Goal: Information Seeking & Learning: Learn about a topic

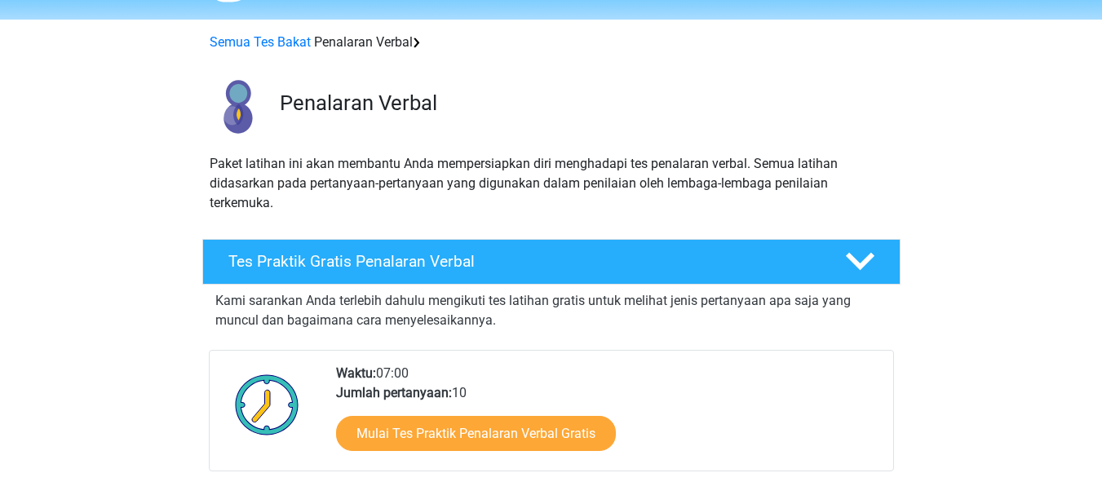
scroll to position [301, 0]
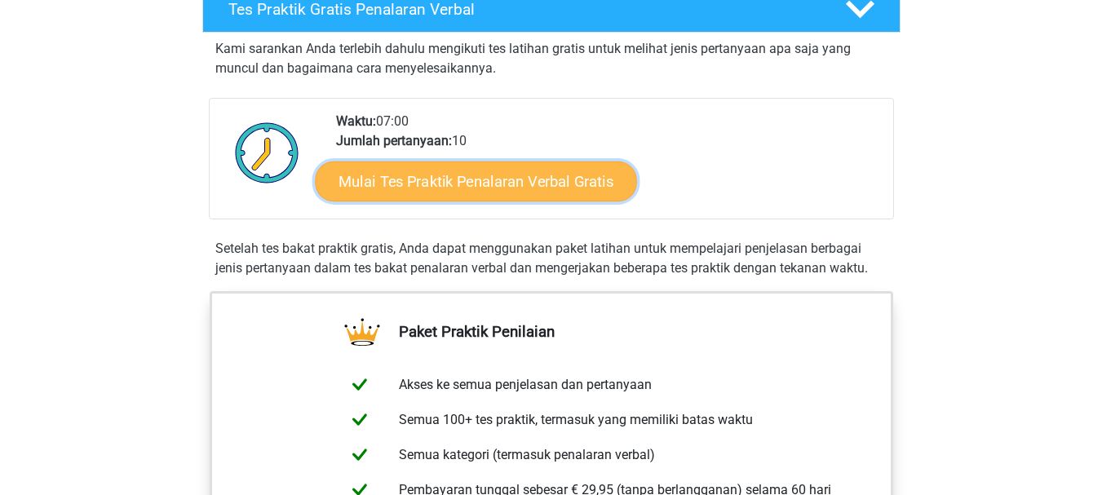
click at [443, 172] on font "Mulai Tes Praktik Penalaran Verbal Gratis" at bounding box center [476, 181] width 275 height 18
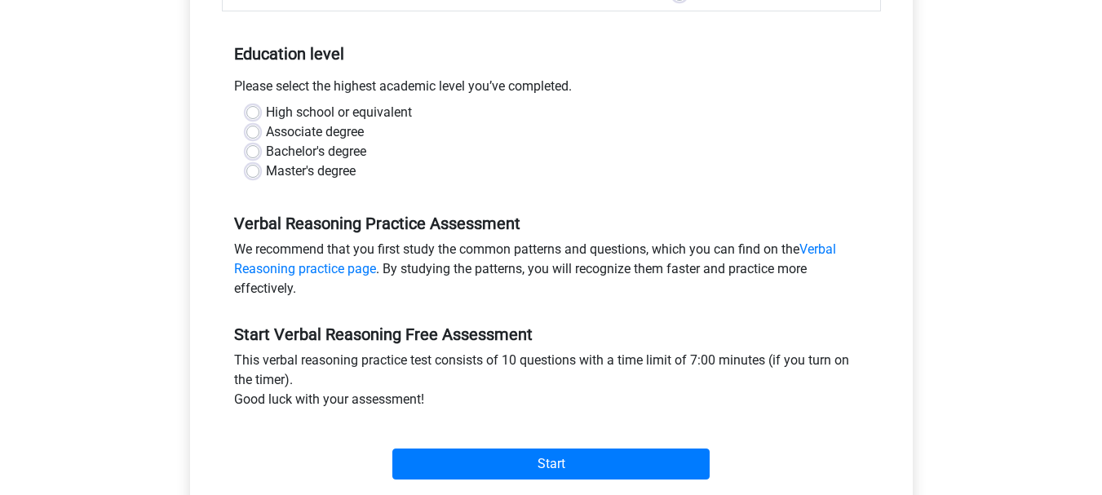
scroll to position [331, 0]
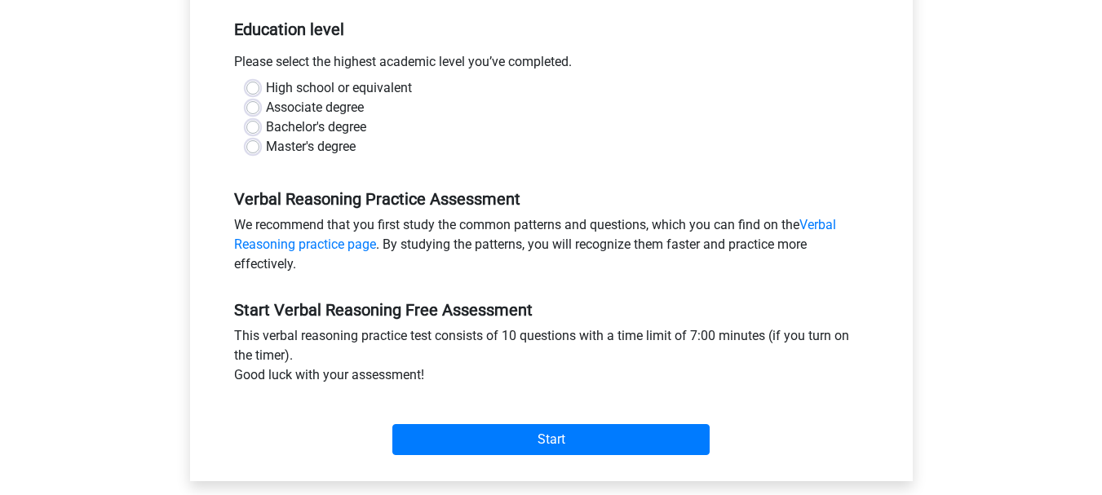
click at [263, 123] on div "Bachelor's degree" at bounding box center [551, 127] width 610 height 20
click at [266, 125] on label "Bachelor's degree" at bounding box center [316, 127] width 100 height 20
click at [250, 125] on input "Bachelor's degree" at bounding box center [252, 125] width 13 height 16
radio input "true"
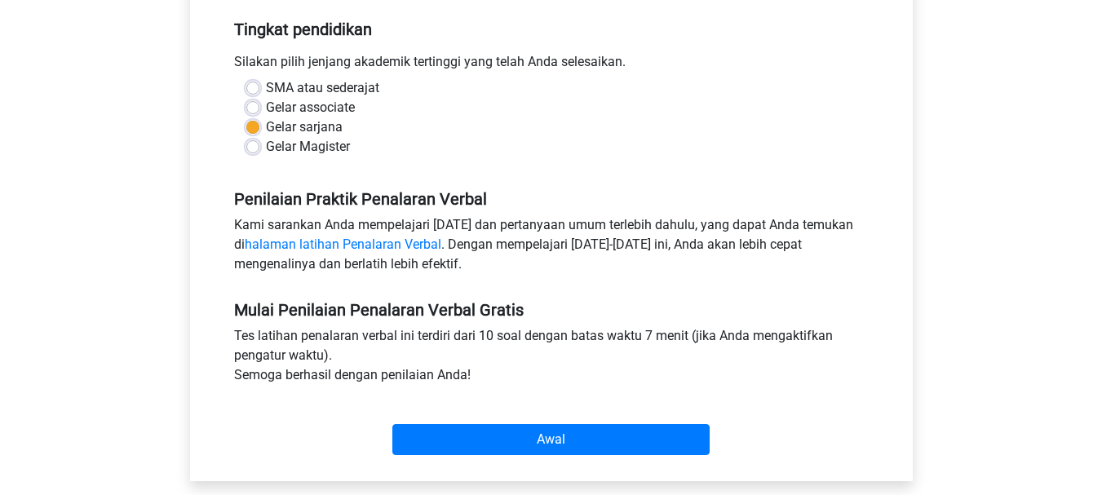
click at [832, 188] on div "Penilaian Praktik Penalaran Verbal Kami sarankan Anda mempelajari pola dan pert…" at bounding box center [551, 225] width 659 height 111
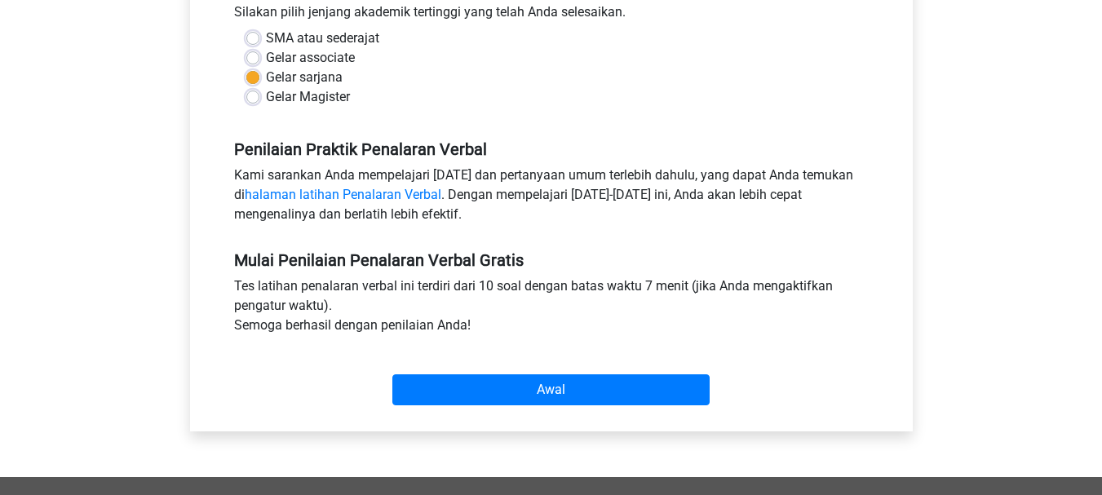
scroll to position [415, 0]
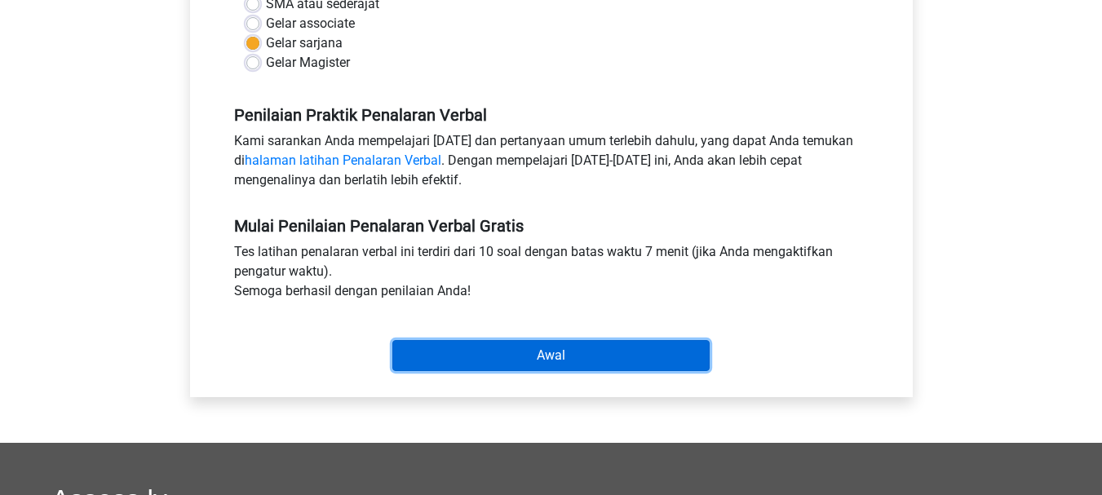
click at [646, 366] on input "Awal" at bounding box center [550, 355] width 317 height 31
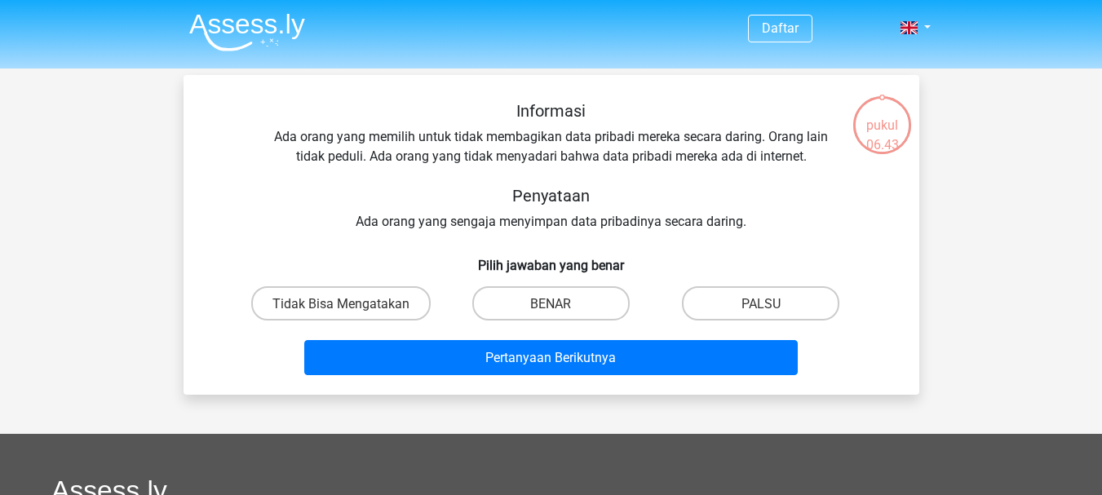
click at [933, 268] on div "pukul 06.43 Pertanyaan 1 dari 10 Kategori pertanyaan: penalaran verbal set 1 In…" at bounding box center [551, 234] width 775 height 319
click at [745, 311] on font "PALSU" at bounding box center [761, 303] width 39 height 15
click at [761, 311] on input "PALSU" at bounding box center [766, 308] width 11 height 11
radio input "true"
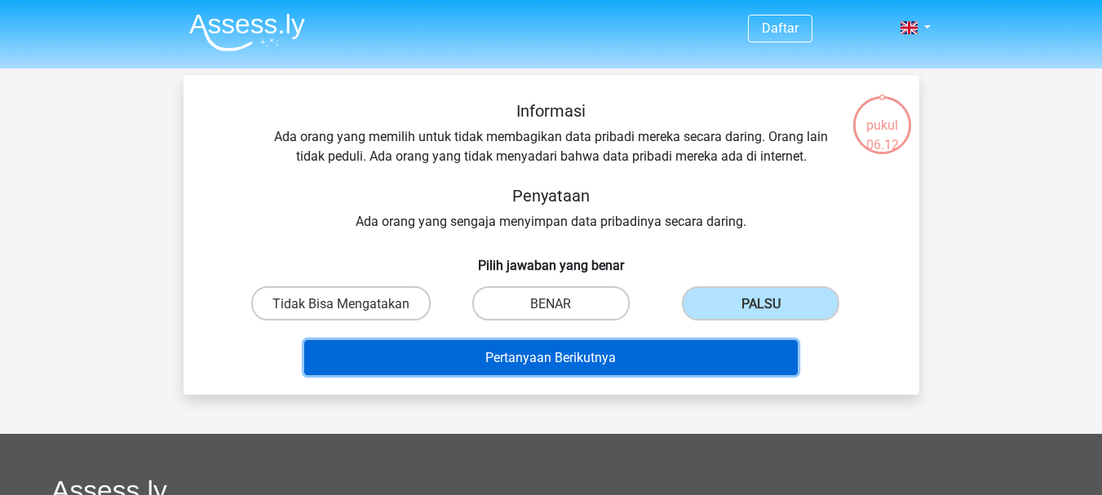
click at [664, 354] on button "Pertanyaan Berikutnya" at bounding box center [551, 357] width 494 height 35
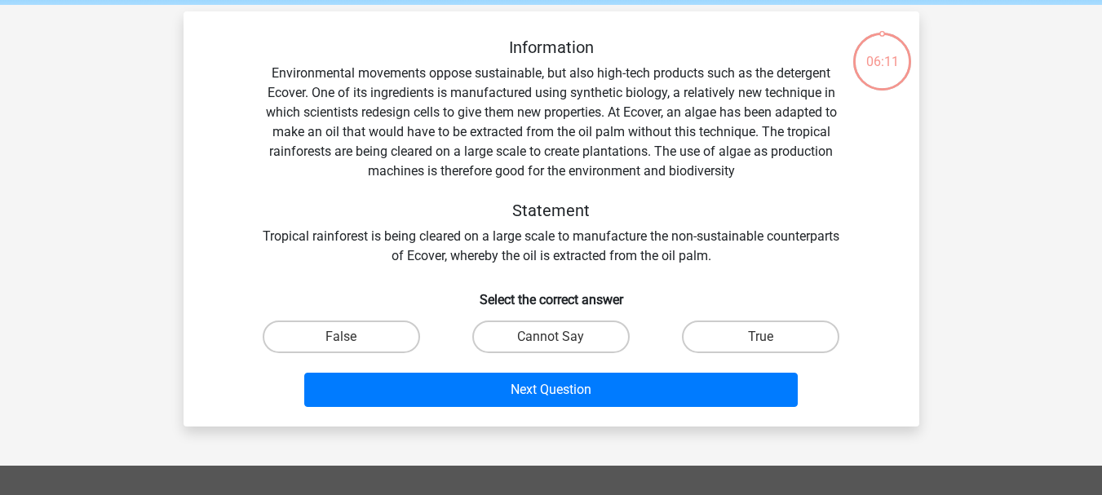
scroll to position [75, 0]
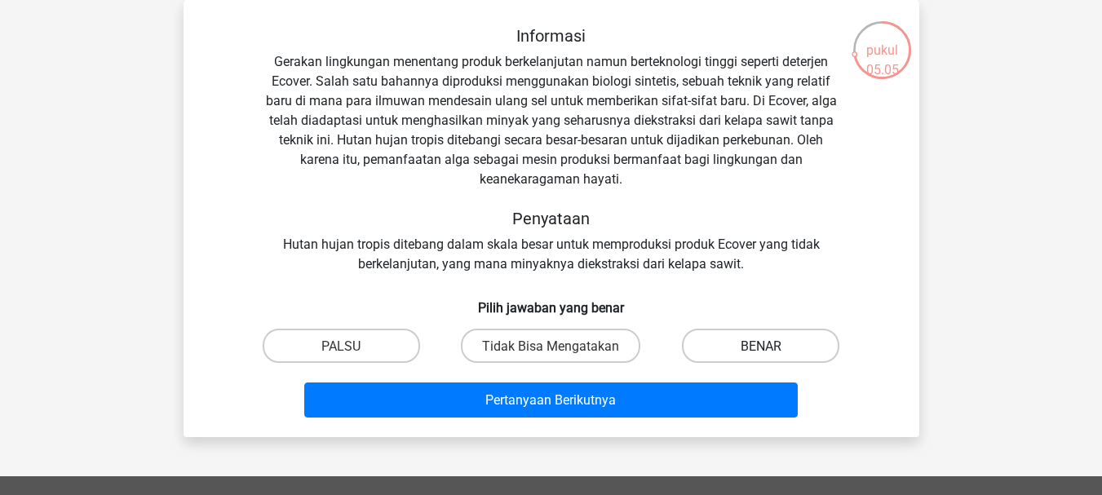
click at [750, 340] on font "BENAR" at bounding box center [761, 346] width 41 height 15
click at [761, 345] on input "BENAR" at bounding box center [766, 350] width 11 height 11
radio input "true"
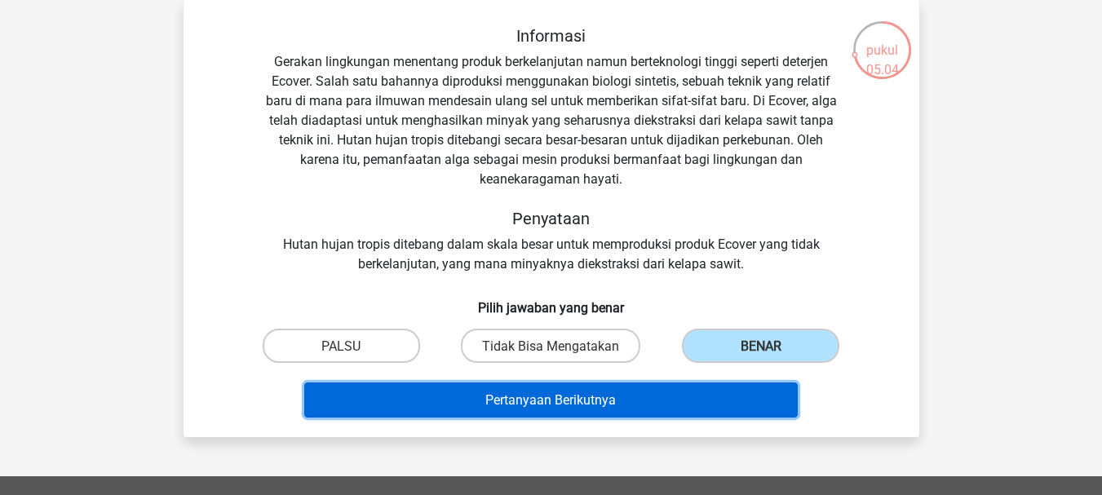
click at [653, 396] on button "Pertanyaan Berikutnya" at bounding box center [551, 400] width 494 height 35
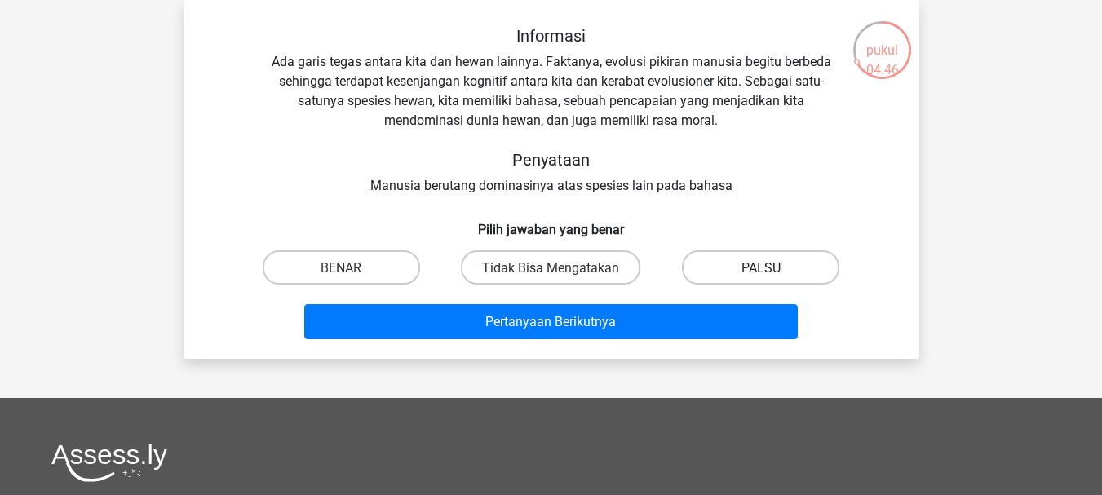
click at [720, 271] on label "PALSU" at bounding box center [760, 266] width 157 height 33
click at [761, 271] on input "PALSU" at bounding box center [766, 272] width 11 height 11
radio input "true"
click at [649, 350] on div "Informasi Ada garis tegas antara kita dan hewan lainnya. Faktanya, evolusi piki…" at bounding box center [552, 179] width 736 height 358
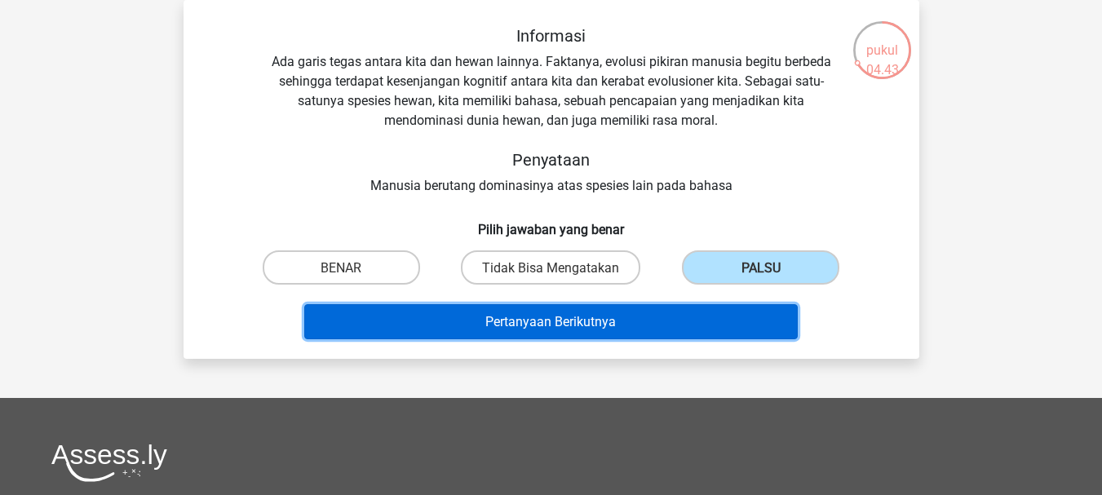
click at [669, 324] on button "Pertanyaan Berikutnya" at bounding box center [551, 321] width 494 height 35
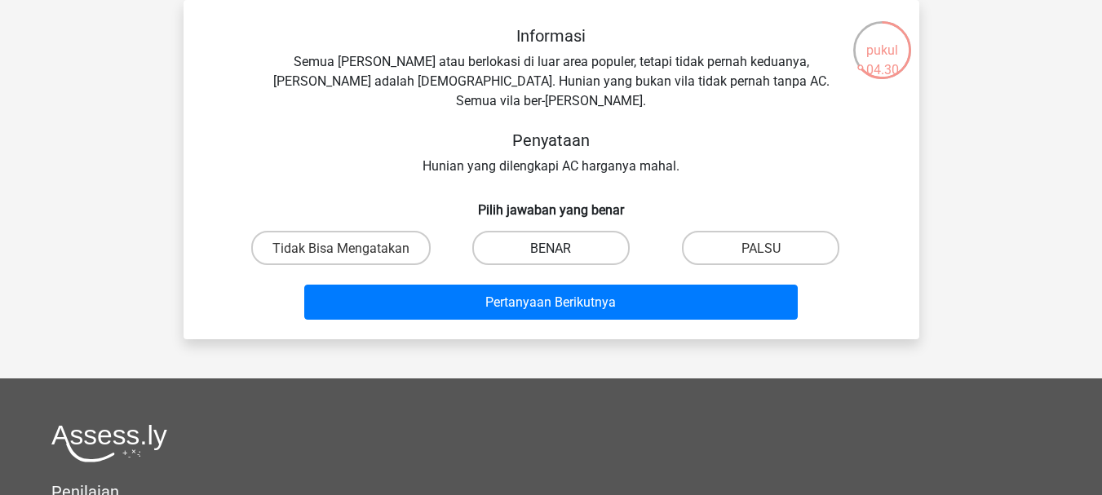
click at [527, 231] on label "BENAR" at bounding box center [550, 247] width 157 height 33
click at [551, 247] on input "BENAR" at bounding box center [556, 252] width 11 height 11
radio input "true"
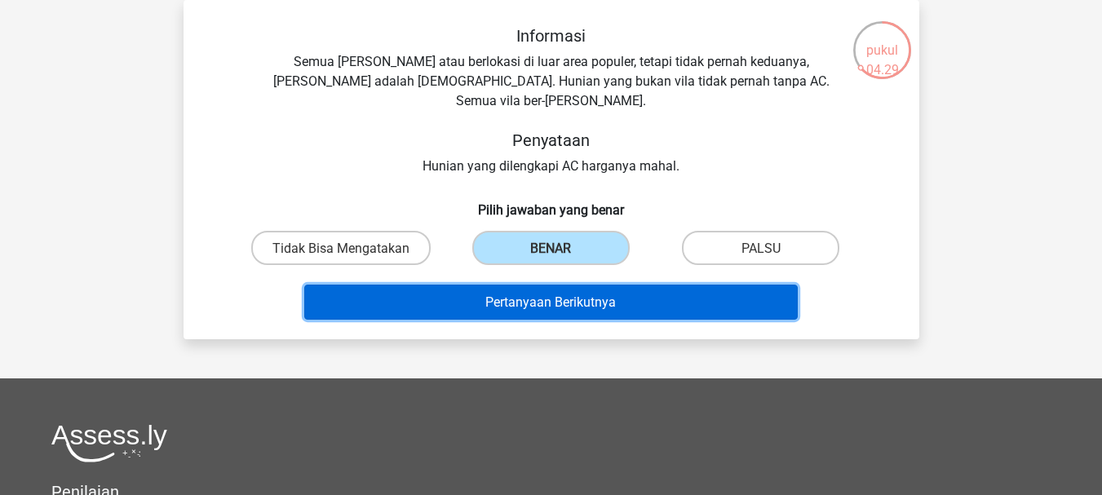
click at [531, 294] on font "Pertanyaan Berikutnya" at bounding box center [550, 301] width 131 height 15
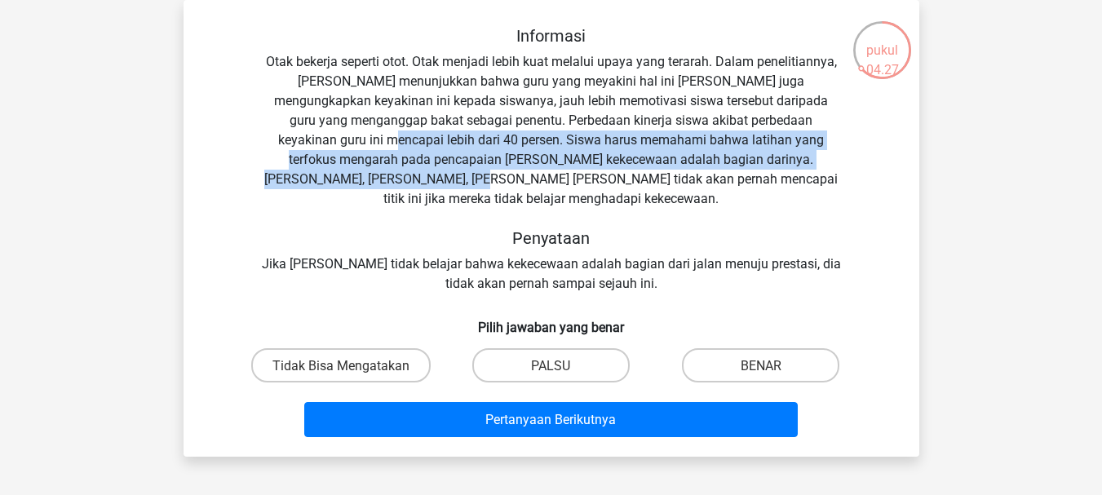
drag, startPoint x: 1100, startPoint y: 156, endPoint x: 1114, endPoint y: 131, distance: 28.5
click at [1101, 131] on html "Daftar Belanda Bahasa inggris" at bounding box center [551, 426] width 1102 height 1002
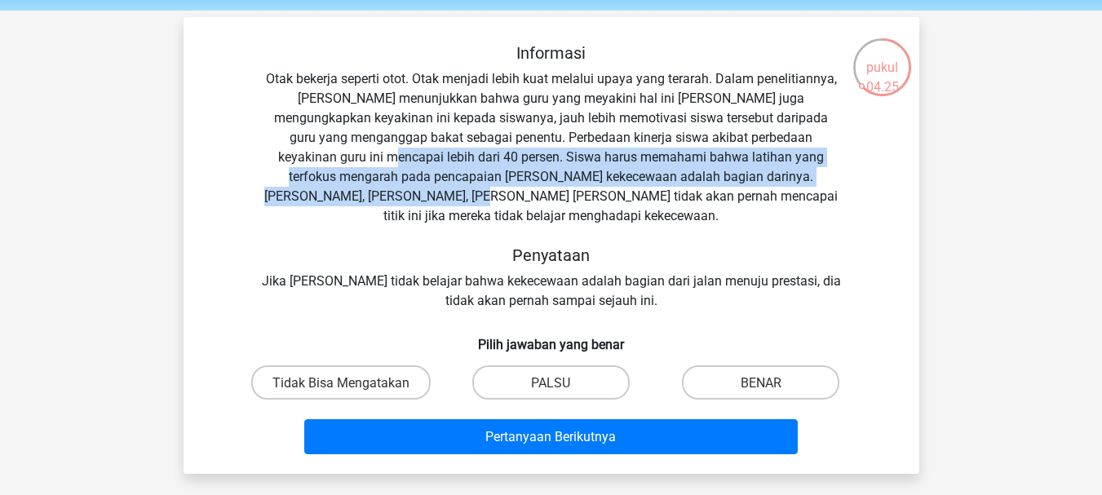
scroll to position [65, 0]
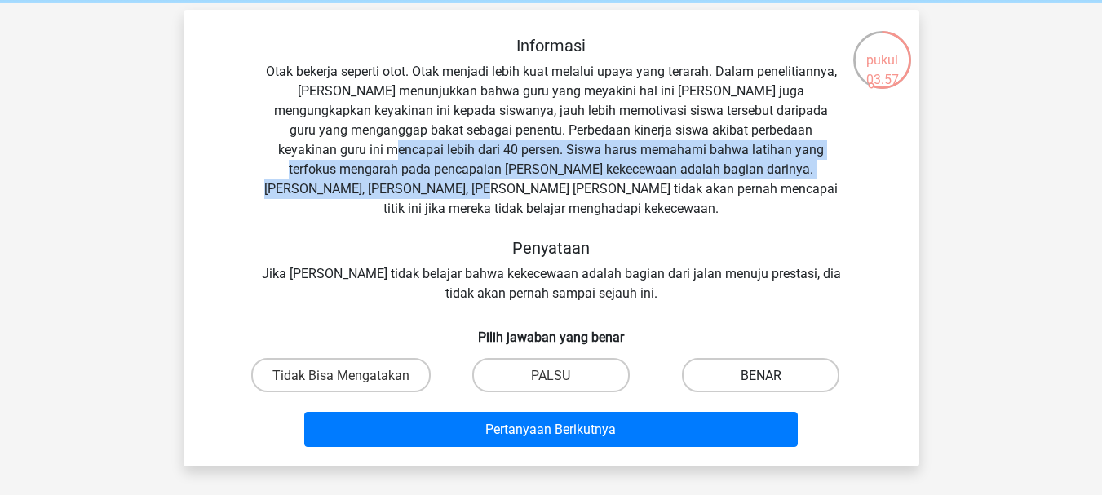
click at [752, 367] on label "BENAR" at bounding box center [760, 374] width 157 height 33
click at [761, 374] on input "BENAR" at bounding box center [766, 379] width 11 height 11
radio input "true"
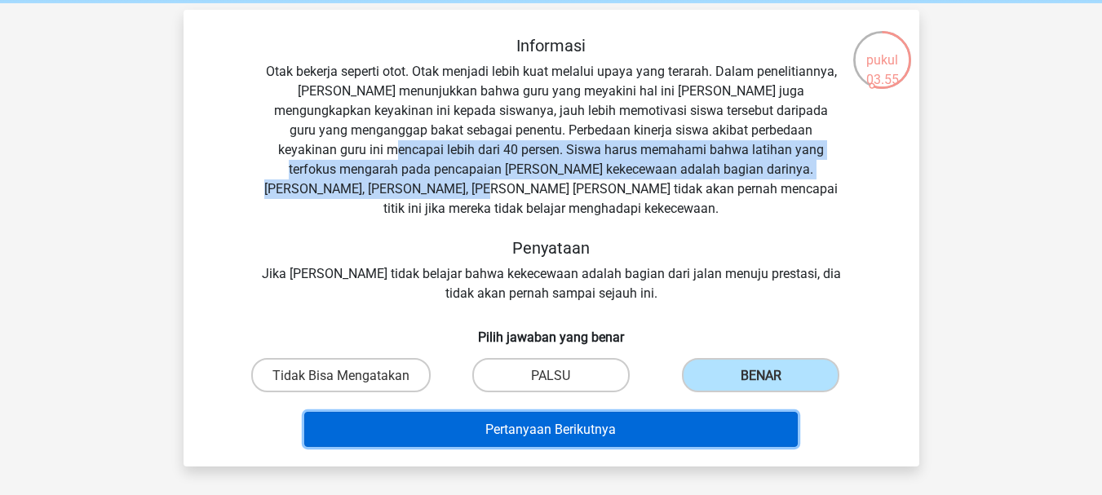
click at [727, 412] on button "Pertanyaan Berikutnya" at bounding box center [551, 429] width 494 height 35
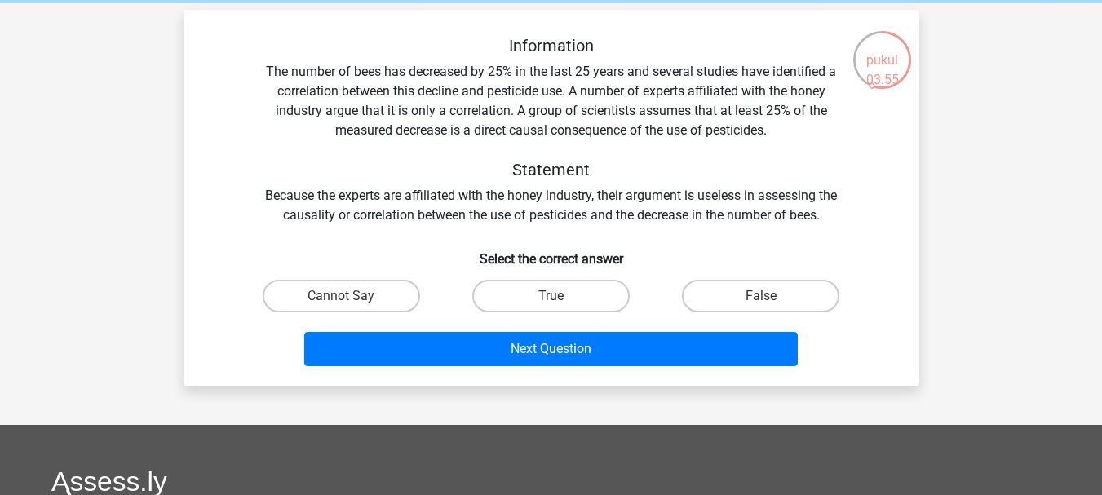
scroll to position [75, 0]
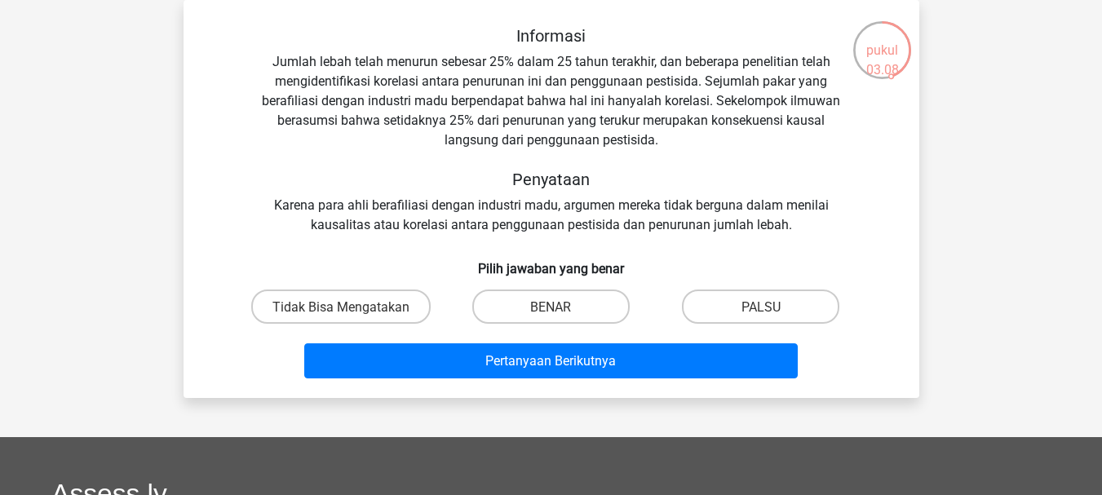
click at [784, 325] on div "PALSU" at bounding box center [761, 306] width 210 height 46
click at [793, 308] on label "PALSU" at bounding box center [760, 306] width 157 height 33
click at [772, 308] on input "PALSU" at bounding box center [766, 311] width 11 height 11
radio input "true"
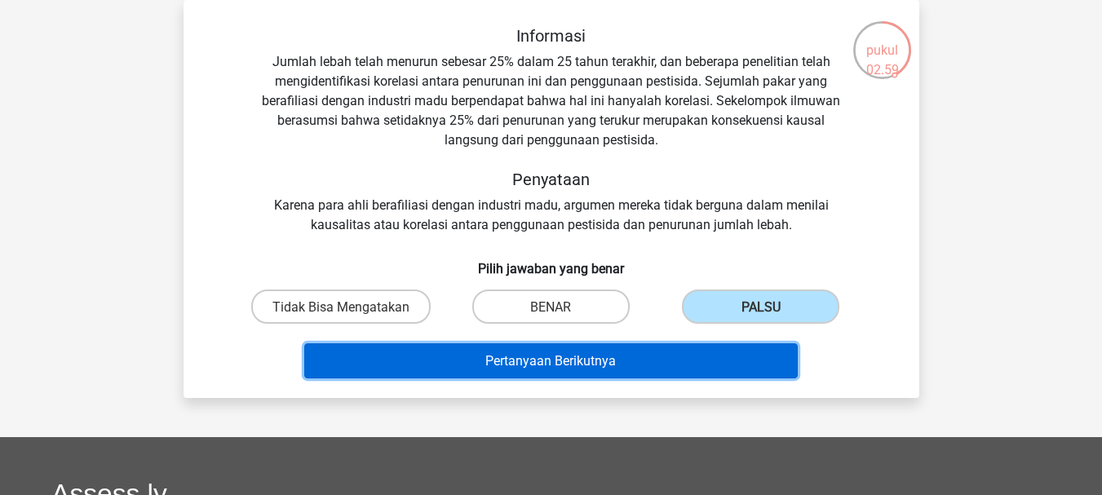
click at [733, 365] on button "Pertanyaan Berikutnya" at bounding box center [551, 360] width 494 height 35
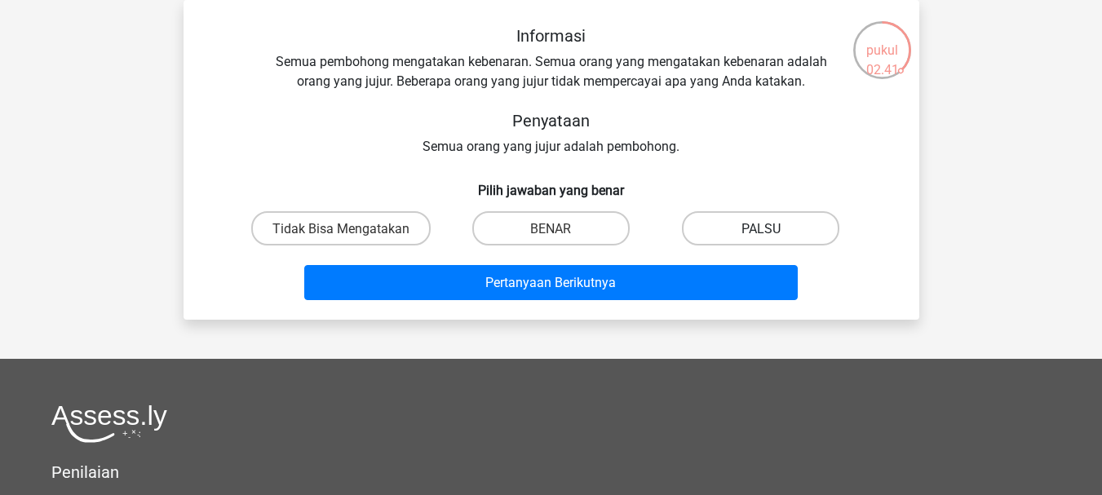
click at [723, 224] on label "PALSU" at bounding box center [760, 227] width 157 height 33
click at [761, 228] on input "PALSU" at bounding box center [766, 233] width 11 height 11
radio input "true"
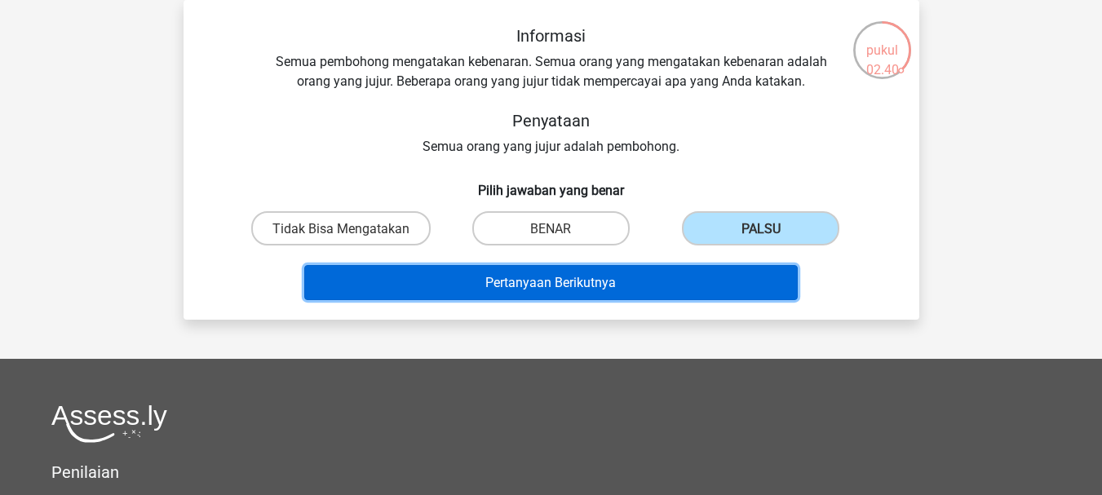
click at [686, 272] on button "Pertanyaan Berikutnya" at bounding box center [551, 282] width 494 height 35
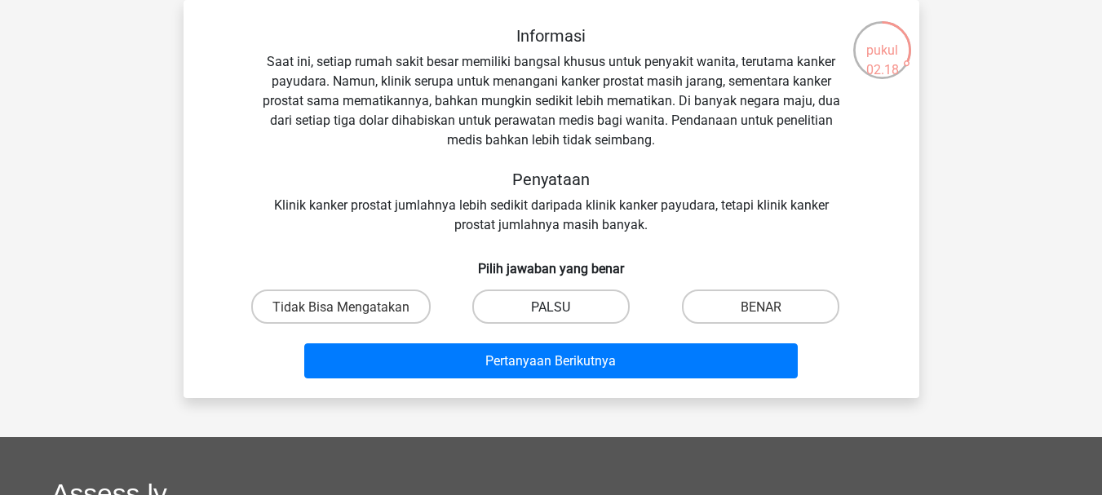
click at [599, 309] on label "PALSU" at bounding box center [550, 306] width 157 height 33
click at [561, 309] on input "PALSU" at bounding box center [556, 311] width 11 height 11
radio input "true"
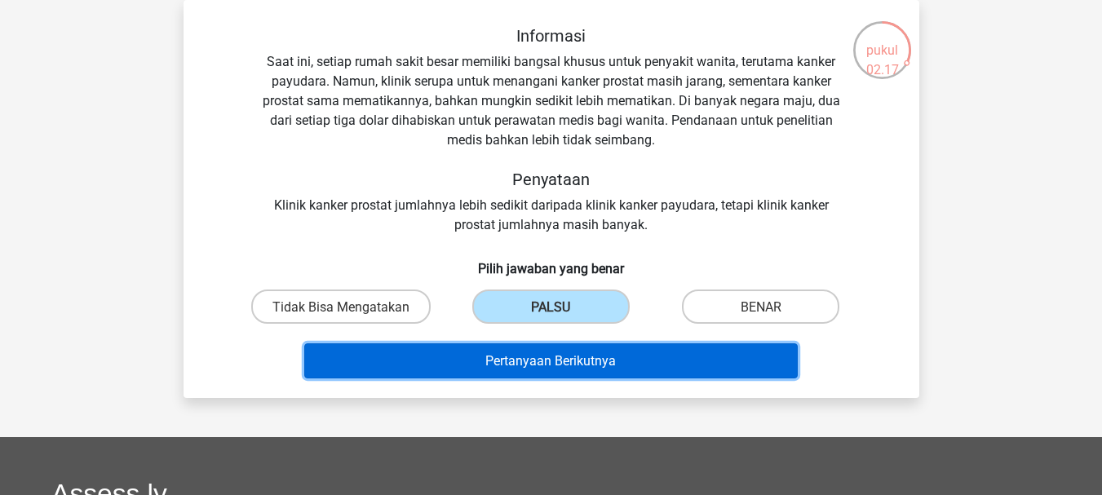
click at [578, 366] on font "Pertanyaan Berikutnya" at bounding box center [550, 360] width 131 height 15
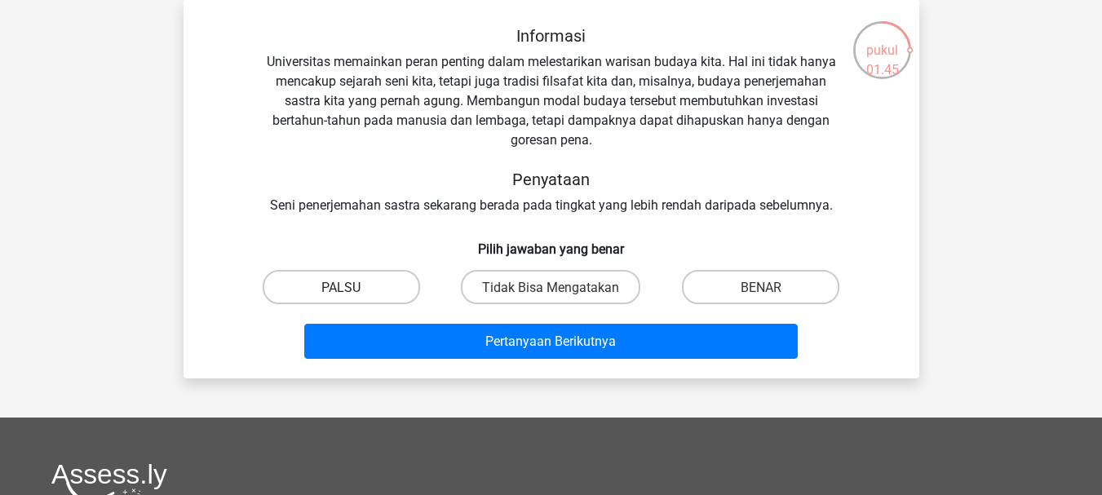
click at [374, 297] on label "PALSU" at bounding box center [341, 286] width 157 height 33
click at [352, 297] on input "PALSU" at bounding box center [346, 291] width 11 height 11
radio input "true"
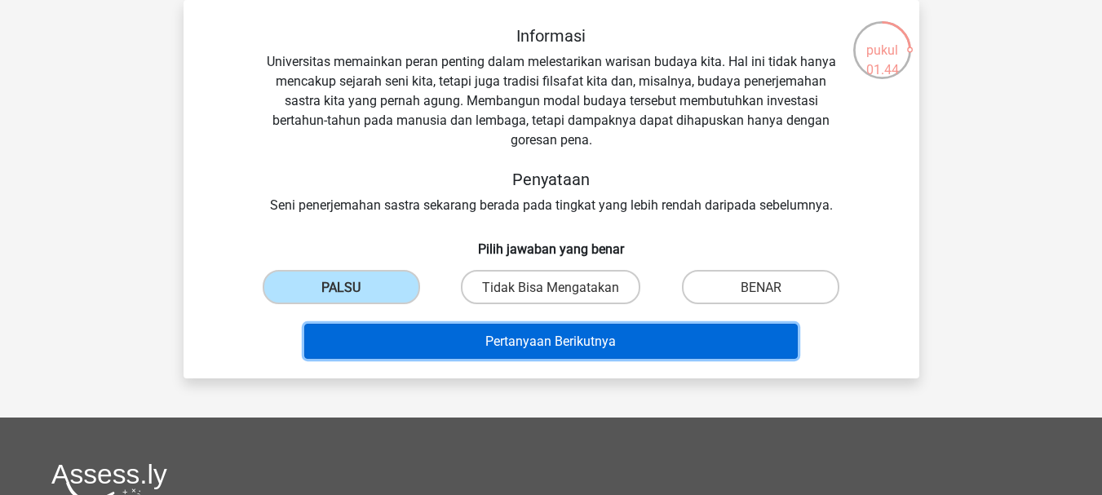
click at [424, 343] on button "Pertanyaan Berikutnya" at bounding box center [551, 341] width 494 height 35
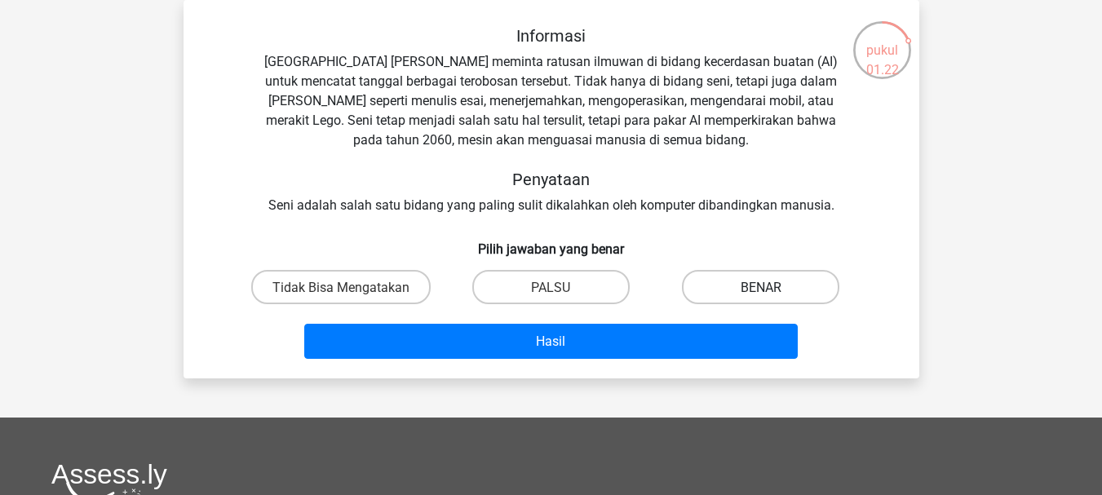
click at [715, 297] on label "BENAR" at bounding box center [760, 286] width 157 height 33
click at [761, 297] on input "BENAR" at bounding box center [766, 291] width 11 height 11
radio input "true"
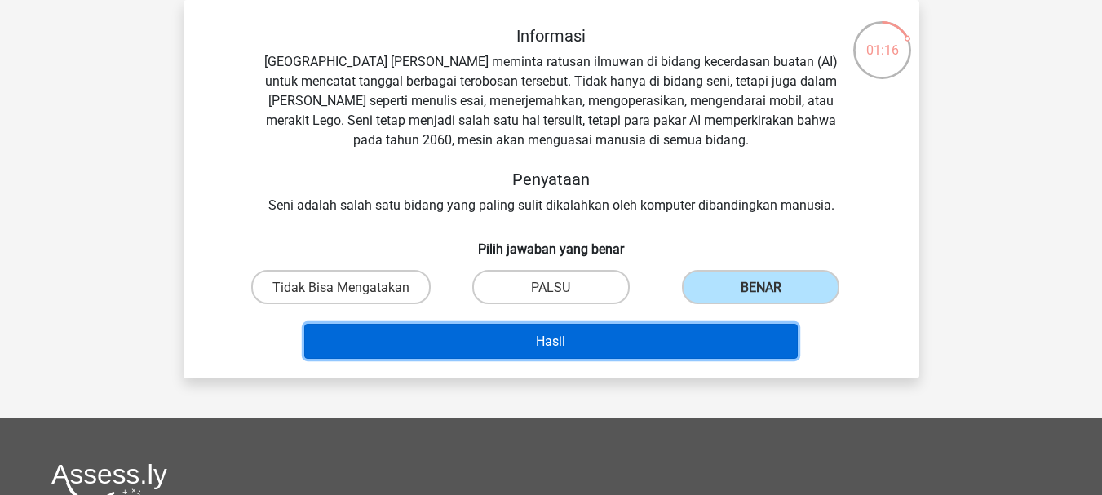
click at [670, 337] on button "Hasil" at bounding box center [551, 341] width 494 height 35
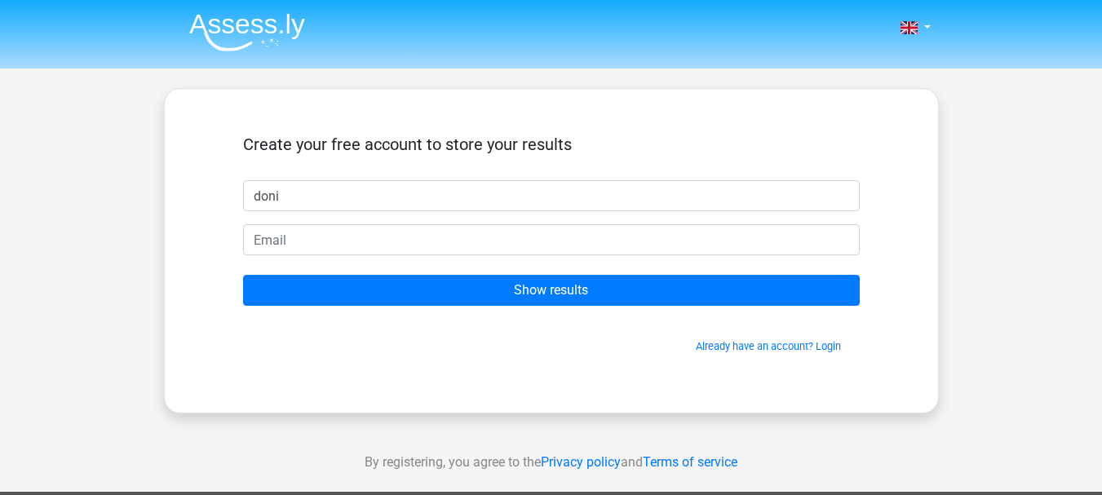
type input "doni"
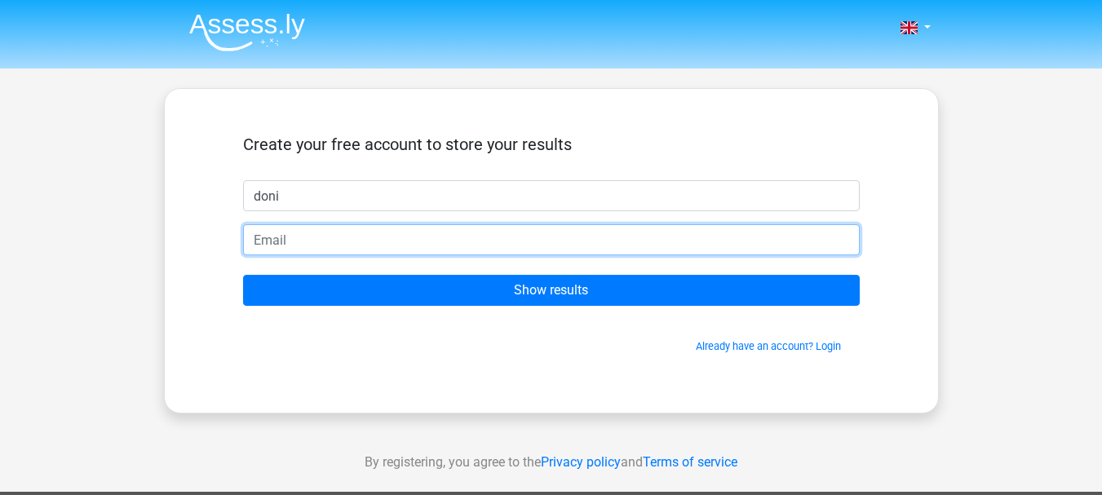
click at [650, 232] on input "email" at bounding box center [551, 239] width 617 height 31
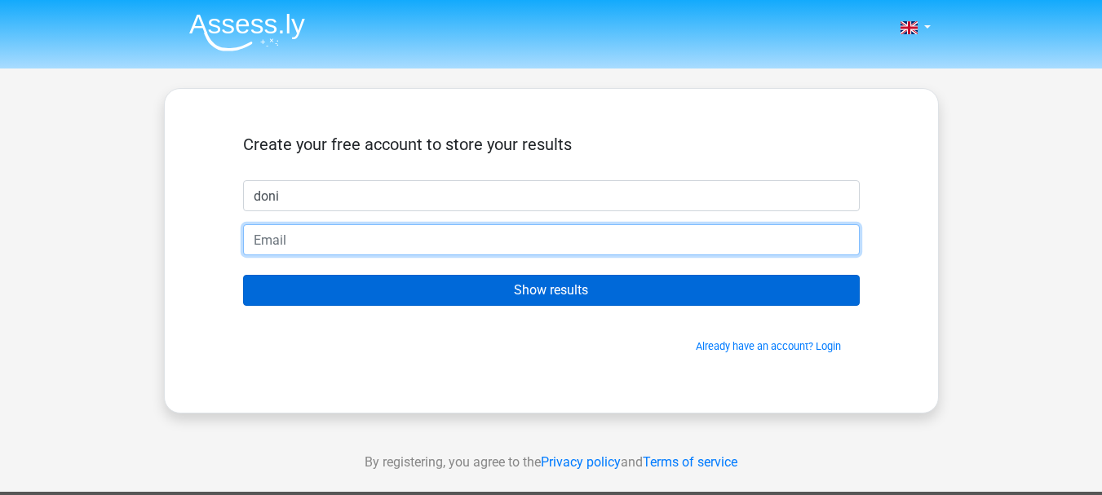
type input "doniaryau@gmail.com"
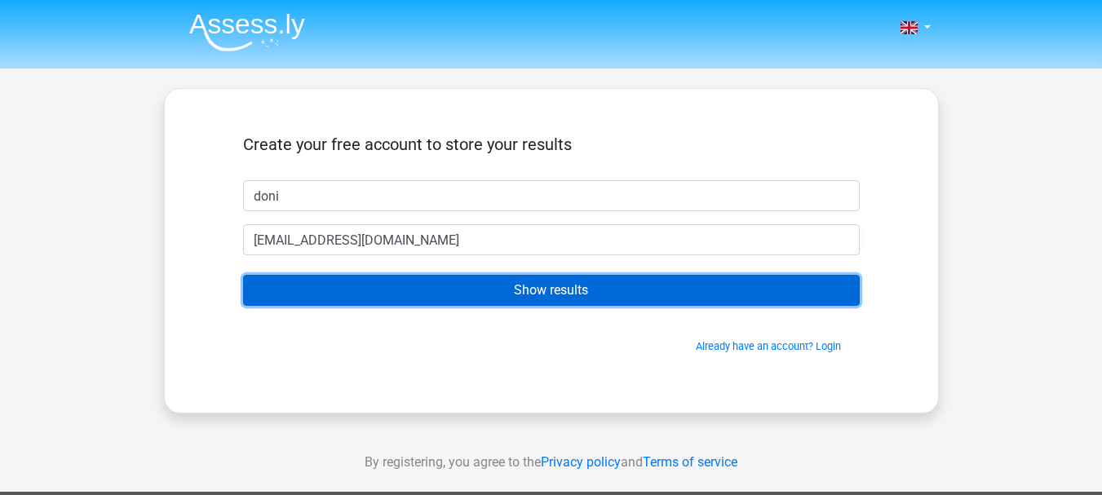
click at [467, 296] on input "Show results" at bounding box center [551, 290] width 617 height 31
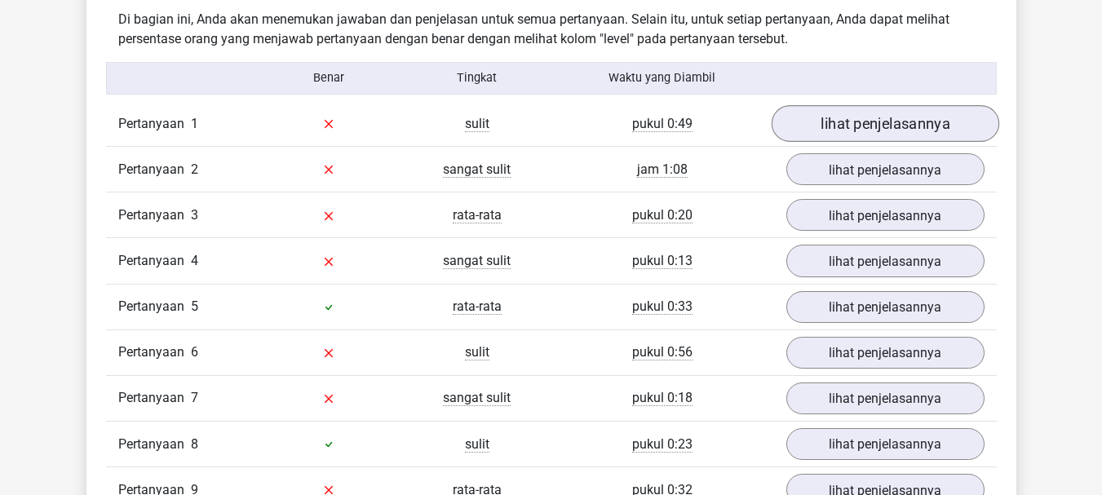
scroll to position [1294, 0]
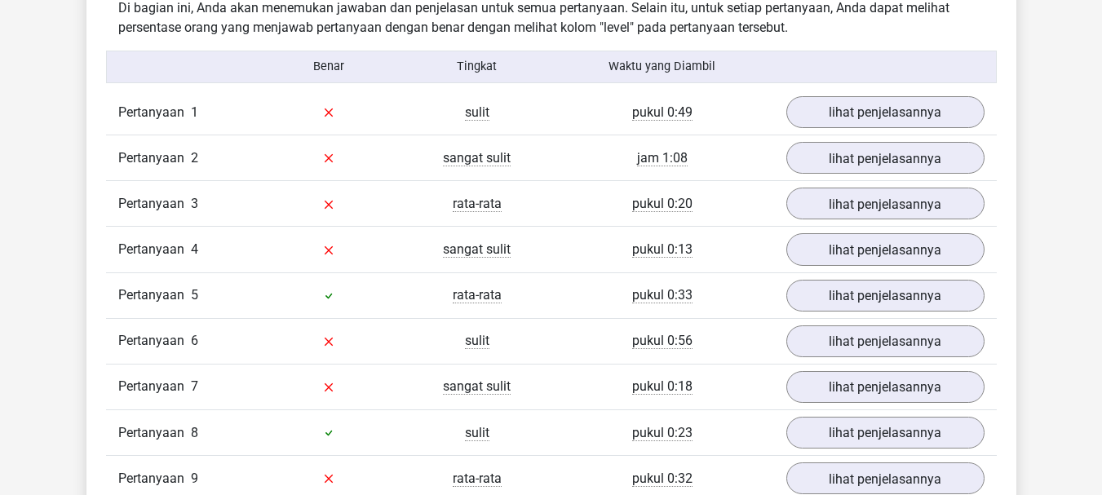
click at [771, 116] on div "pukul 0:49" at bounding box center [662, 113] width 223 height 20
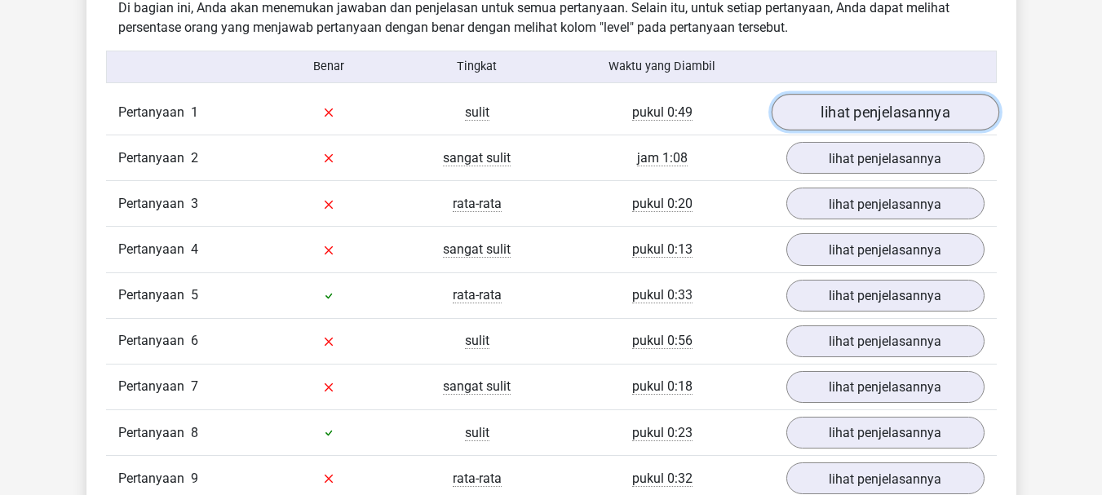
click at [814, 104] on link "lihat penjelasannya" at bounding box center [885, 112] width 228 height 37
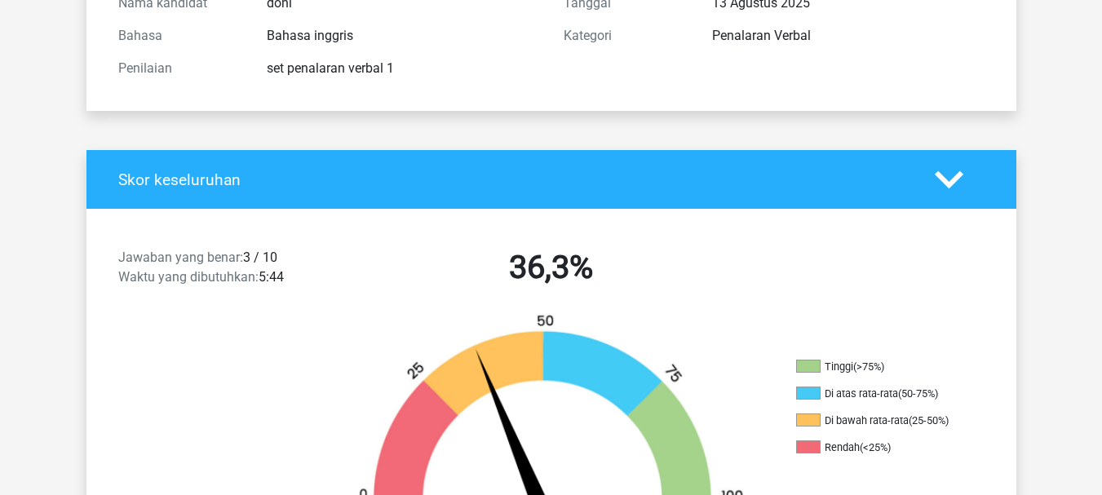
scroll to position [0, 0]
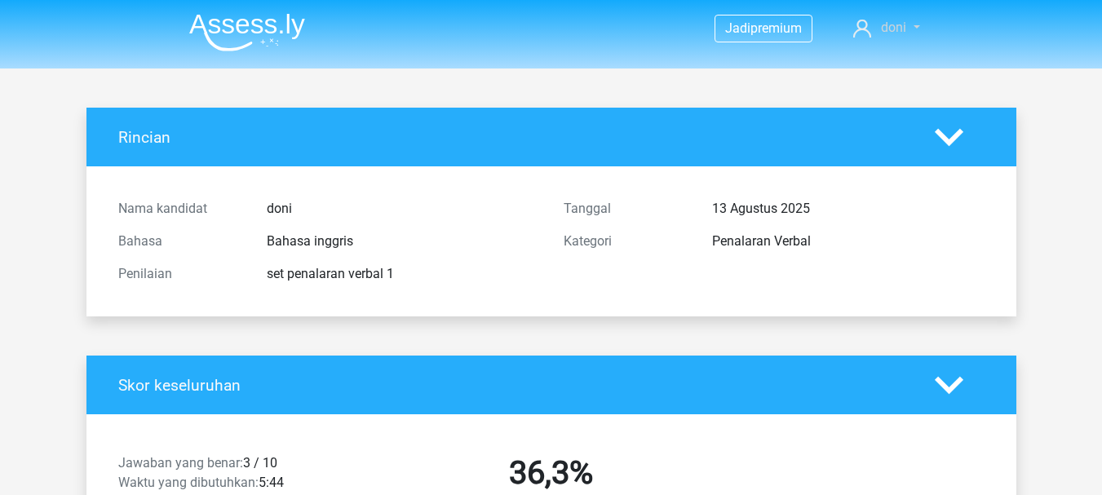
click at [862, 20] on icon at bounding box center [862, 29] width 18 height 18
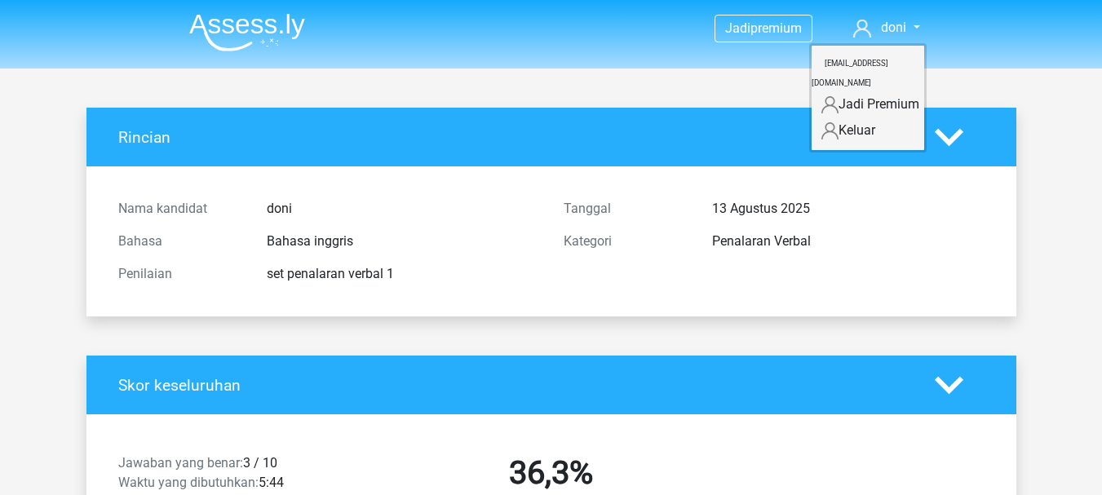
click at [263, 28] on img at bounding box center [247, 32] width 116 height 38
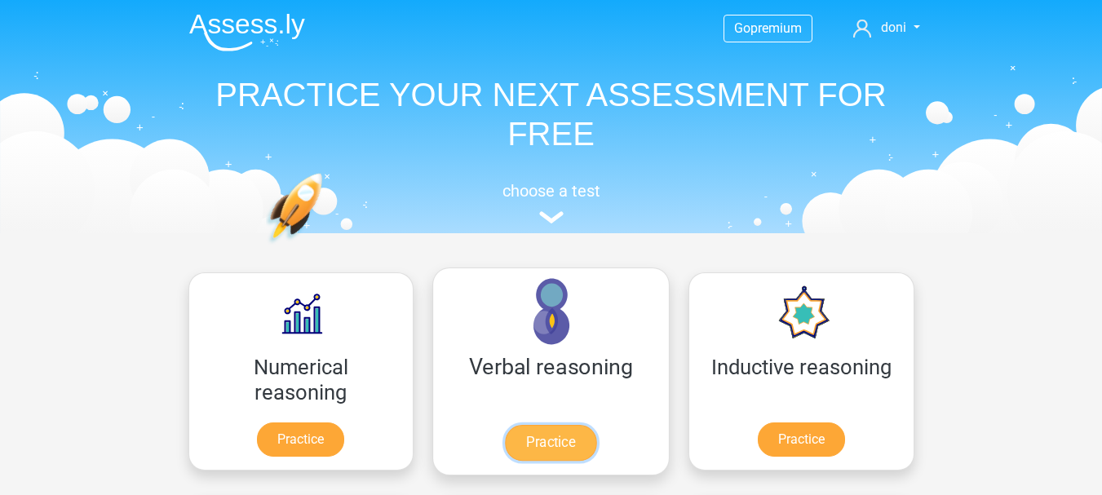
click at [505, 443] on link "Practice" at bounding box center [550, 443] width 91 height 36
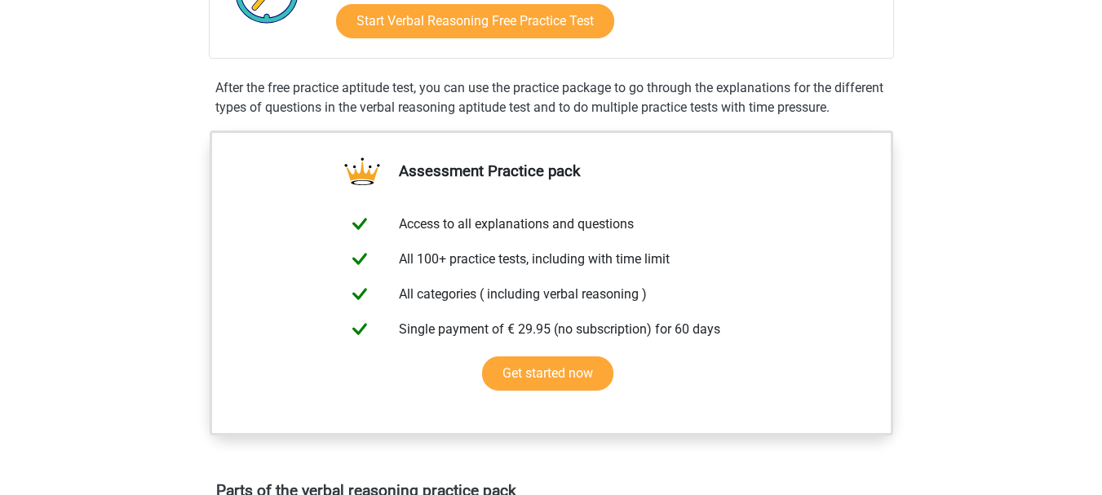
scroll to position [341, 0]
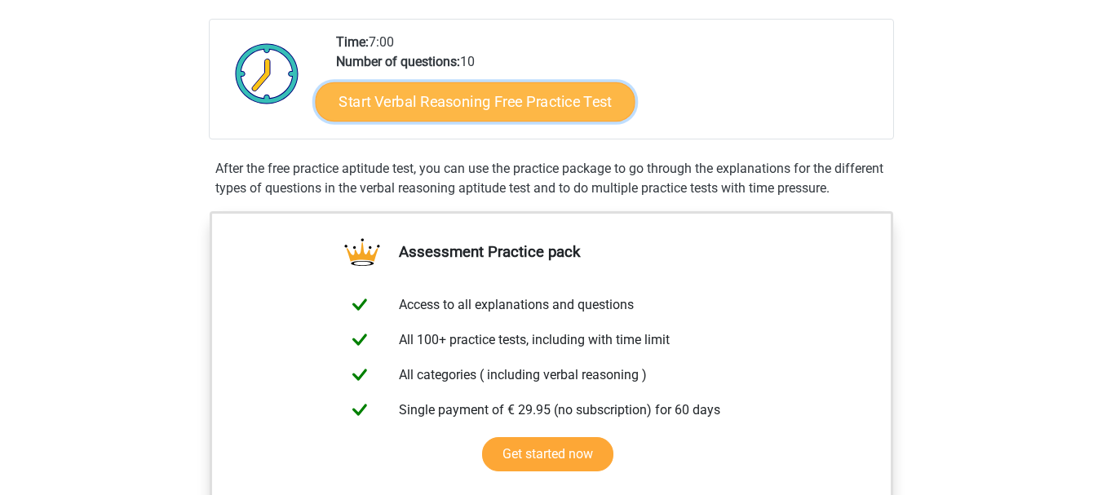
click at [525, 95] on link "Start Verbal Reasoning Free Practice Test" at bounding box center [475, 101] width 320 height 39
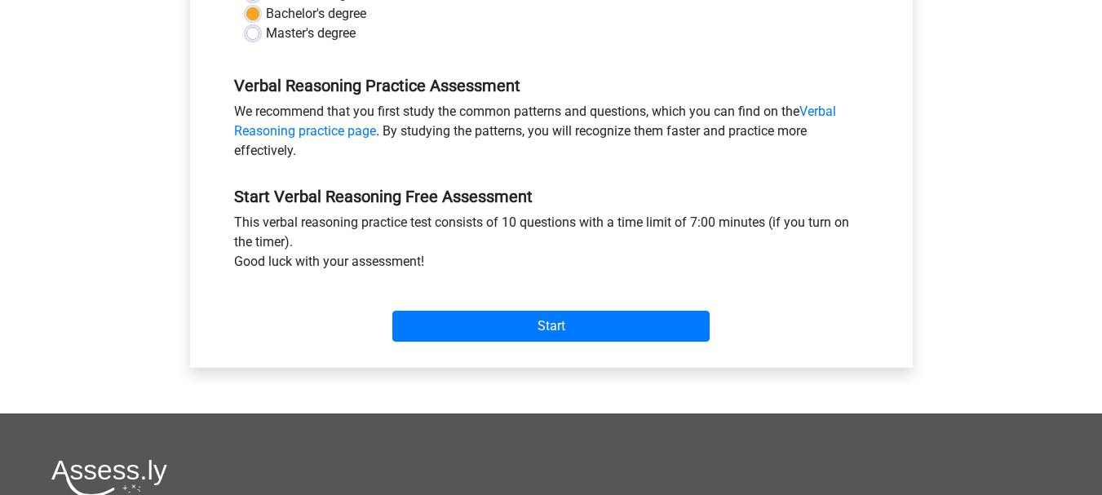
scroll to position [442, 0]
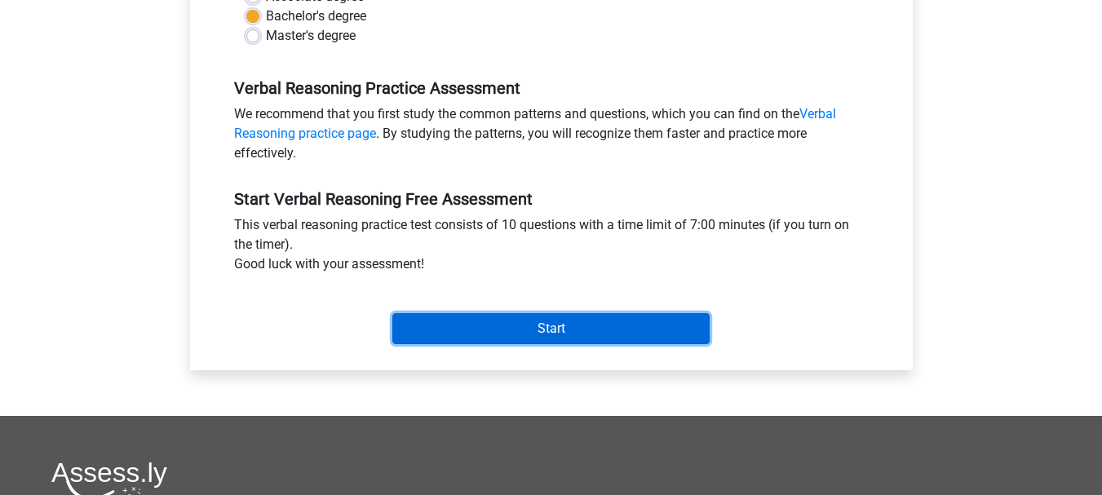
click at [654, 321] on input "Start" at bounding box center [550, 328] width 317 height 31
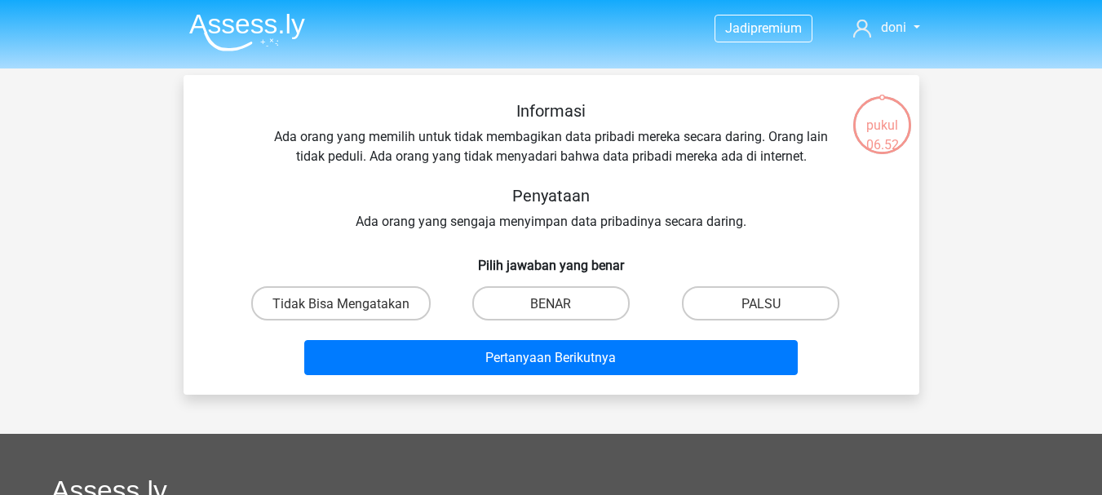
click at [834, 185] on div "Informasi Ada orang yang memilih untuk tidak membagikan data pribadi mereka sec…" at bounding box center [552, 166] width 684 height 131
click at [405, 307] on font "Tidak Bisa Mengatakan" at bounding box center [340, 303] width 137 height 15
click at [352, 307] on input "Tidak Bisa Mengatakan" at bounding box center [346, 308] width 11 height 11
radio input "true"
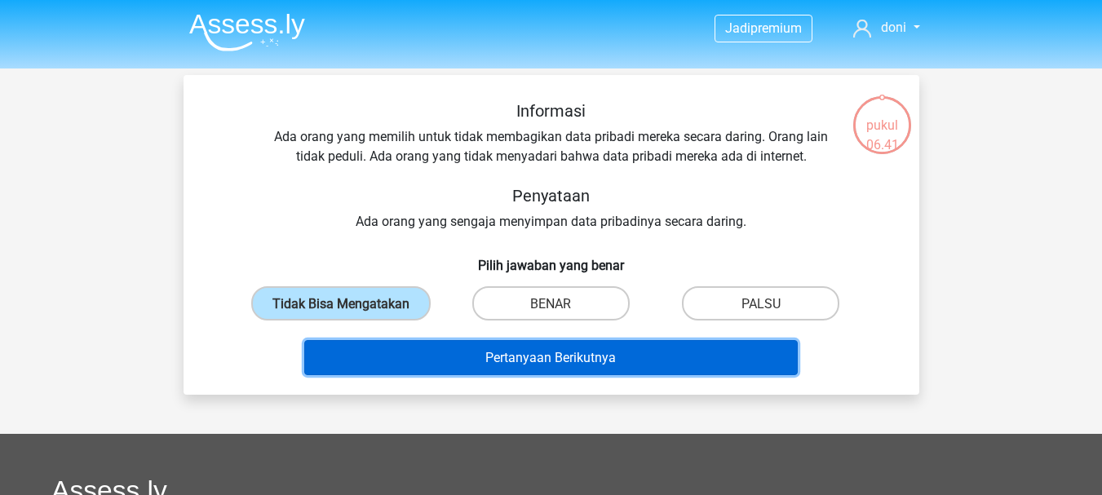
click at [432, 348] on button "Pertanyaan Berikutnya" at bounding box center [551, 357] width 494 height 35
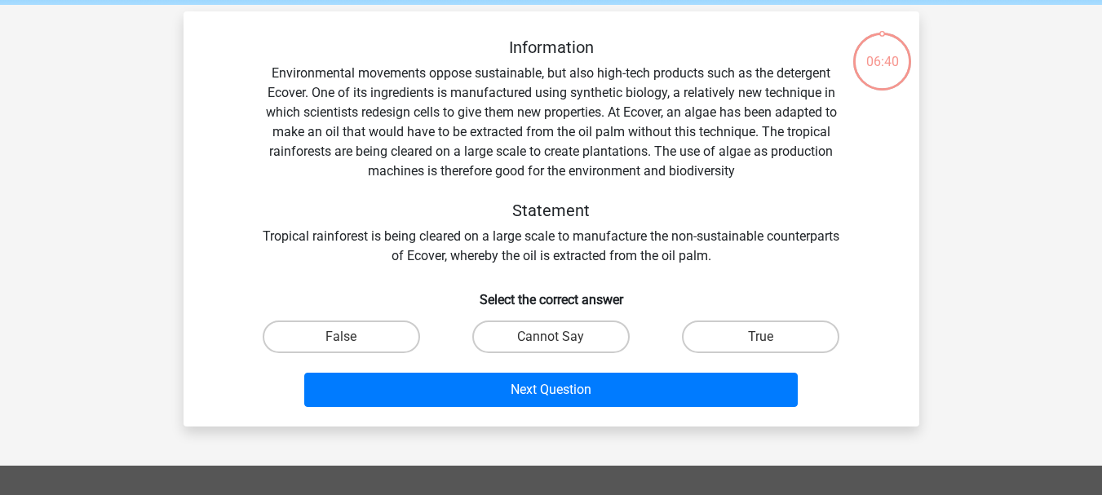
scroll to position [75, 0]
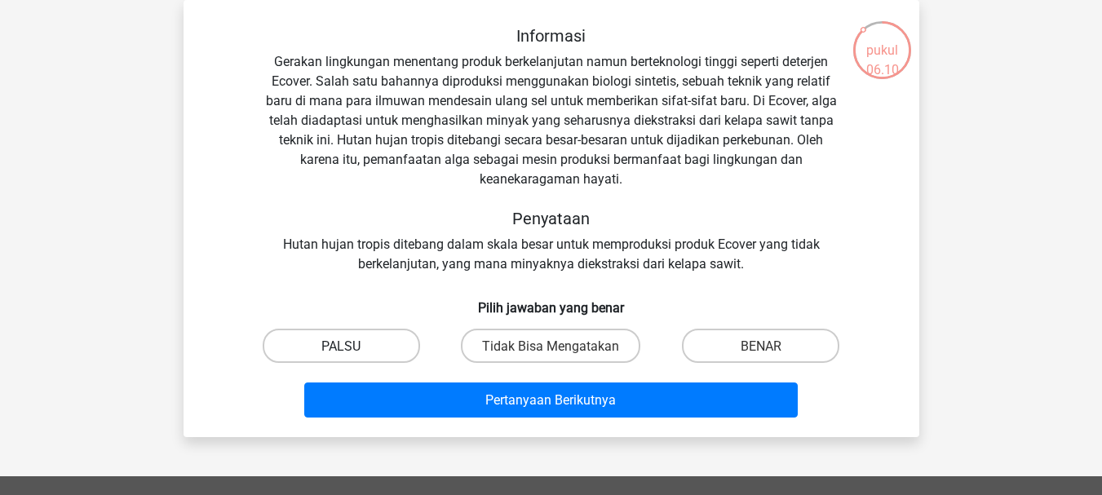
click at [402, 352] on label "PALSU" at bounding box center [341, 345] width 157 height 33
click at [352, 352] on input "PALSU" at bounding box center [346, 350] width 11 height 11
radio input "true"
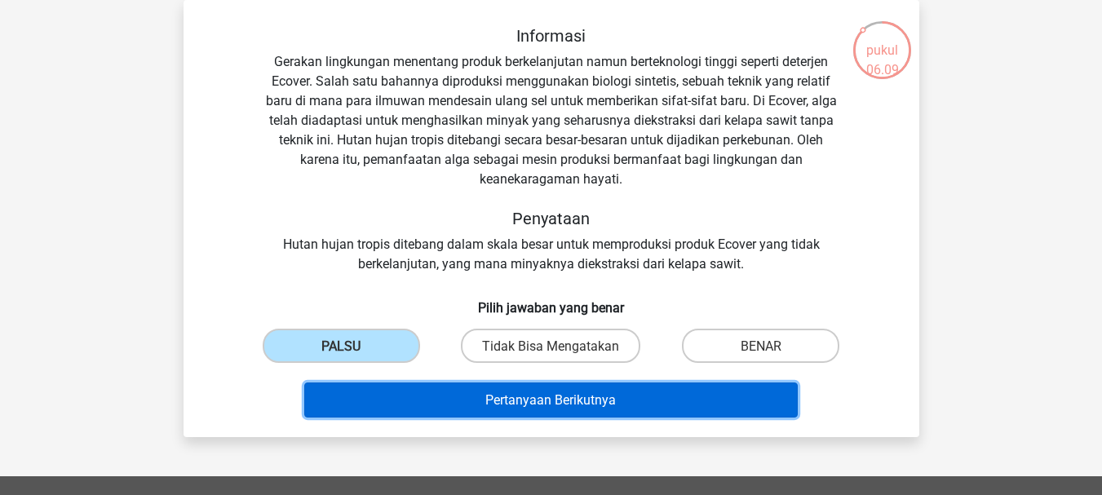
click at [428, 394] on button "Pertanyaan Berikutnya" at bounding box center [551, 400] width 494 height 35
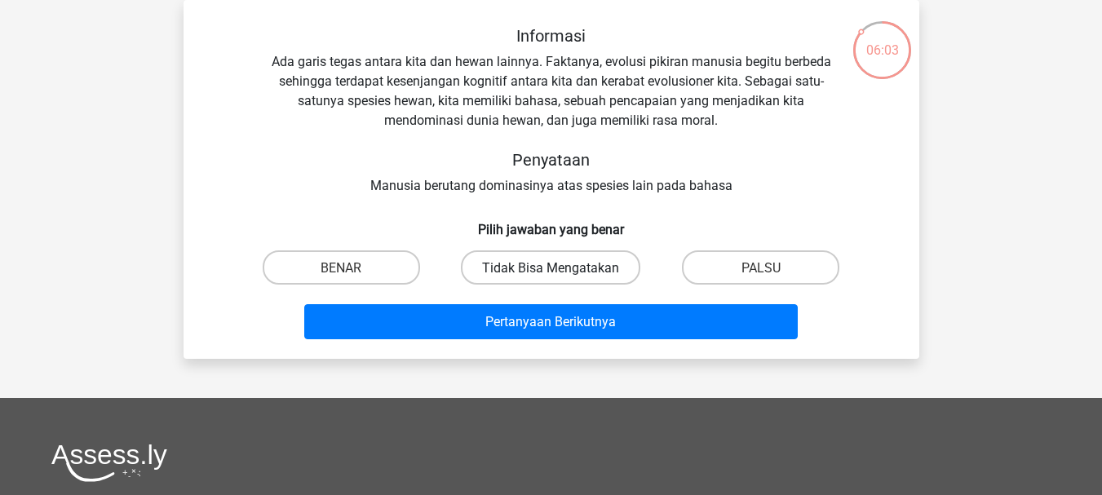
click at [574, 264] on font "Tidak Bisa Mengatakan" at bounding box center [550, 267] width 137 height 15
click at [561, 267] on input "Tidak Bisa Mengatakan" at bounding box center [556, 272] width 11 height 11
radio input "true"
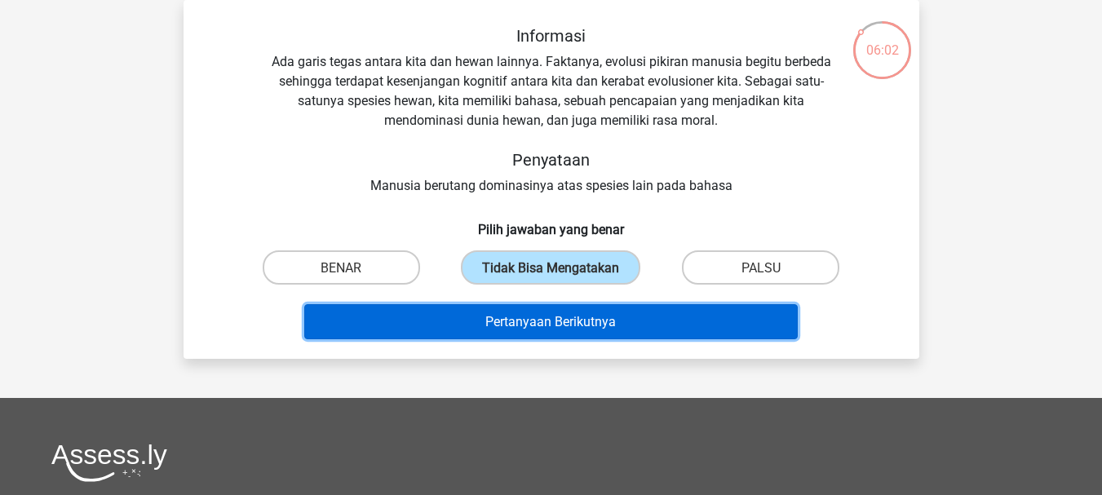
click at [536, 332] on button "Pertanyaan Berikutnya" at bounding box center [551, 321] width 494 height 35
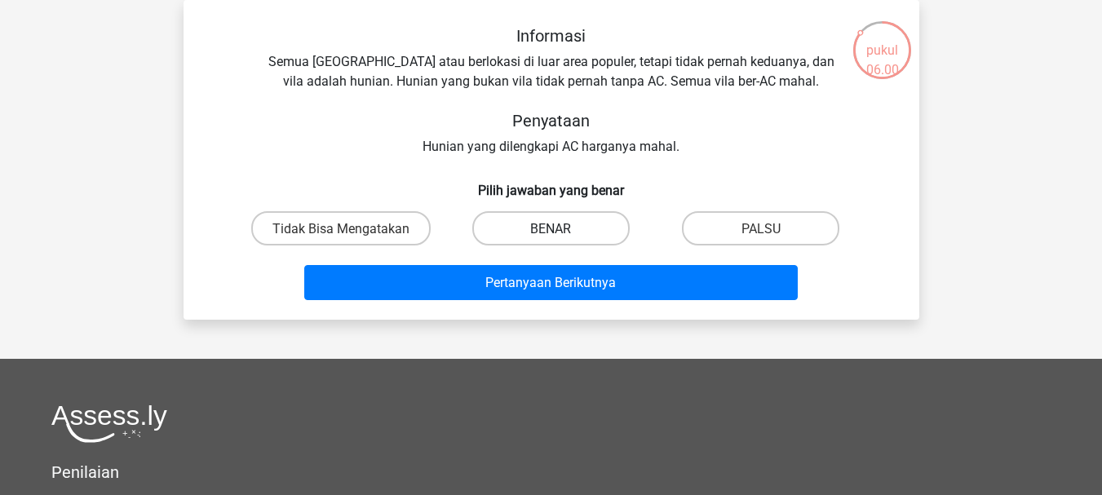
click at [498, 237] on label "BENAR" at bounding box center [550, 227] width 157 height 33
click at [551, 237] on input "BENAR" at bounding box center [556, 233] width 11 height 11
radio input "true"
click at [482, 300] on div "Pertanyaan Berikutnya" at bounding box center [552, 286] width 630 height 42
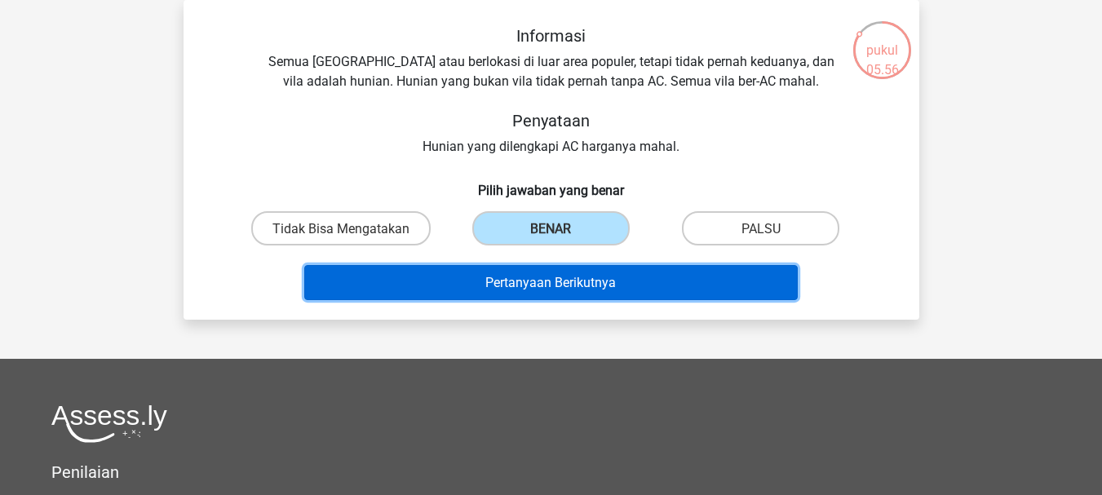
click at [499, 286] on font "Pertanyaan Berikutnya" at bounding box center [550, 282] width 131 height 15
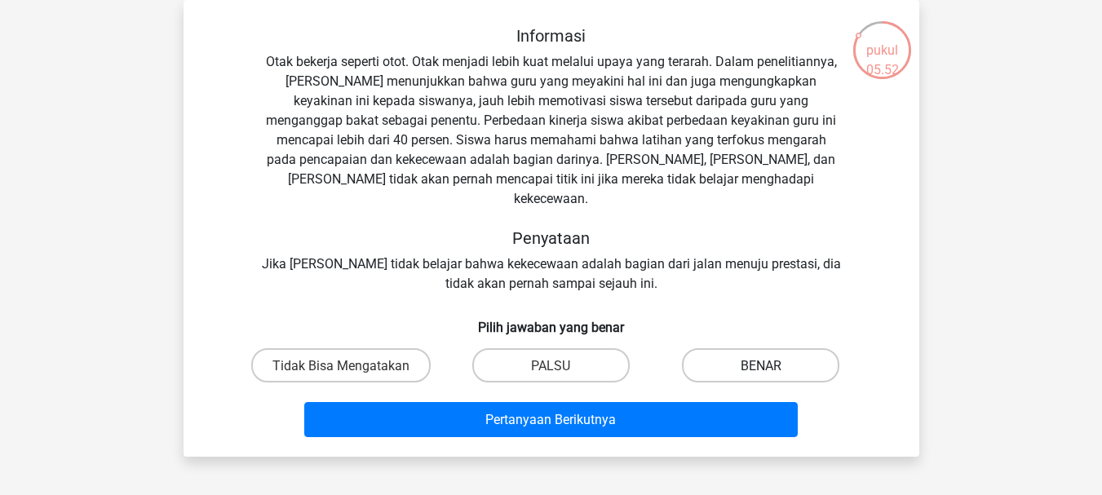
click at [750, 358] on font "BENAR" at bounding box center [761, 365] width 41 height 15
click at [761, 365] on input "BENAR" at bounding box center [766, 370] width 11 height 11
radio input "true"
click at [398, 356] on label "Tidak Bisa Mengatakan" at bounding box center [340, 364] width 179 height 33
click at [352, 365] on input "Tidak Bisa Mengatakan" at bounding box center [346, 370] width 11 height 11
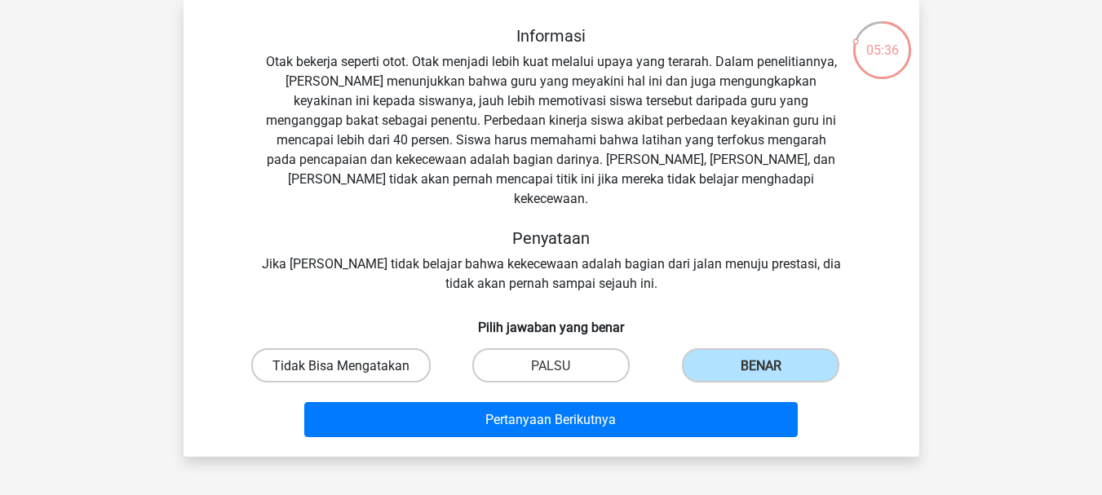
radio input "true"
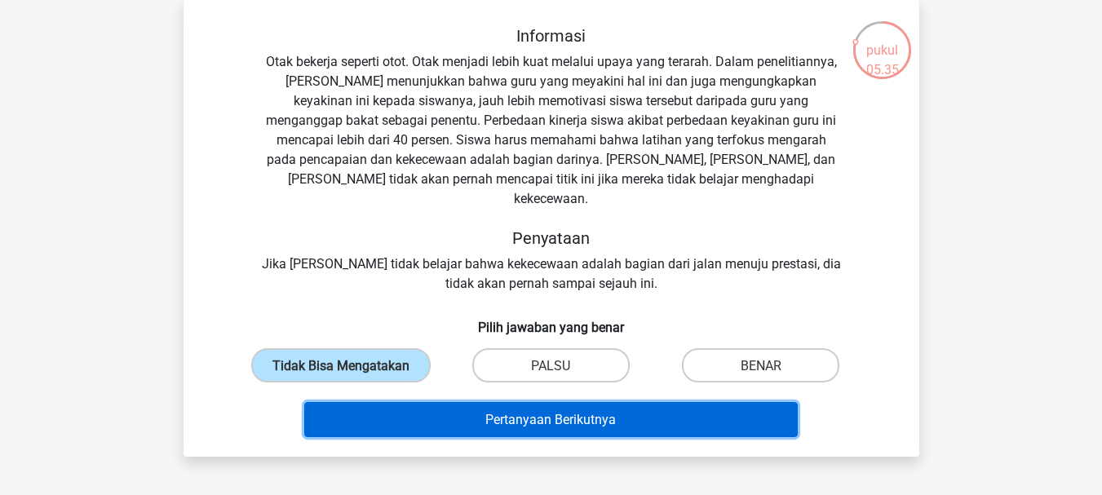
click at [448, 414] on button "Pertanyaan Berikutnya" at bounding box center [551, 419] width 494 height 35
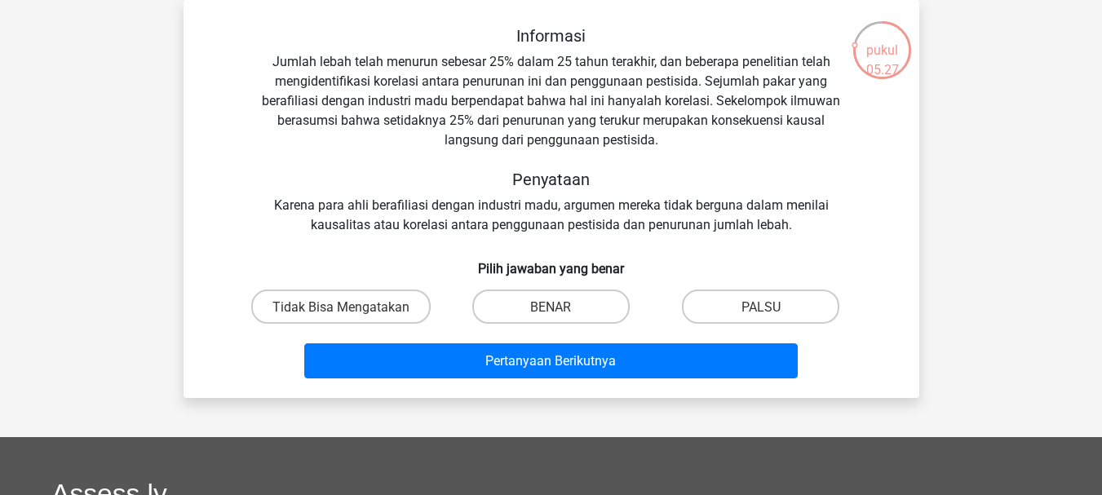
click at [369, 325] on div "Tidak Bisa Mengatakan" at bounding box center [342, 306] width 210 height 46
click at [376, 315] on label "Tidak Bisa Mengatakan" at bounding box center [340, 306] width 179 height 33
click at [352, 315] on input "Tidak Bisa Mengatakan" at bounding box center [346, 311] width 11 height 11
radio input "true"
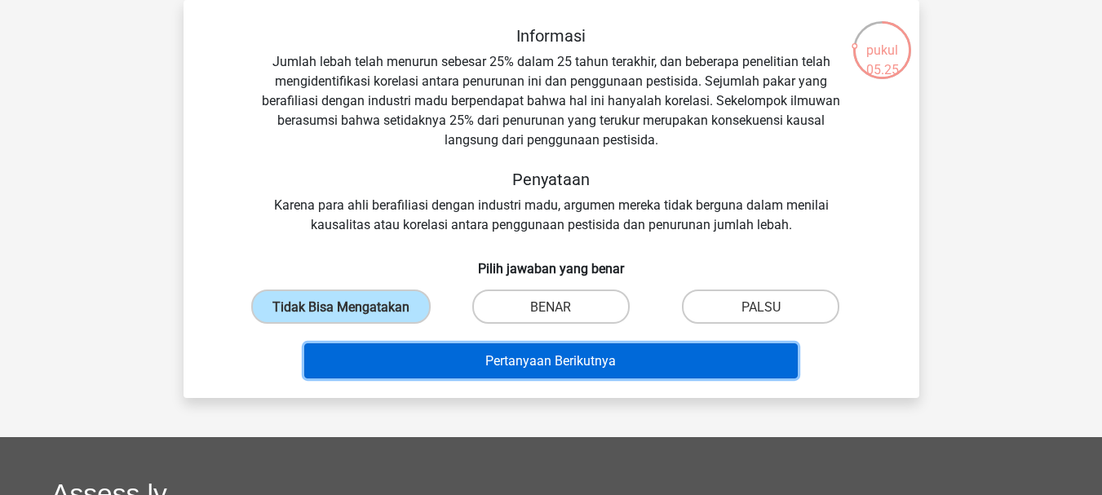
click at [396, 351] on button "Pertanyaan Berikutnya" at bounding box center [551, 360] width 494 height 35
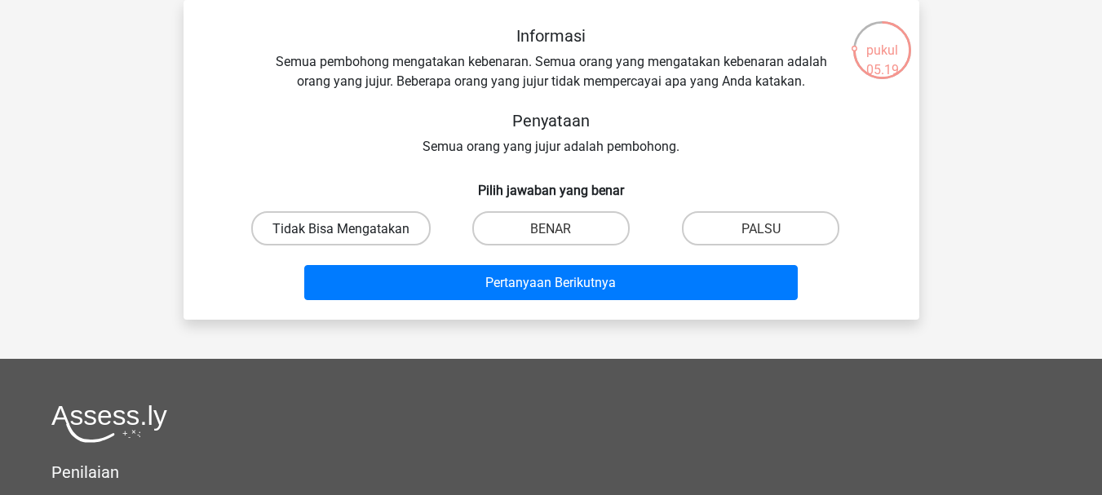
click at [374, 233] on font "Tidak Bisa Mengatakan" at bounding box center [340, 228] width 137 height 15
click at [352, 233] on input "Tidak Bisa Mengatakan" at bounding box center [346, 233] width 11 height 11
radio input "true"
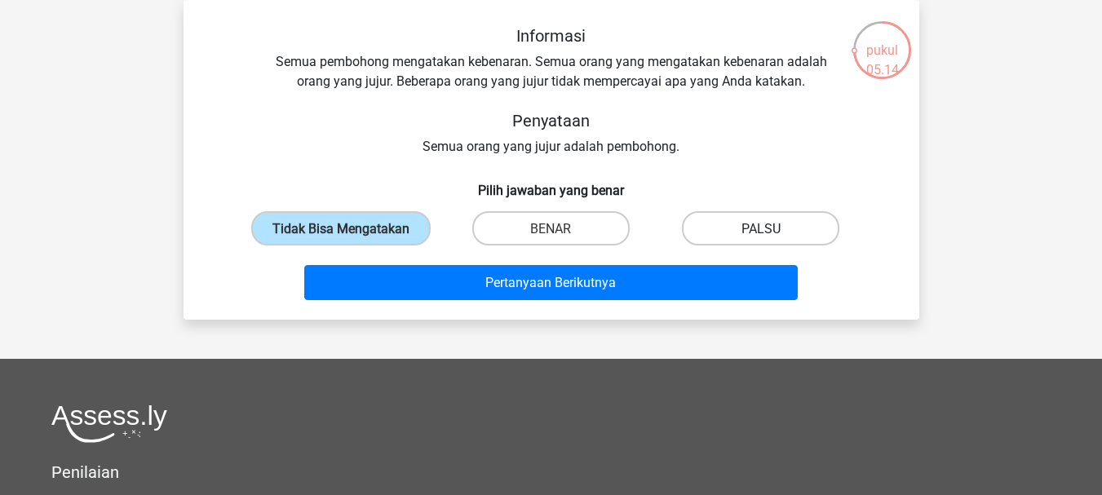
click at [714, 219] on label "PALSU" at bounding box center [760, 227] width 157 height 33
click at [761, 228] on input "PALSU" at bounding box center [766, 233] width 11 height 11
radio input "true"
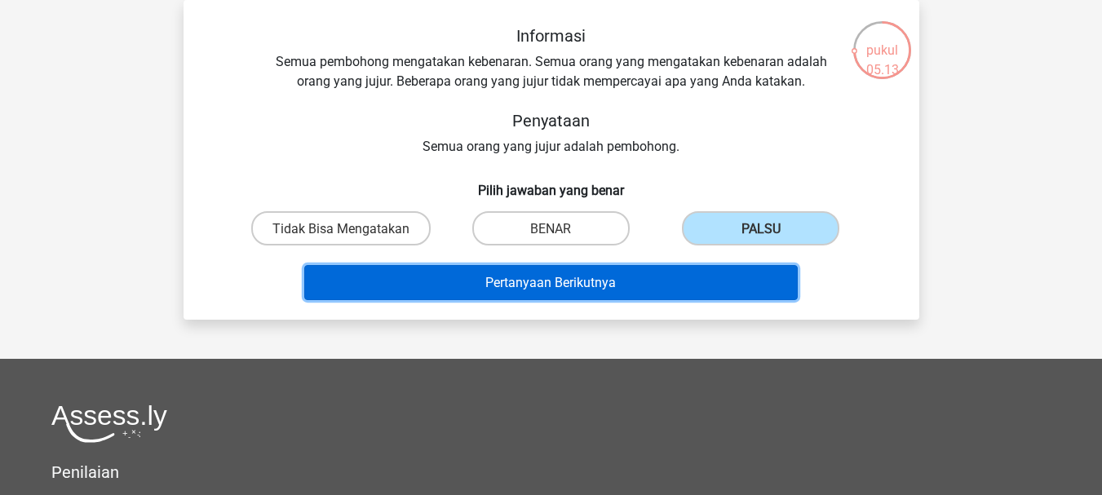
click at [663, 278] on button "Pertanyaan Berikutnya" at bounding box center [551, 282] width 494 height 35
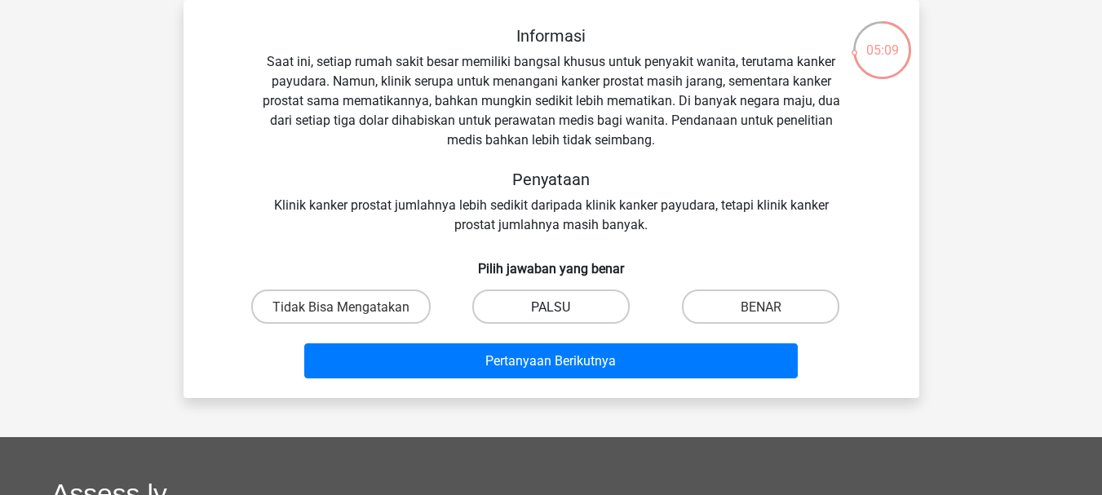
click at [598, 307] on label "PALSU" at bounding box center [550, 306] width 157 height 33
click at [561, 307] on input "PALSU" at bounding box center [556, 311] width 11 height 11
radio input "true"
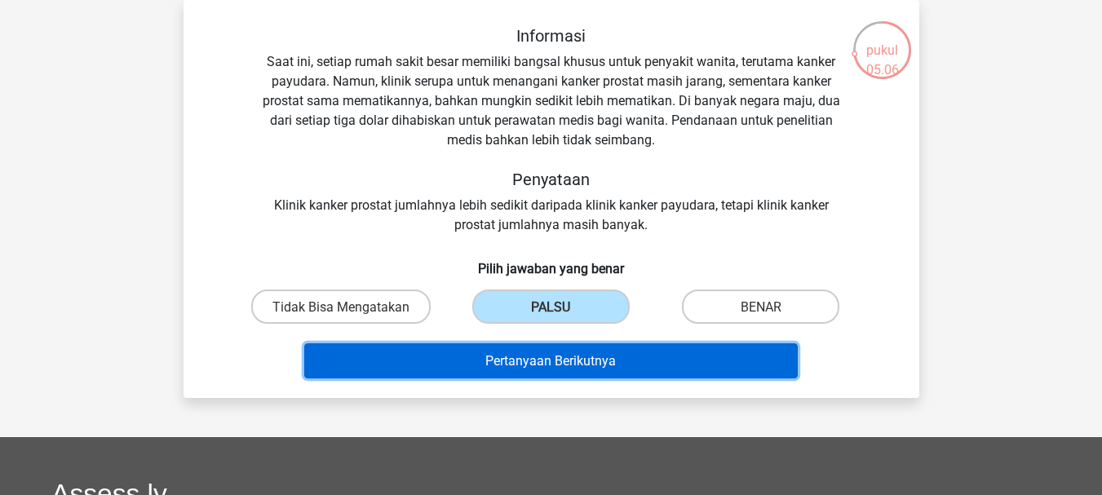
click at [556, 374] on button "Pertanyaan Berikutnya" at bounding box center [551, 360] width 494 height 35
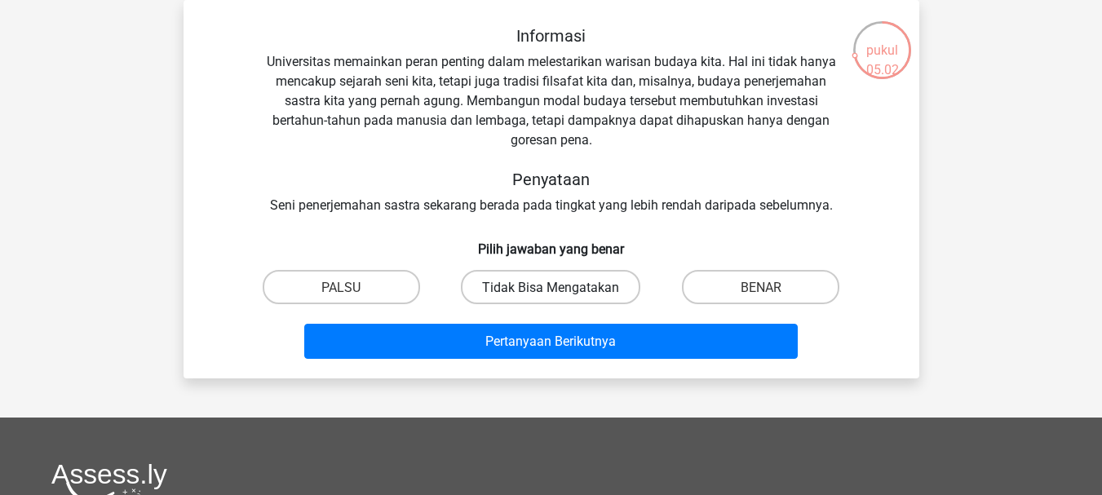
click at [589, 288] on font "Tidak Bisa Mengatakan" at bounding box center [550, 287] width 137 height 15
click at [561, 288] on input "Tidak Bisa Mengatakan" at bounding box center [556, 291] width 11 height 11
radio input "true"
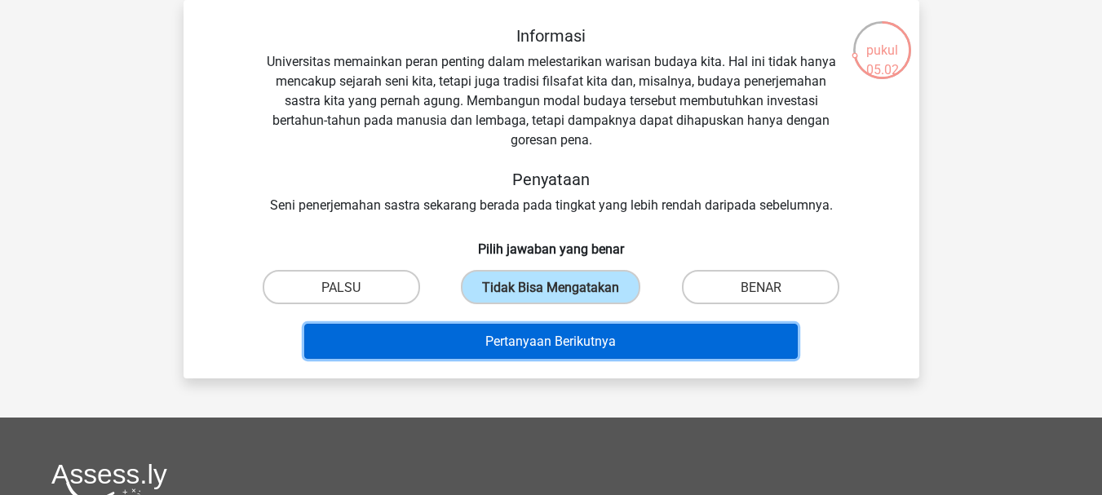
click at [553, 341] on font "Pertanyaan Berikutnya" at bounding box center [550, 341] width 131 height 15
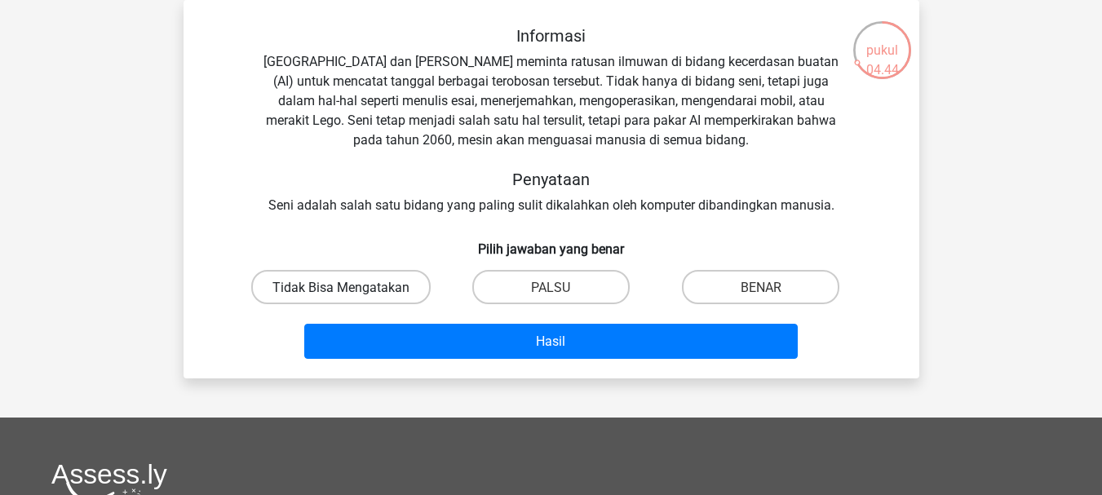
click at [397, 282] on font "Tidak Bisa Mengatakan" at bounding box center [340, 287] width 137 height 15
click at [352, 286] on input "Tidak Bisa Mengatakan" at bounding box center [346, 291] width 11 height 11
radio input "true"
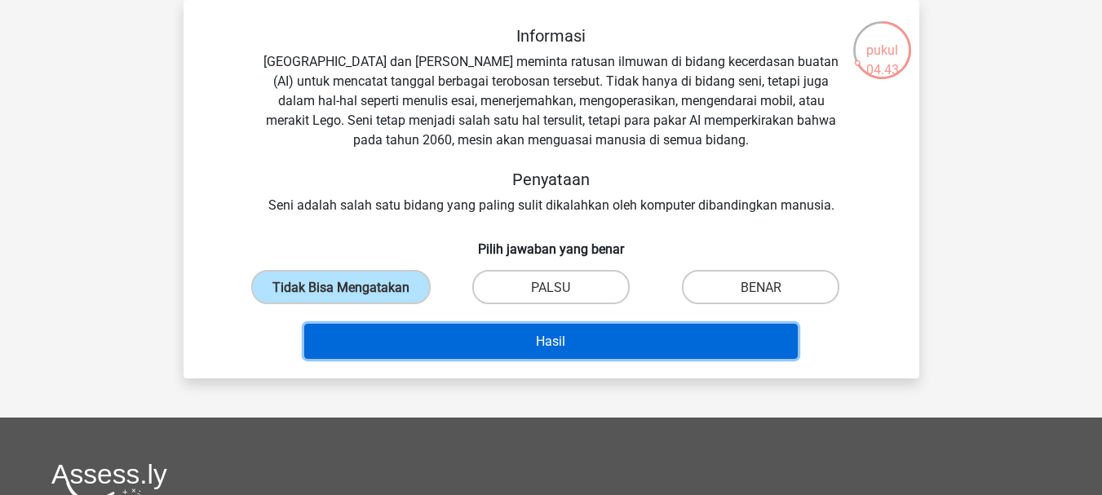
click at [414, 336] on button "Hasil" at bounding box center [551, 341] width 494 height 35
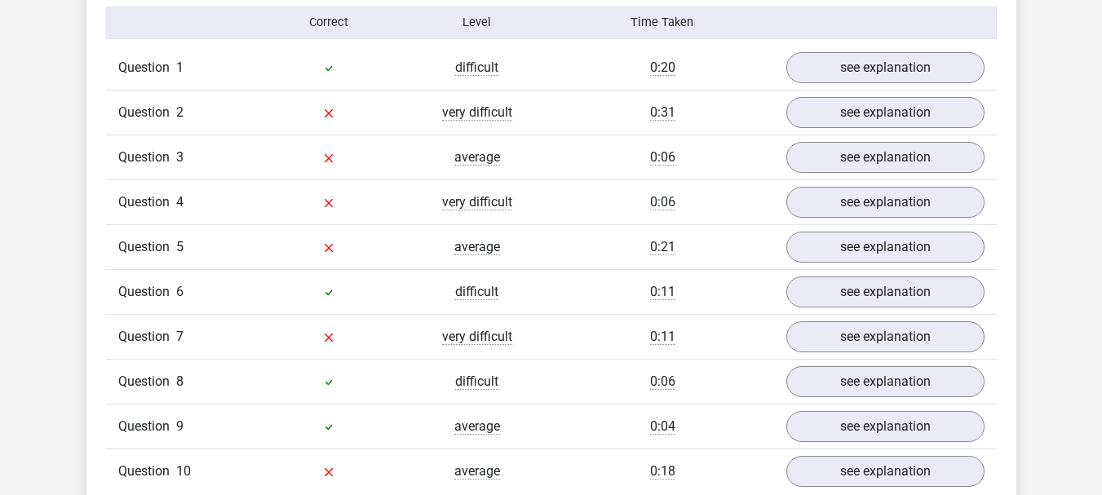
scroll to position [1271, 0]
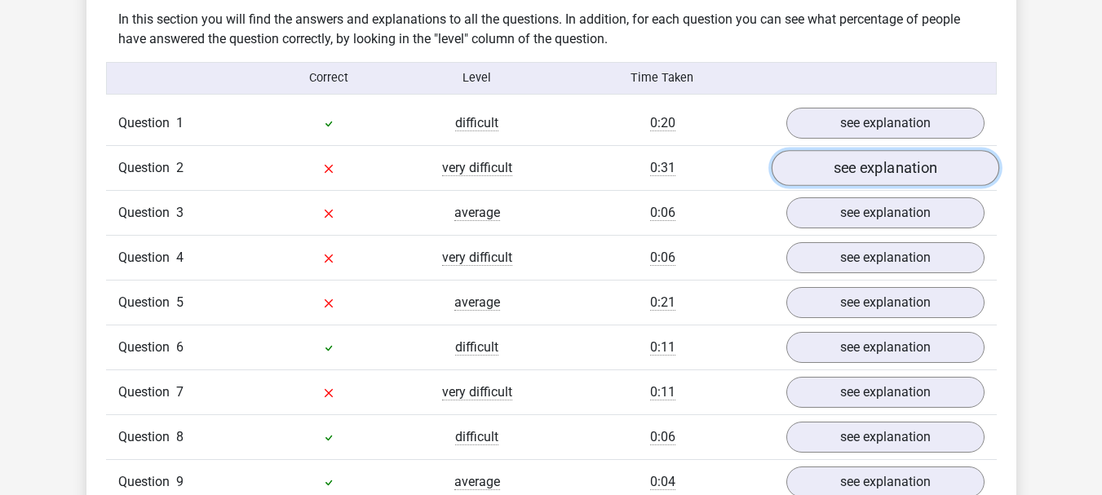
click at [956, 167] on link "see explanation" at bounding box center [885, 168] width 228 height 36
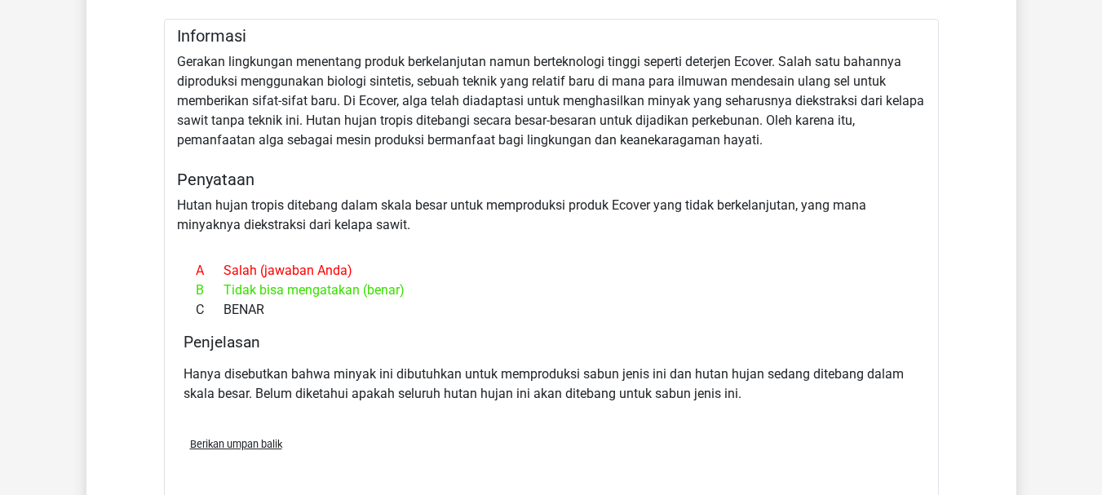
scroll to position [1488, 0]
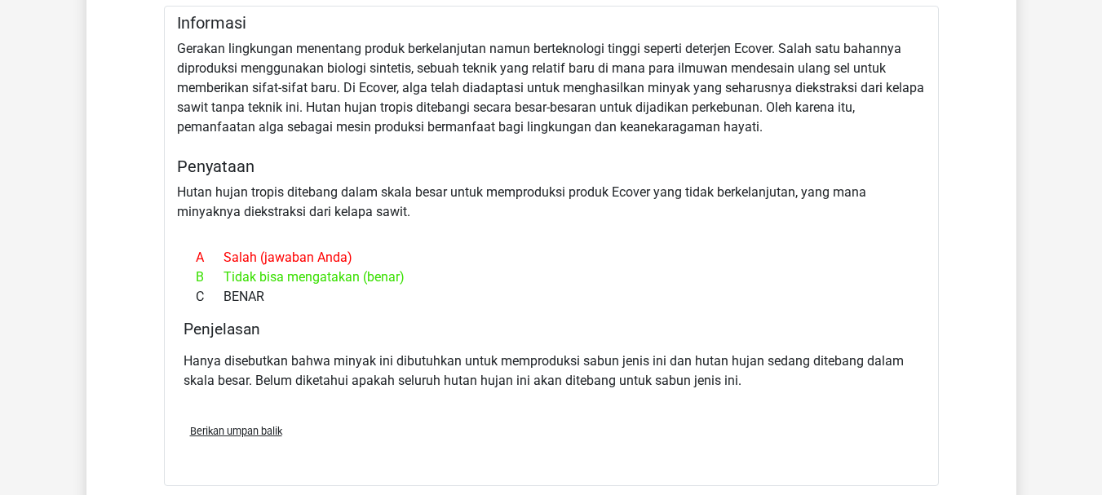
click at [893, 193] on div "Informasi Gerakan lingkungan menentang produk berkelanjutan namun berteknologi …" at bounding box center [551, 246] width 775 height 480
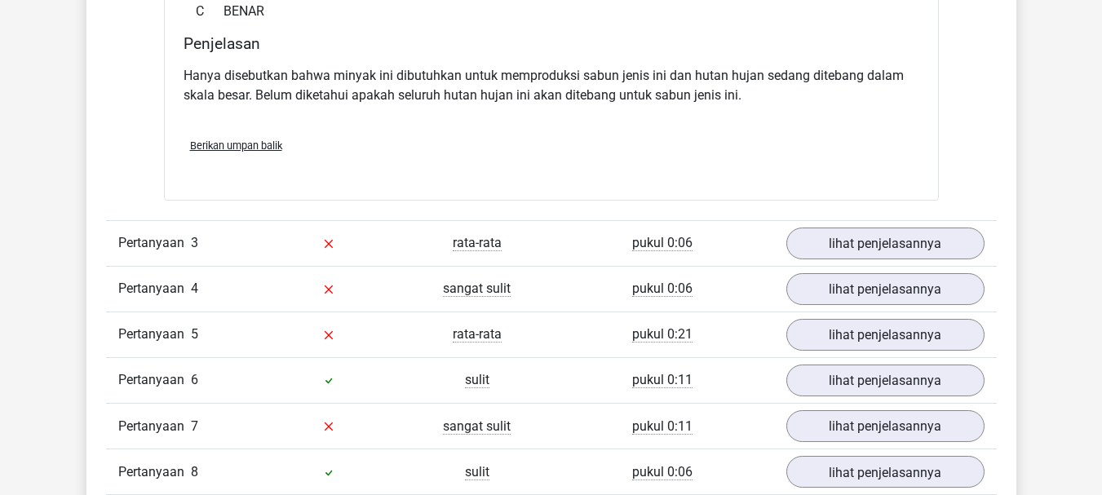
scroll to position [1767, 0]
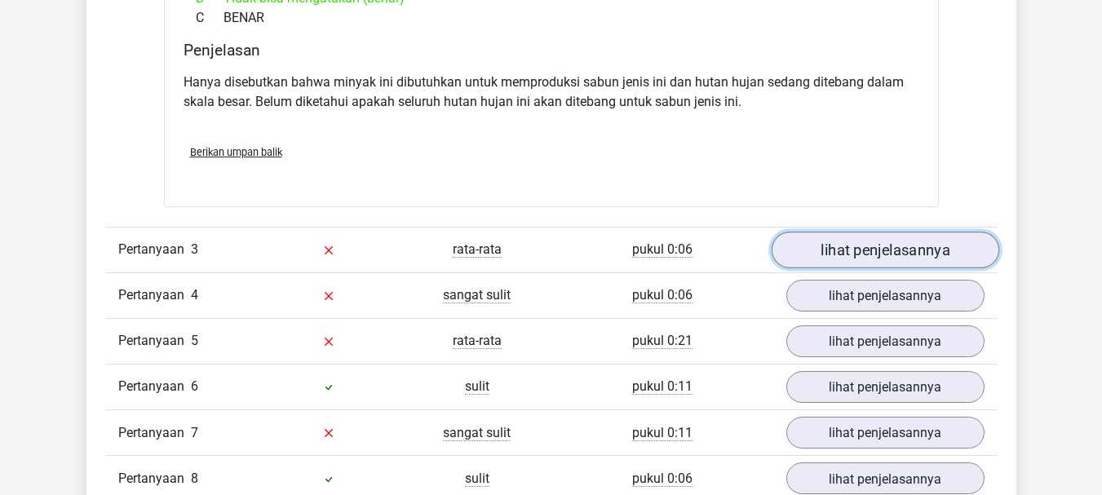
click at [936, 262] on link "lihat penjelasannya" at bounding box center [885, 250] width 228 height 37
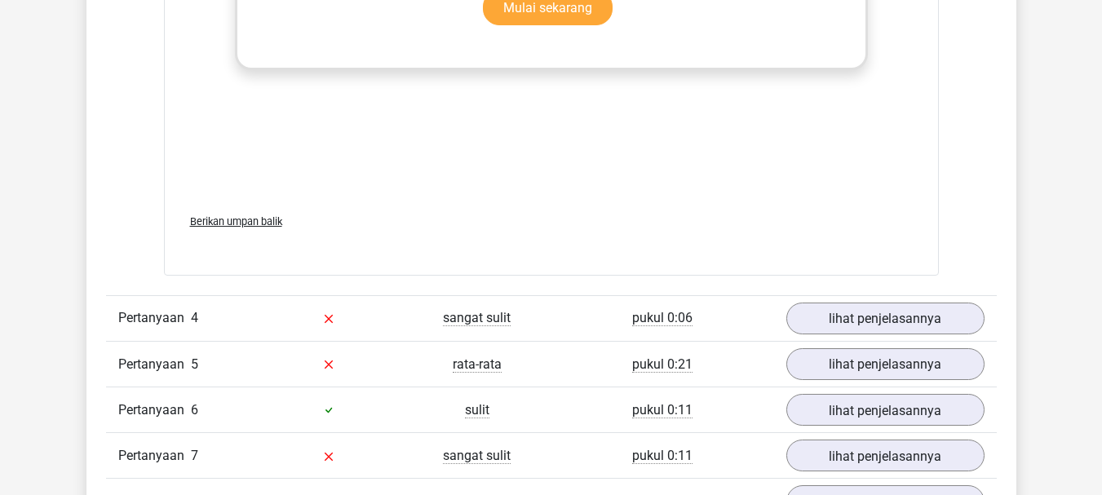
scroll to position [2659, 0]
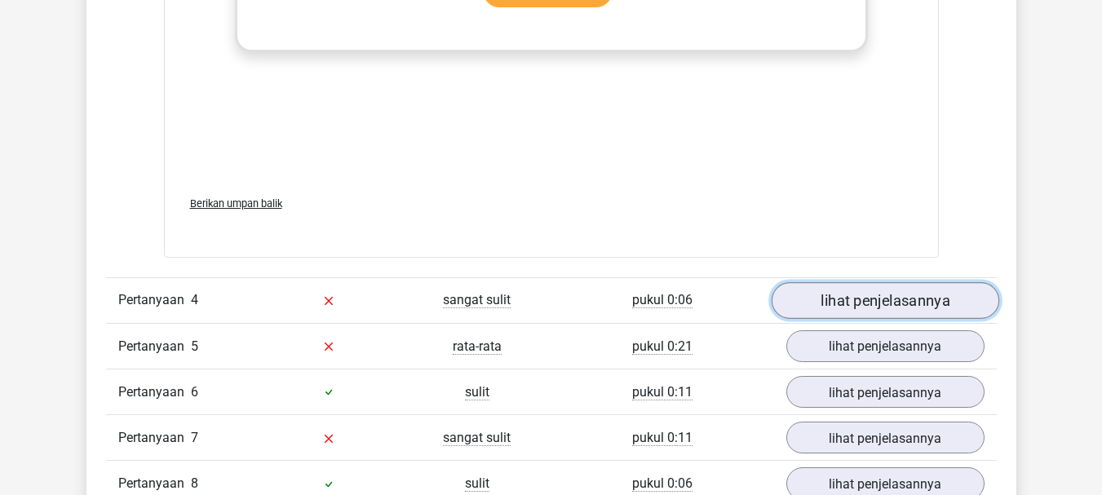
click at [932, 295] on font "lihat penjelasannya" at bounding box center [886, 301] width 130 height 18
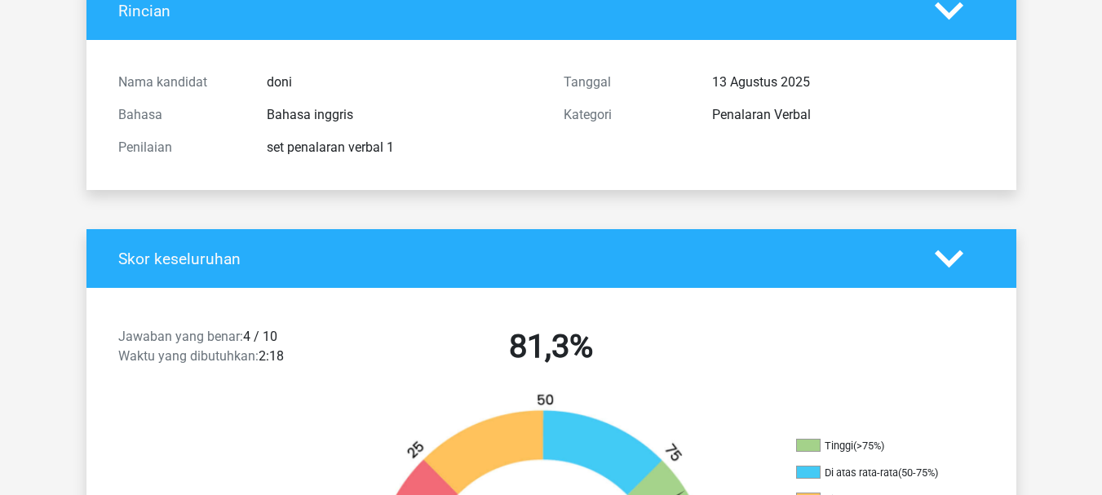
scroll to position [0, 0]
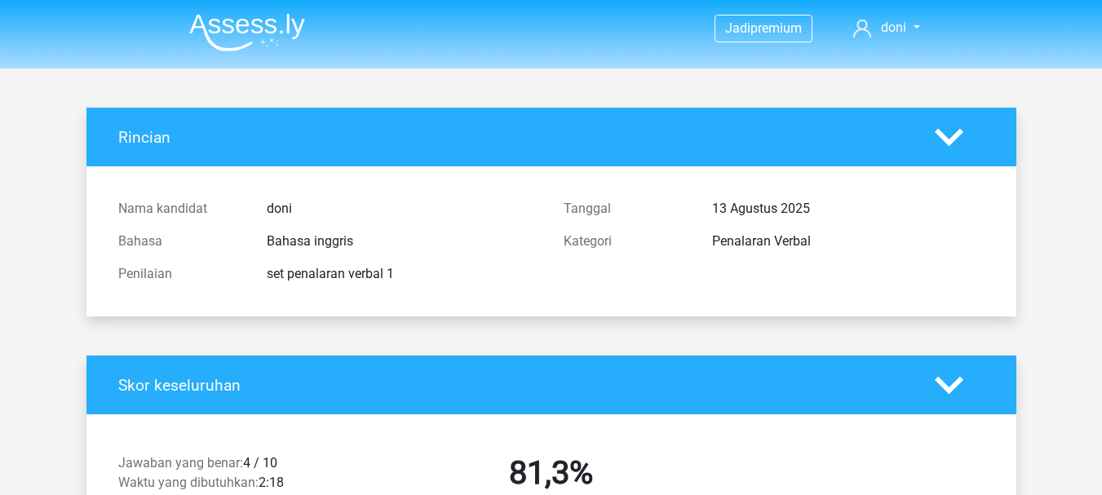
click at [209, 30] on img at bounding box center [247, 32] width 116 height 38
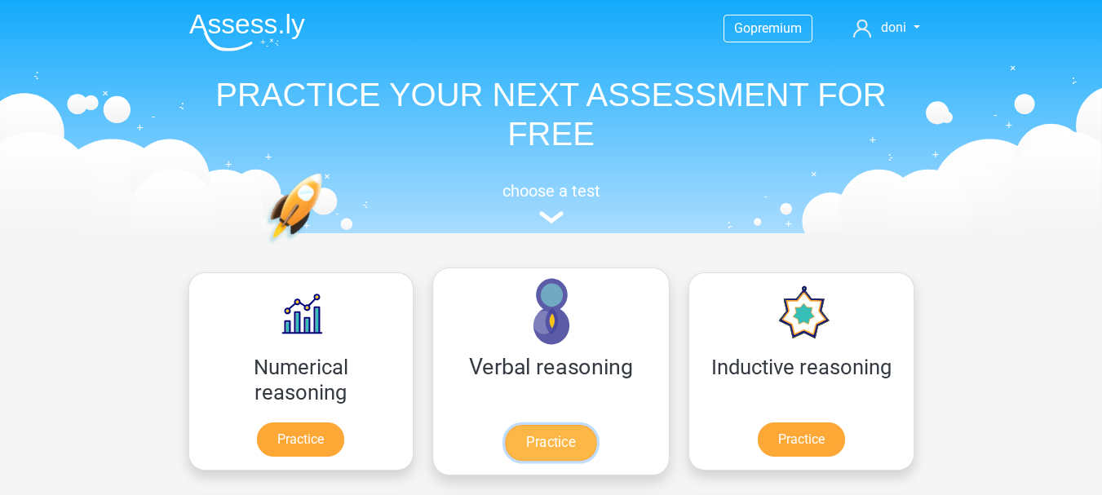
click at [505, 436] on link "Practice" at bounding box center [550, 443] width 91 height 36
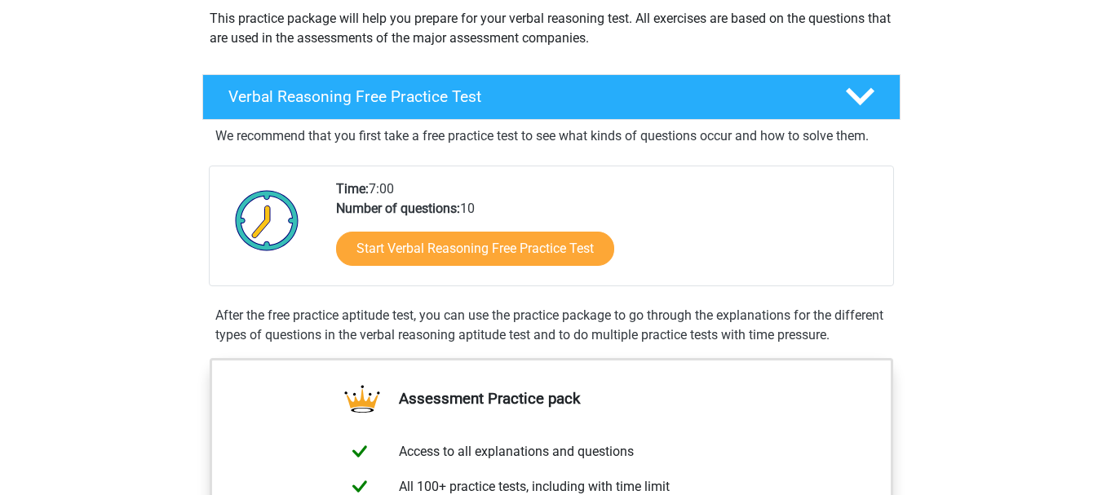
scroll to position [202, 0]
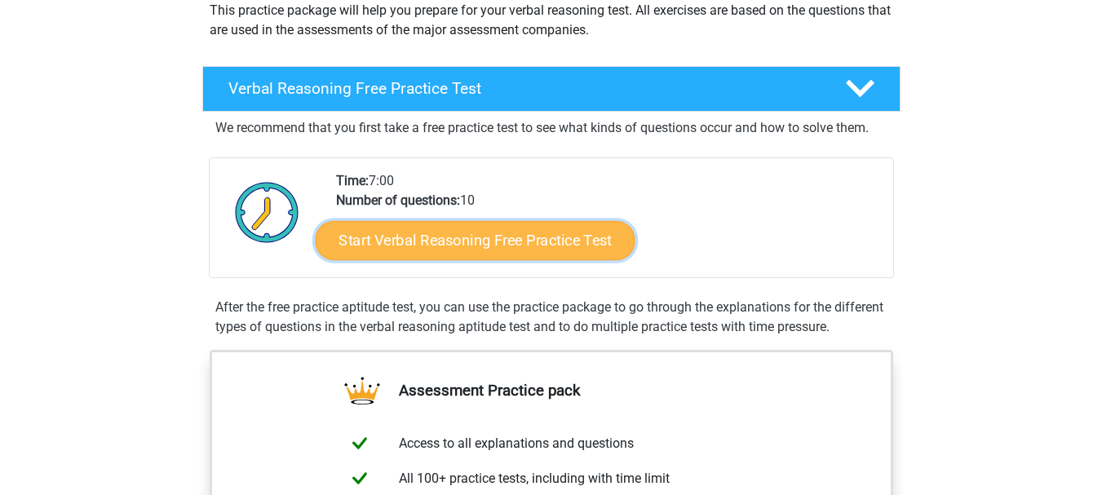
click at [548, 242] on link "Start Verbal Reasoning Free Practice Test" at bounding box center [475, 240] width 320 height 39
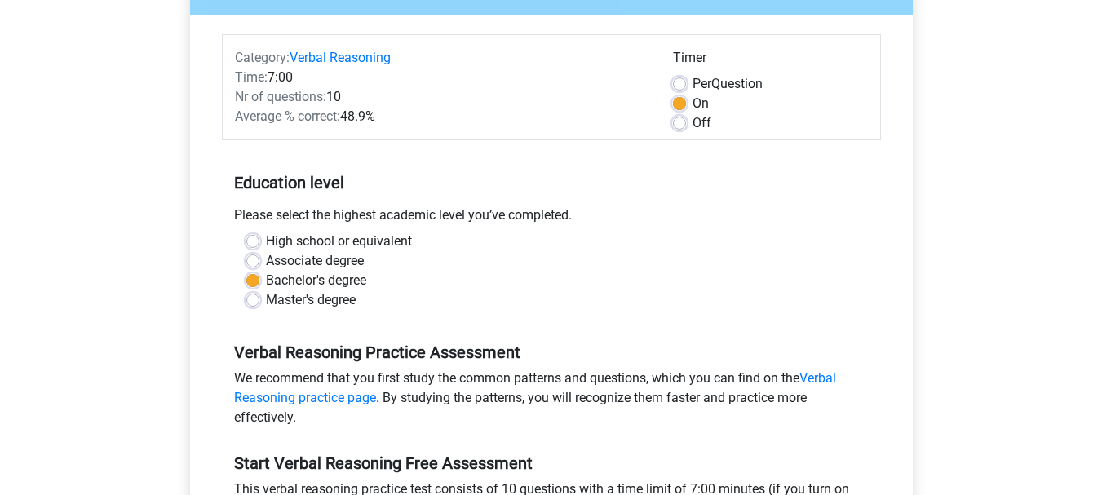
scroll to position [221, 0]
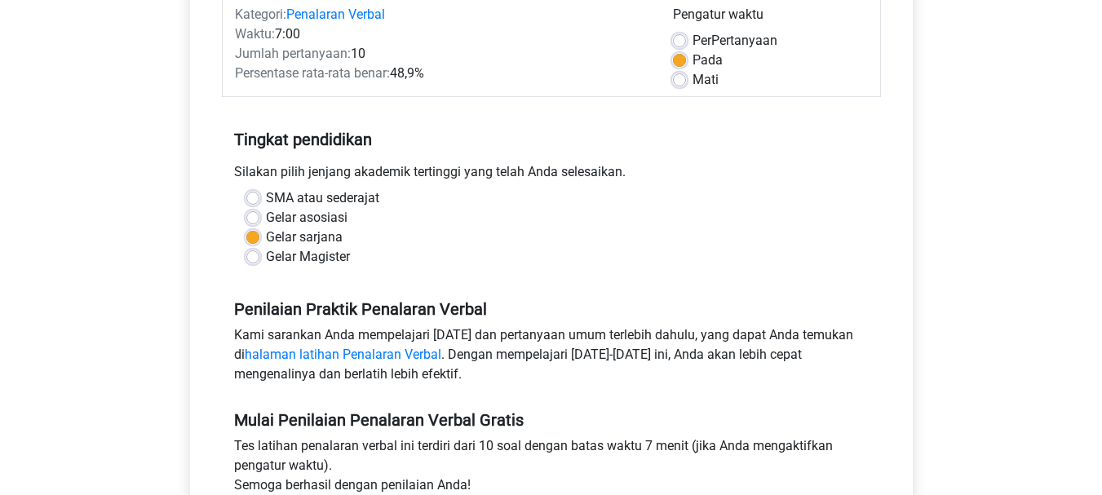
click at [942, 161] on div "Jadi premium doni [EMAIL_ADDRESS][DOMAIN_NAME]" at bounding box center [551, 423] width 1102 height 1289
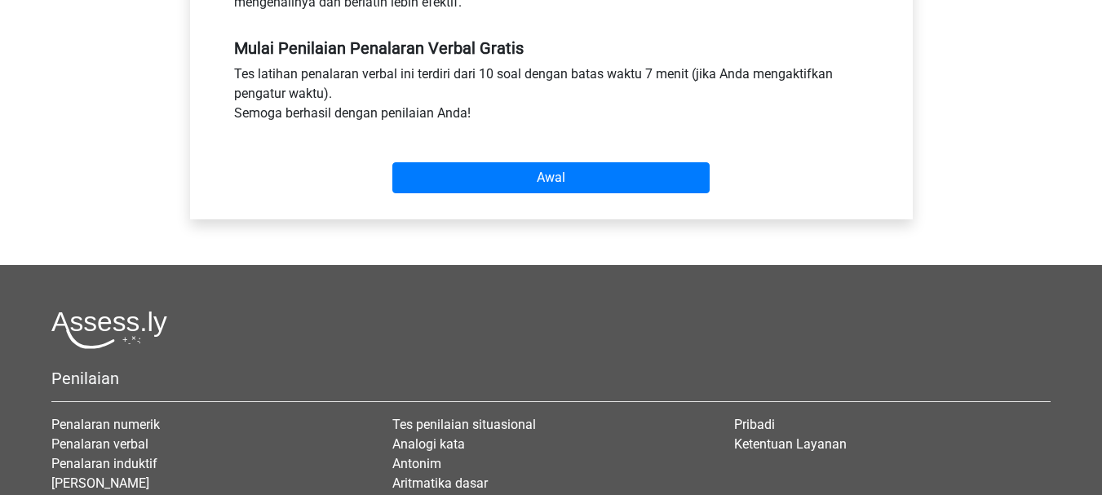
scroll to position [652, 0]
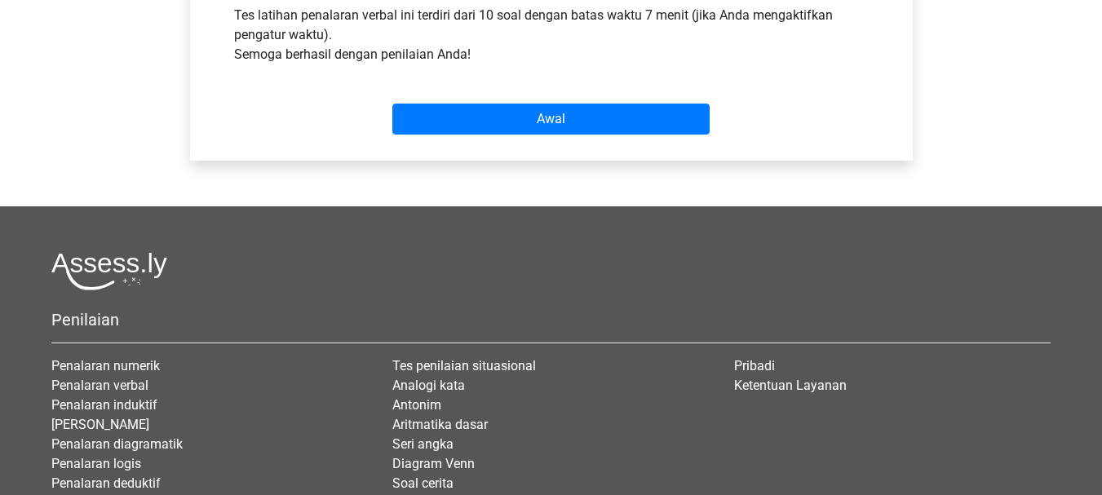
drag, startPoint x: 649, startPoint y: 139, endPoint x: 671, endPoint y: 92, distance: 51.1
click at [671, 92] on div "Awal" at bounding box center [551, 106] width 659 height 70
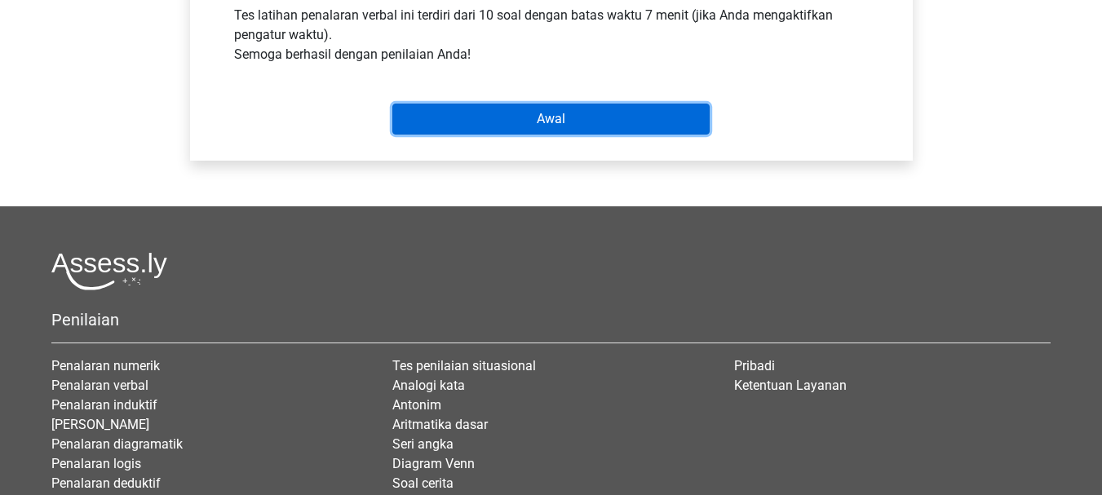
click at [662, 112] on input "Awal" at bounding box center [550, 119] width 317 height 31
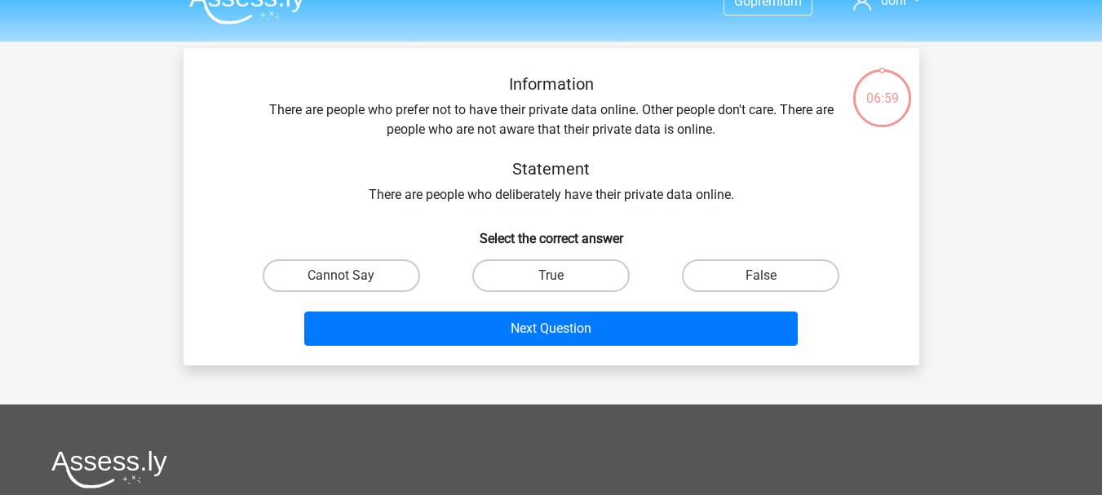
scroll to position [32, 0]
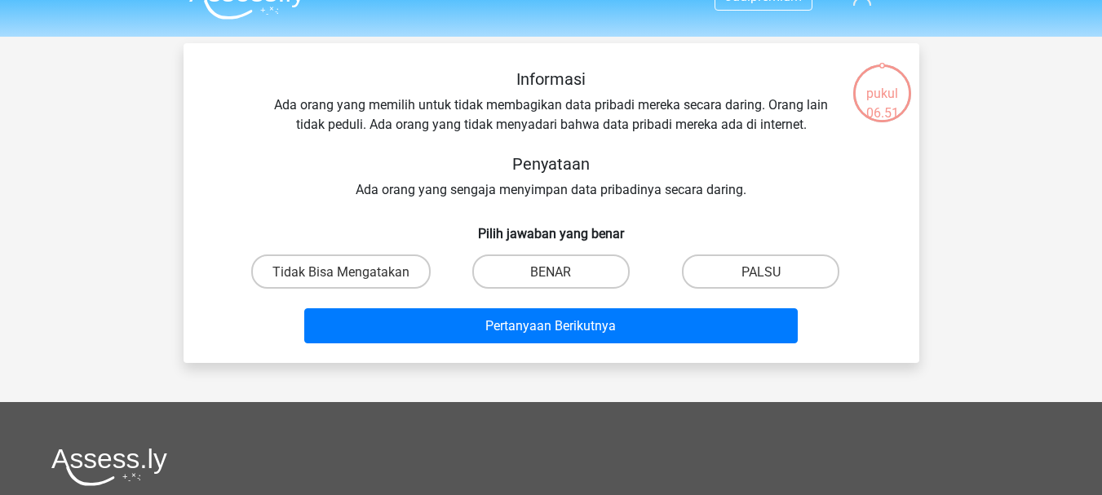
click at [767, 143] on div "Informasi Ada orang yang memilih untuk tidak membagikan data pribadi mereka sec…" at bounding box center [552, 134] width 684 height 131
click at [396, 279] on font "Tidak Bisa Mengatakan" at bounding box center [340, 271] width 137 height 15
click at [352, 279] on input "Tidak Bisa Mengatakan" at bounding box center [346, 276] width 11 height 11
radio input "true"
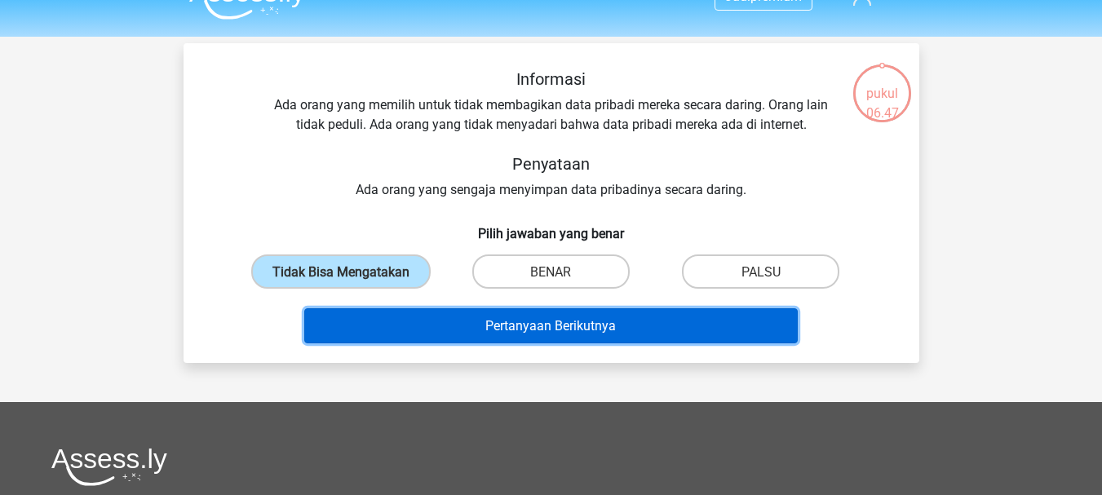
click at [406, 320] on button "Pertanyaan Berikutnya" at bounding box center [551, 325] width 494 height 35
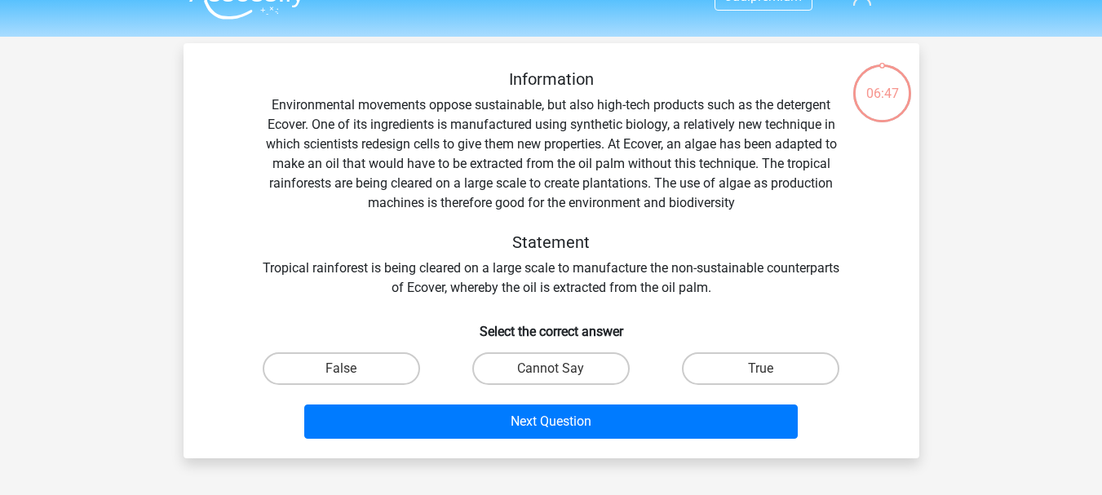
scroll to position [75, 0]
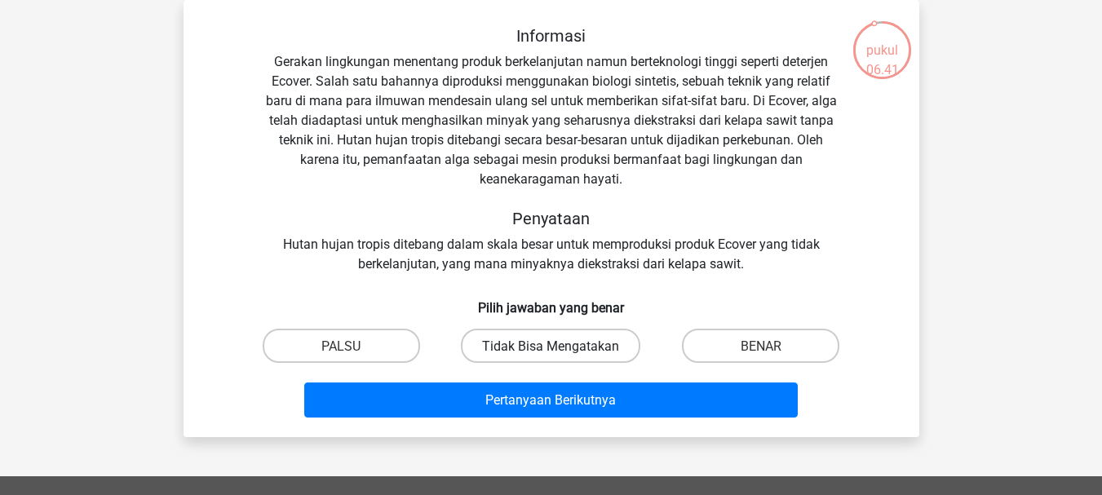
click at [511, 344] on font "Tidak Bisa Mengatakan" at bounding box center [550, 346] width 137 height 15
click at [551, 345] on input "Tidak Bisa Mengatakan" at bounding box center [556, 350] width 11 height 11
radio input "true"
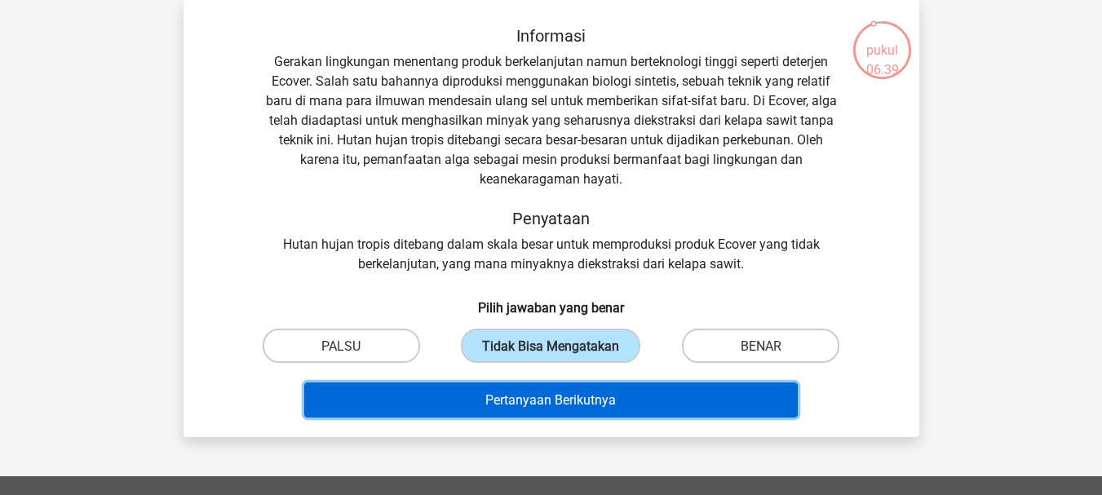
click at [496, 393] on font "Pertanyaan Berikutnya" at bounding box center [550, 399] width 131 height 15
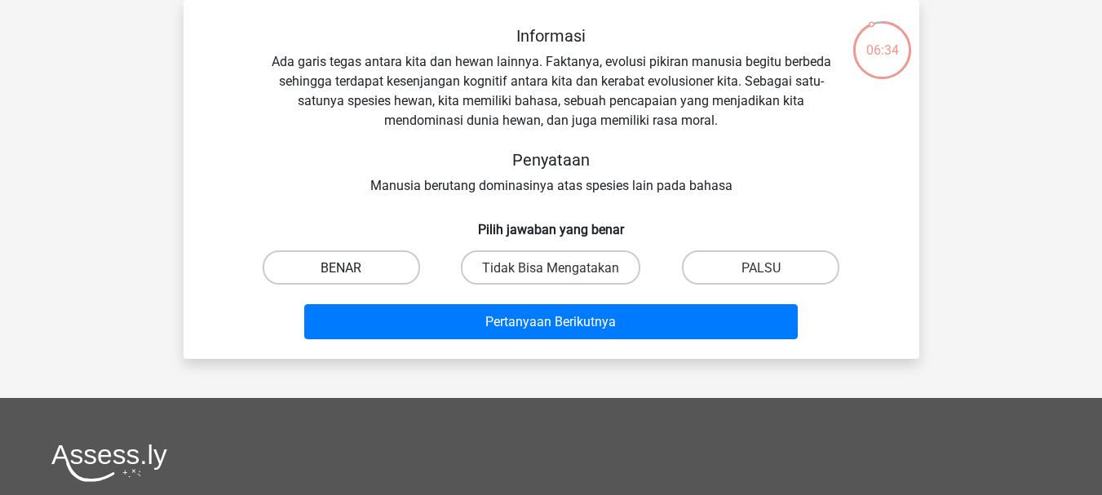
click at [379, 277] on label "BENAR" at bounding box center [341, 266] width 157 height 33
click at [352, 277] on input "BENAR" at bounding box center [346, 272] width 11 height 11
radio input "true"
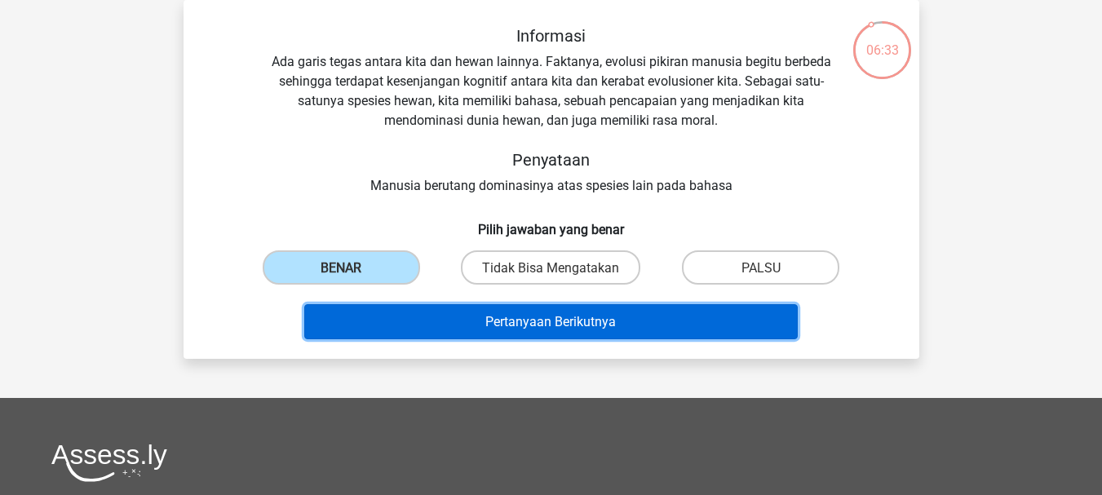
click at [399, 317] on button "Pertanyaan Berikutnya" at bounding box center [551, 321] width 494 height 35
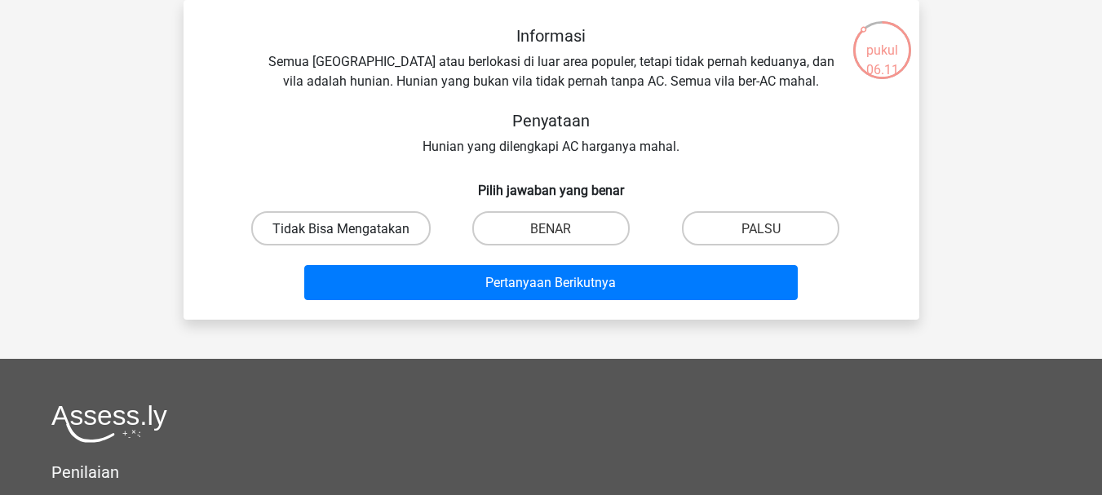
click at [383, 223] on font "Tidak Bisa Mengatakan" at bounding box center [340, 228] width 137 height 15
click at [352, 228] on input "Tidak Bisa Mengatakan" at bounding box center [346, 233] width 11 height 11
radio input "true"
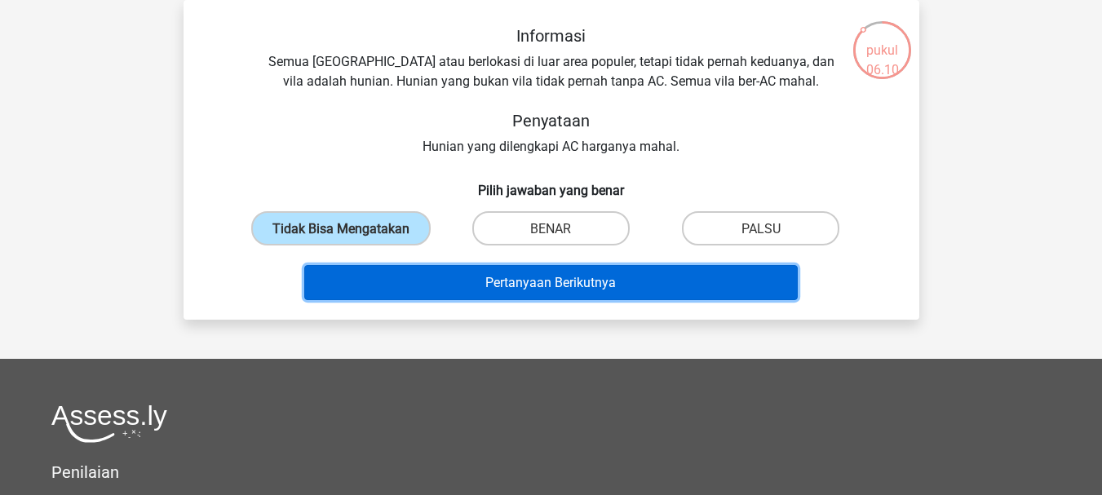
click at [410, 277] on button "Pertanyaan Berikutnya" at bounding box center [551, 282] width 494 height 35
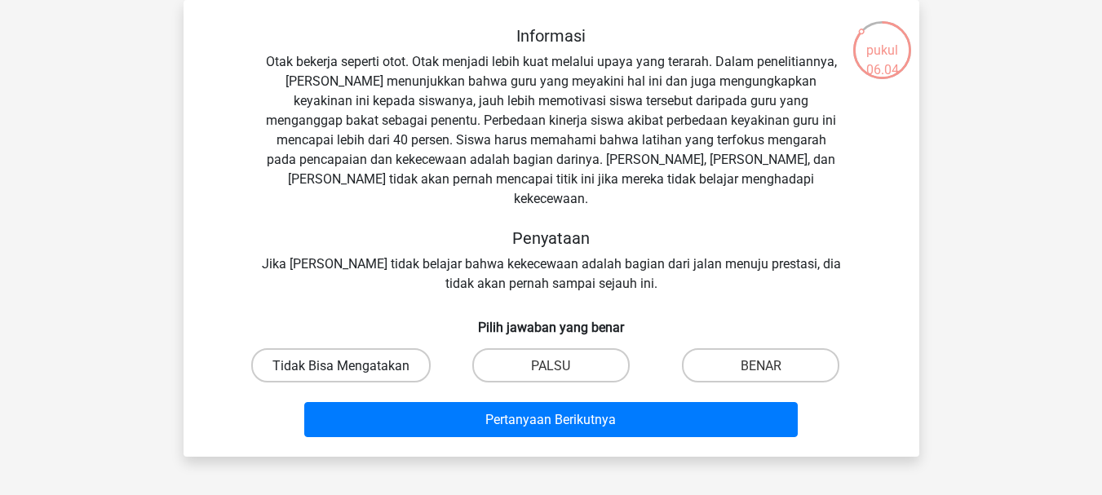
click at [356, 358] on label "Tidak Bisa Mengatakan" at bounding box center [340, 364] width 179 height 33
click at [352, 365] on input "Tidak Bisa Mengatakan" at bounding box center [346, 370] width 11 height 11
radio input "true"
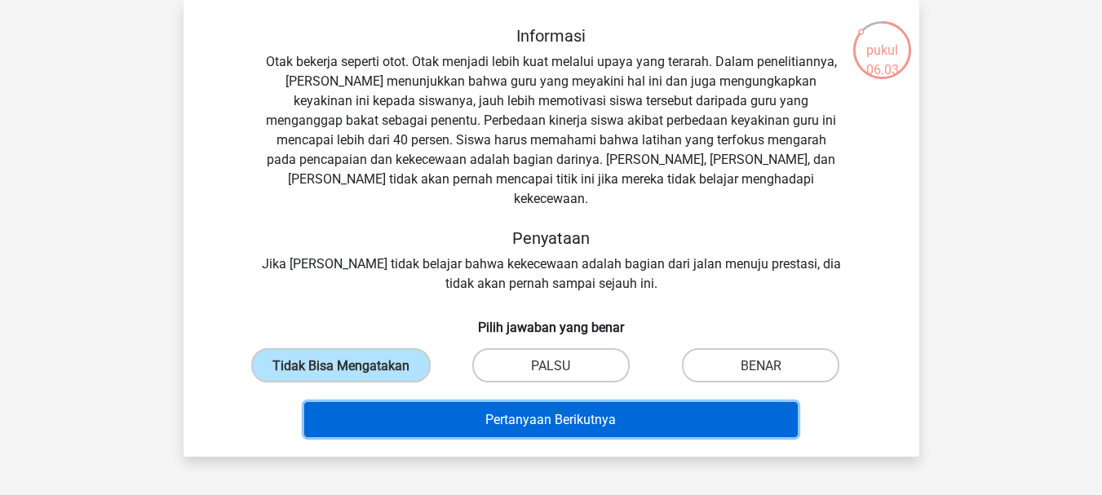
click at [400, 402] on button "Pertanyaan Berikutnya" at bounding box center [551, 419] width 494 height 35
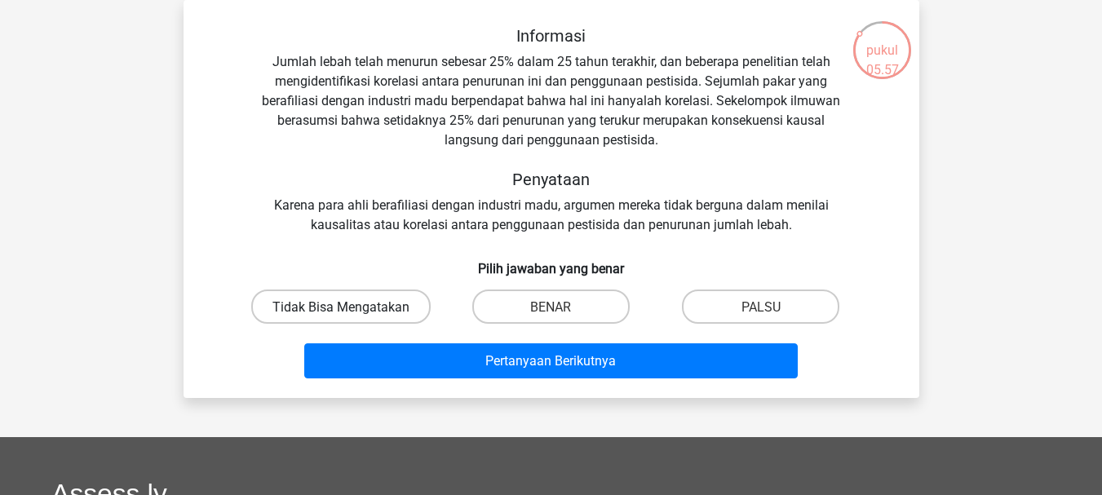
click at [399, 306] on font "Tidak Bisa Mengatakan" at bounding box center [340, 306] width 137 height 15
click at [352, 306] on input "Tidak Bisa Mengatakan" at bounding box center [346, 311] width 11 height 11
radio input "true"
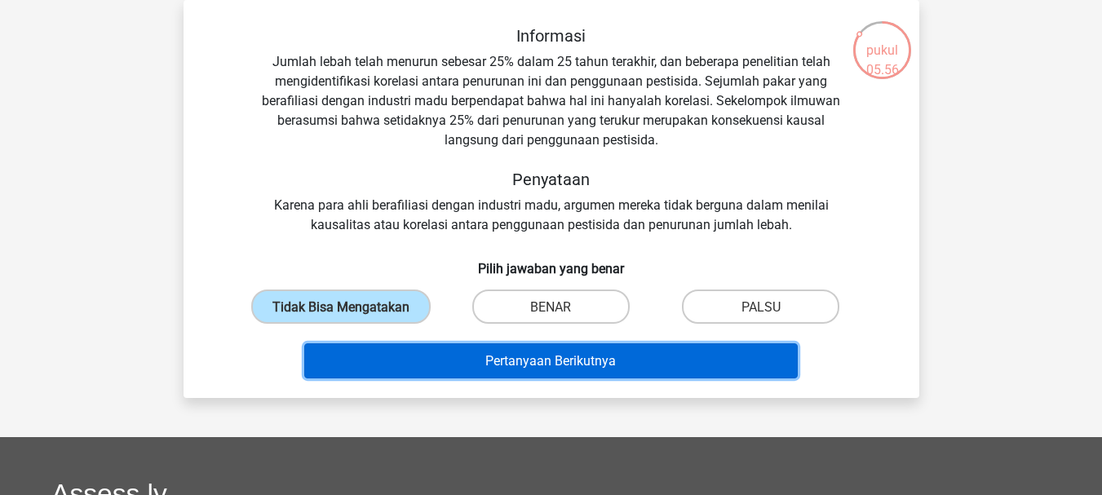
click at [433, 359] on button "Pertanyaan Berikutnya" at bounding box center [551, 360] width 494 height 35
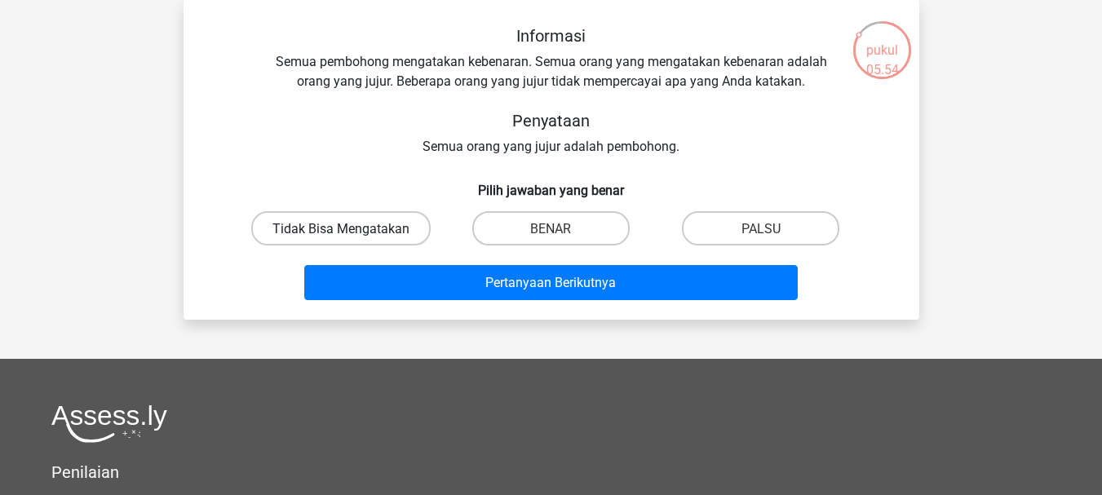
click at [351, 242] on label "Tidak Bisa Mengatakan" at bounding box center [340, 227] width 179 height 33
click at [351, 238] on input "Tidak Bisa Mengatakan" at bounding box center [346, 233] width 11 height 11
radio input "true"
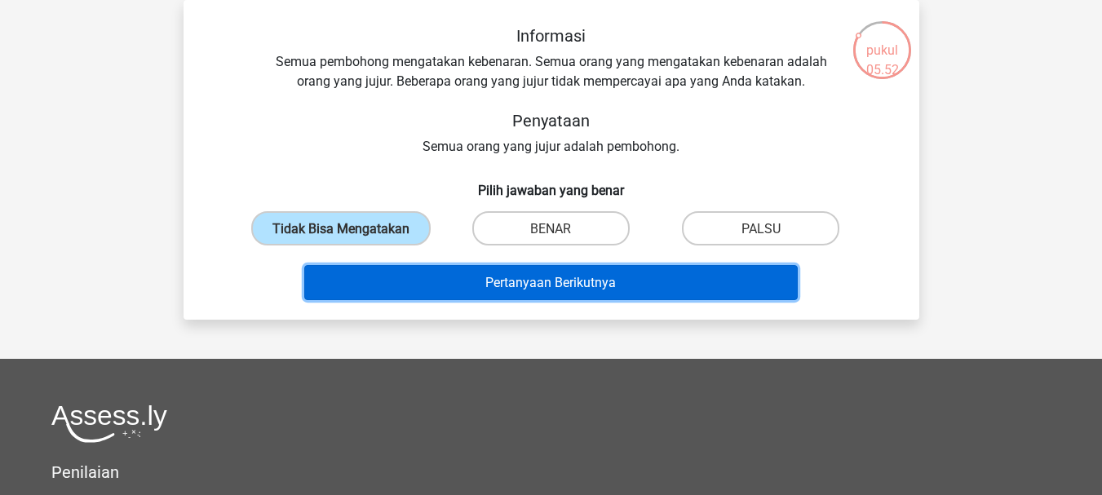
click at [476, 266] on button "Pertanyaan Berikutnya" at bounding box center [551, 282] width 494 height 35
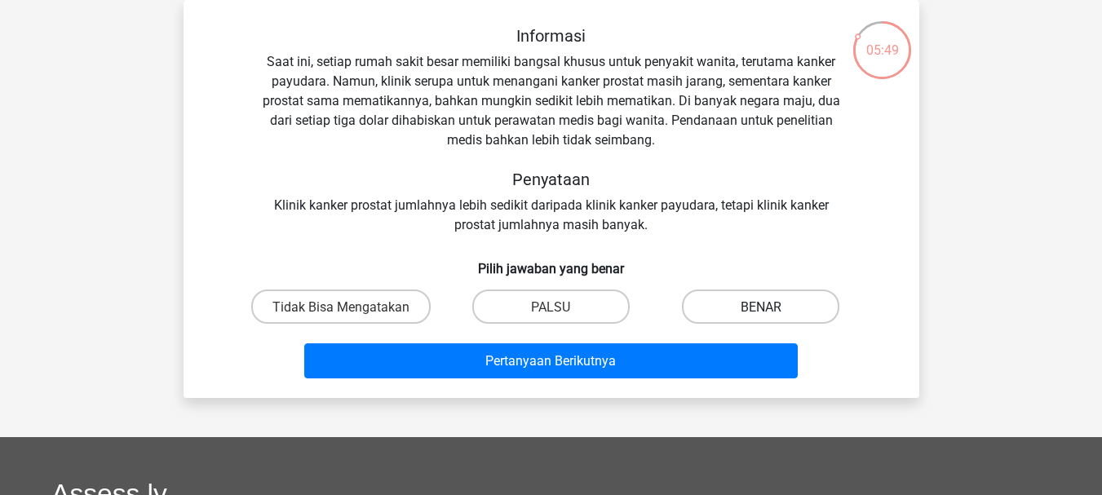
click at [729, 311] on label "BENAR" at bounding box center [760, 306] width 157 height 33
click at [761, 311] on input "BENAR" at bounding box center [766, 311] width 11 height 11
radio input "true"
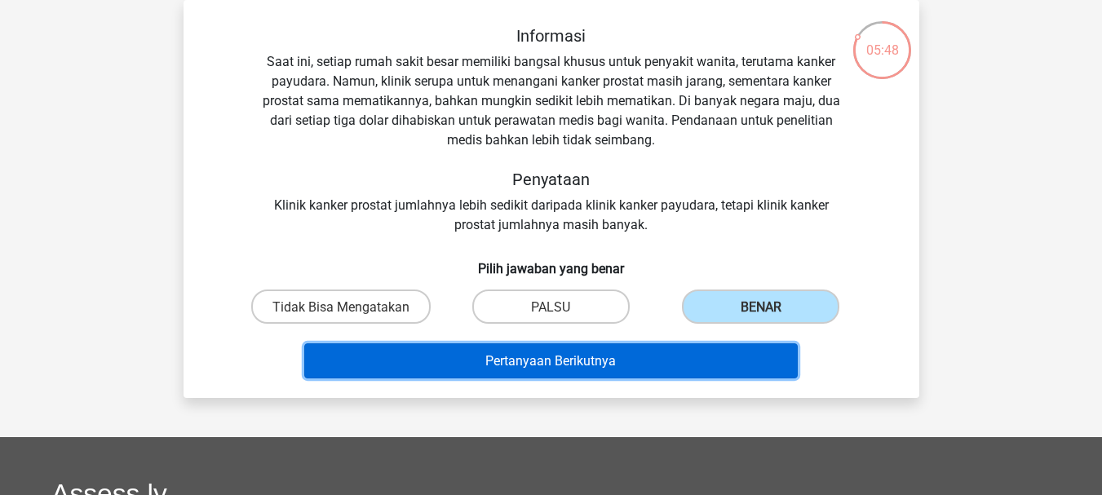
click at [693, 357] on button "Pertanyaan Berikutnya" at bounding box center [551, 360] width 494 height 35
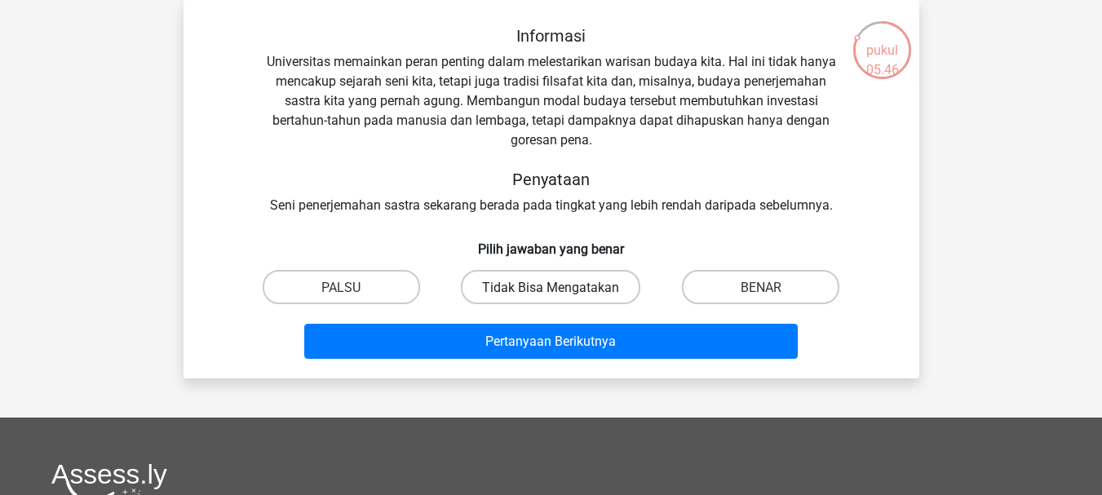
click at [536, 276] on div "Tidak Bisa Mengatakan" at bounding box center [551, 286] width 210 height 46
click at [536, 276] on label "Tidak Bisa Mengatakan" at bounding box center [550, 286] width 179 height 33
click at [551, 286] on input "Tidak Bisa Mengatakan" at bounding box center [556, 291] width 11 height 11
radio input "true"
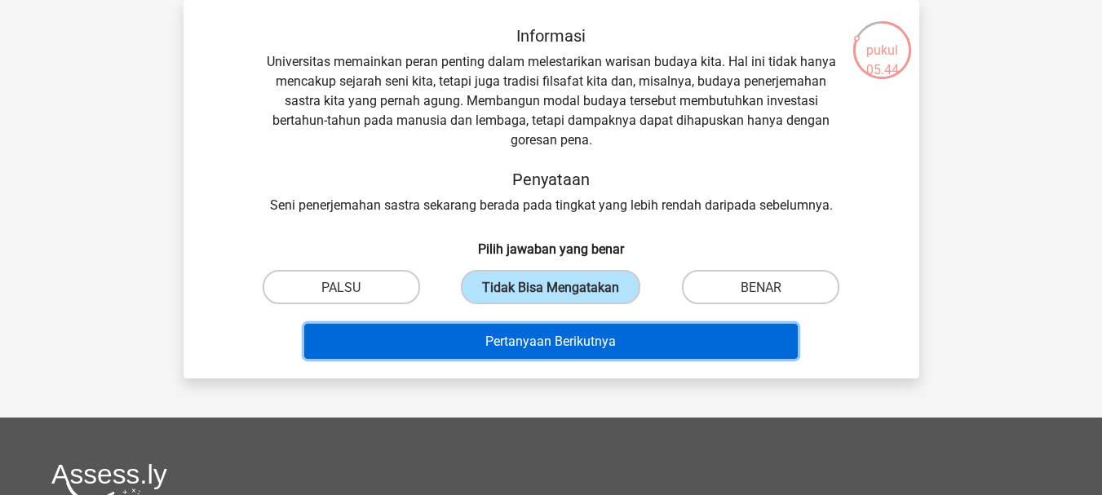
click at [535, 332] on button "Pertanyaan Berikutnya" at bounding box center [551, 341] width 494 height 35
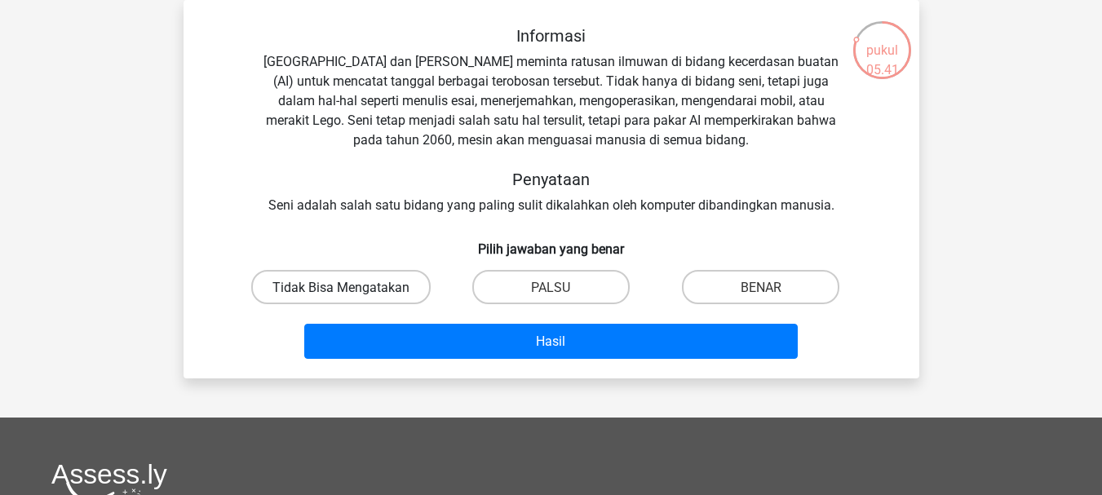
click at [417, 298] on label "Tidak Bisa Mengatakan" at bounding box center [340, 286] width 179 height 33
click at [352, 297] on input "Tidak Bisa Mengatakan" at bounding box center [346, 291] width 11 height 11
radio input "true"
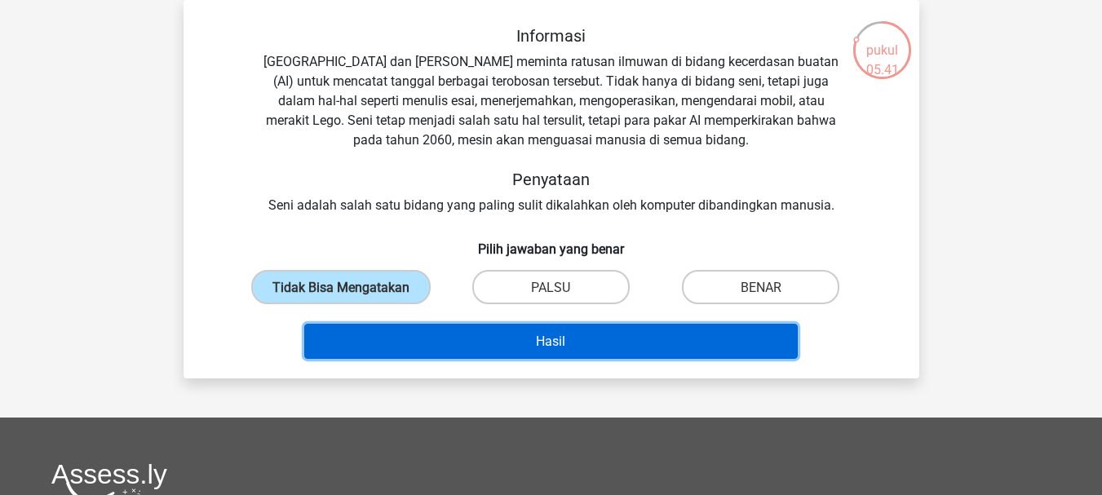
click at [440, 345] on button "Hasil" at bounding box center [551, 341] width 494 height 35
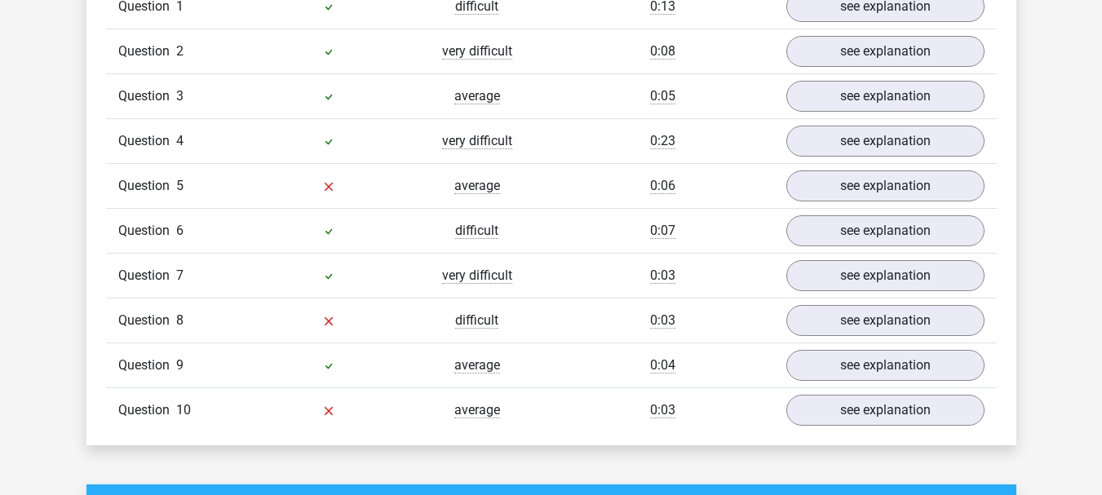
scroll to position [1424, 0]
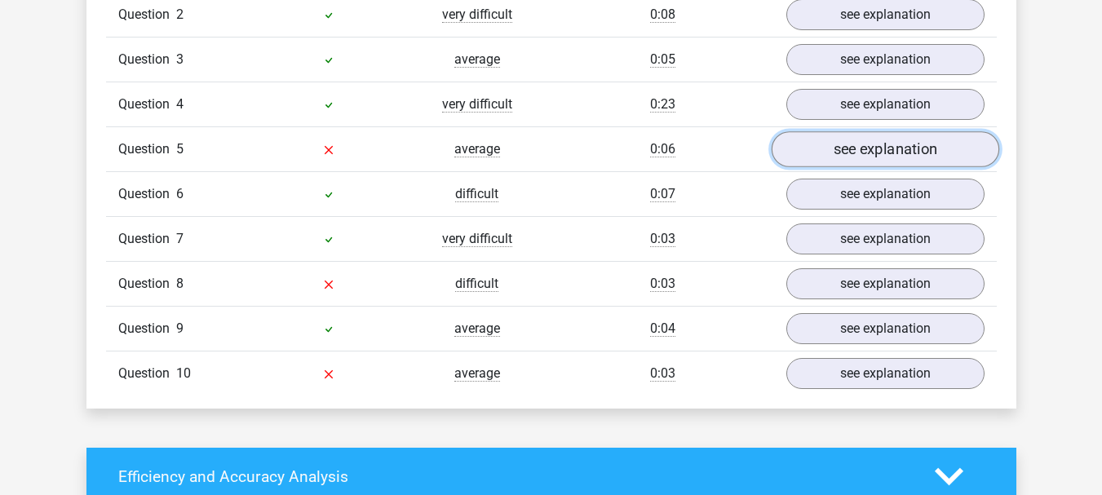
click at [972, 146] on link "see explanation" at bounding box center [885, 149] width 228 height 36
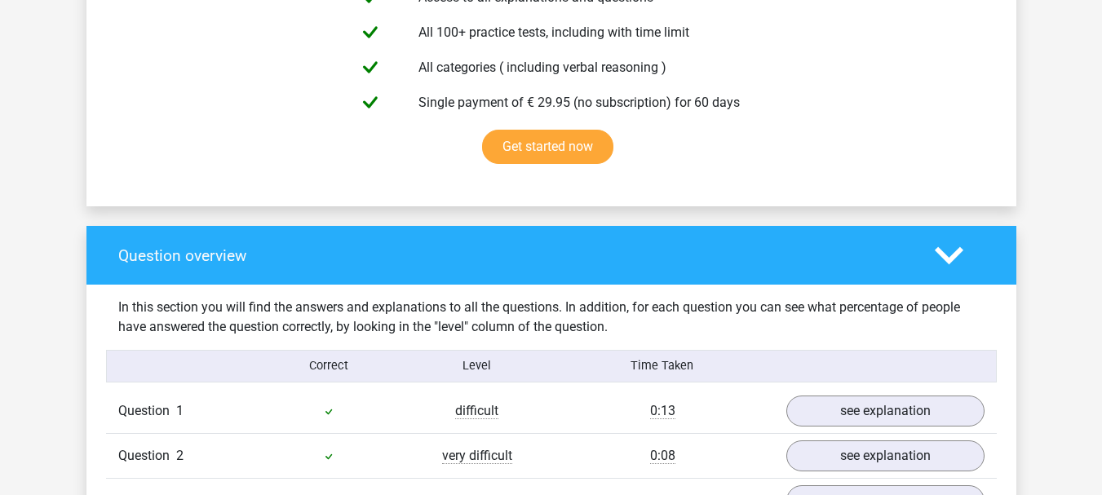
scroll to position [1038, 0]
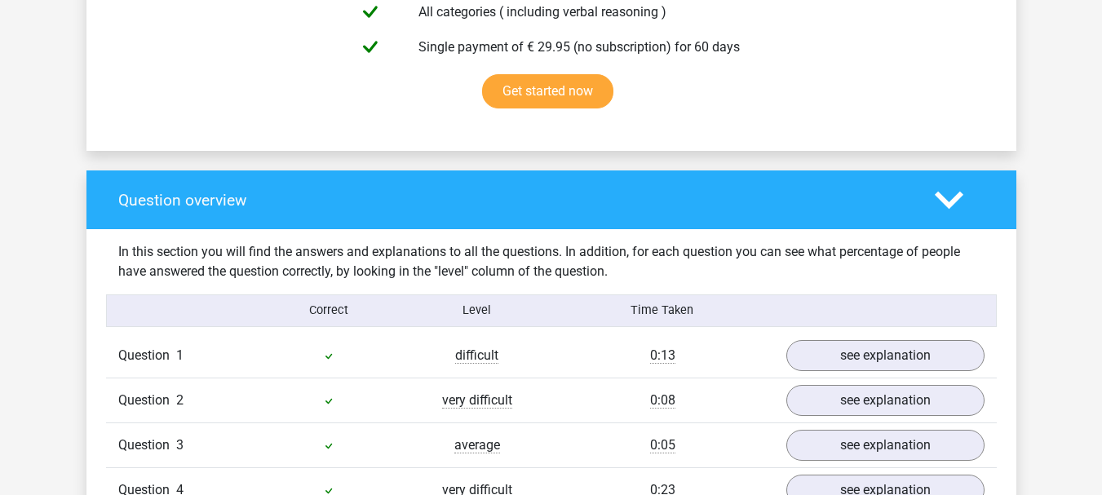
click at [950, 197] on icon at bounding box center [949, 200] width 29 height 29
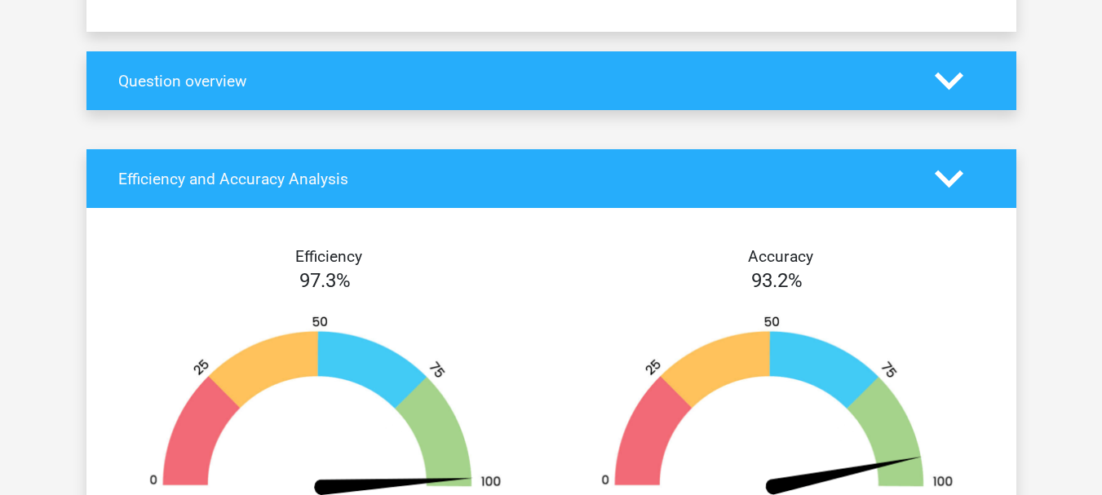
scroll to position [1152, 0]
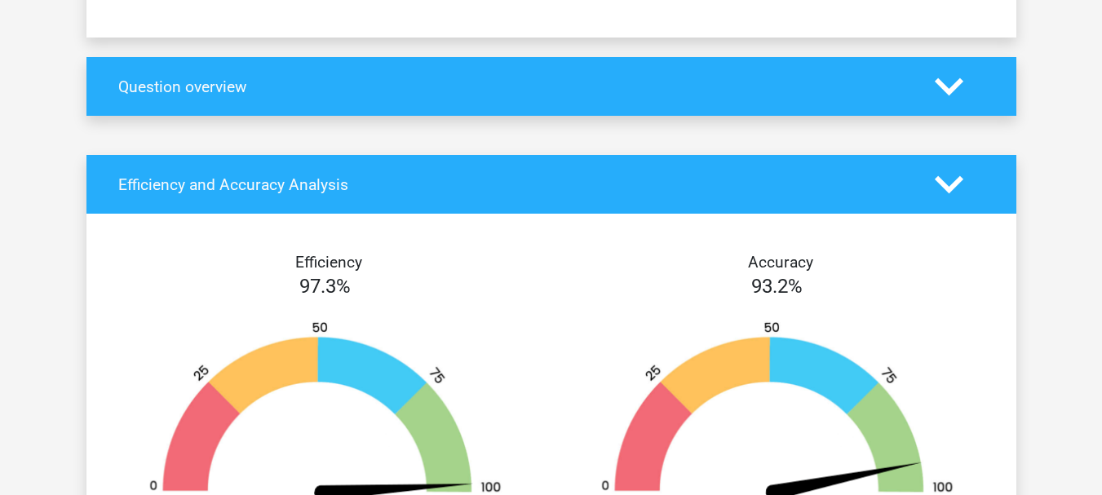
click at [963, 100] on div at bounding box center [960, 87] width 74 height 29
click at [955, 98] on icon at bounding box center [949, 87] width 29 height 29
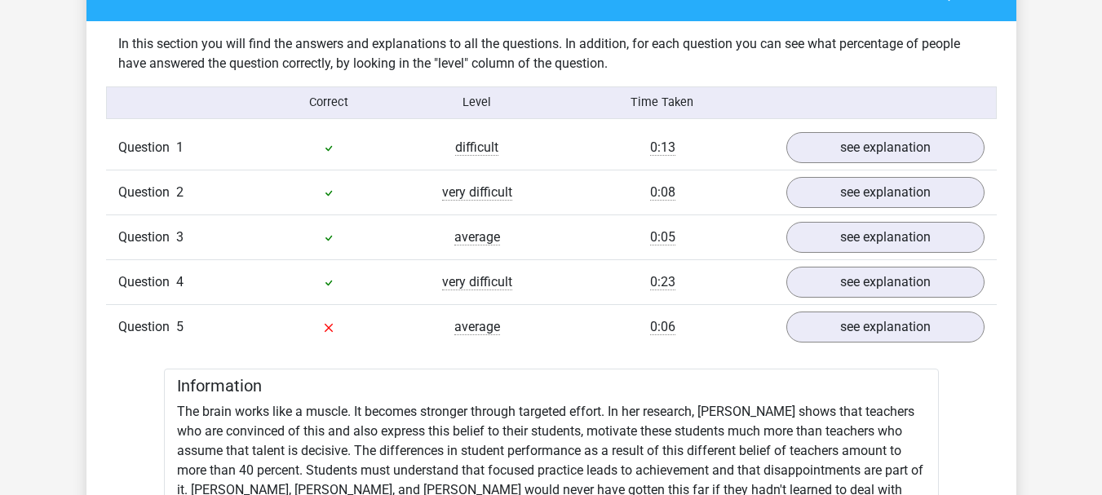
scroll to position [1223, 0]
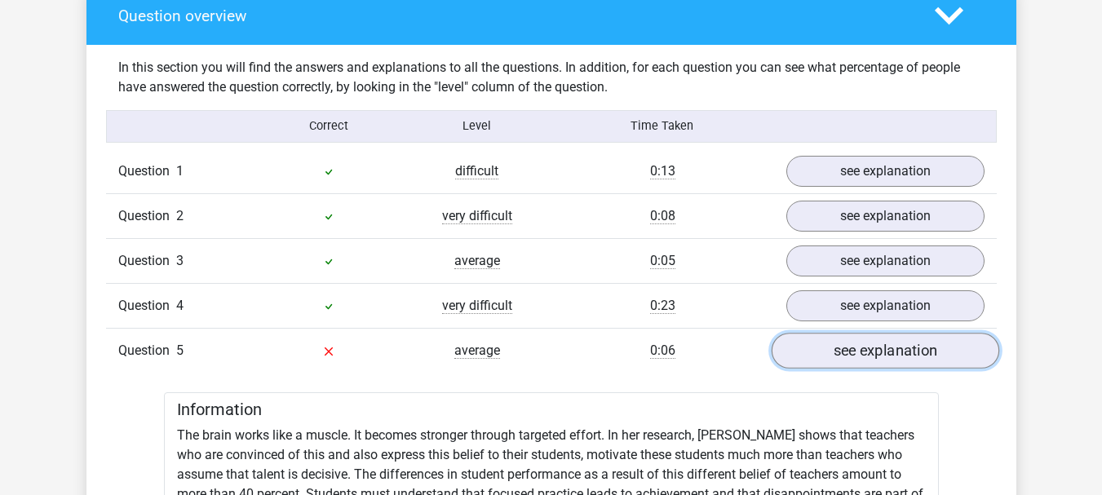
click at [936, 346] on link "see explanation" at bounding box center [885, 351] width 228 height 36
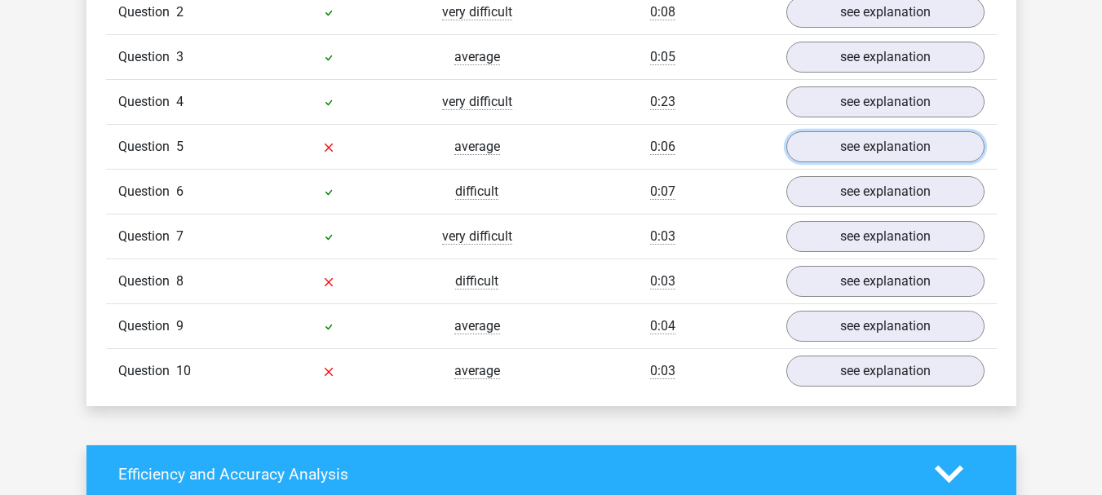
scroll to position [1427, 0]
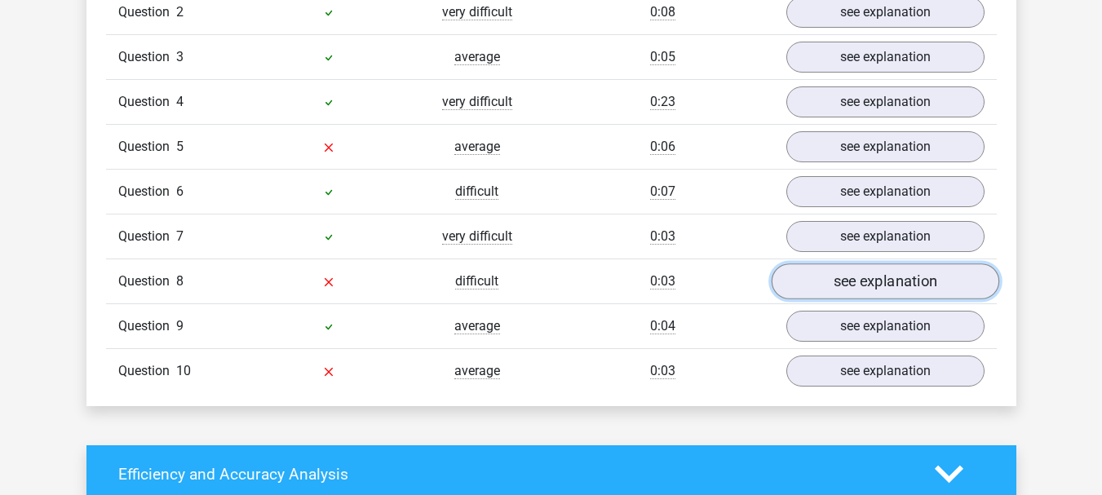
click at [954, 278] on link "see explanation" at bounding box center [885, 281] width 228 height 36
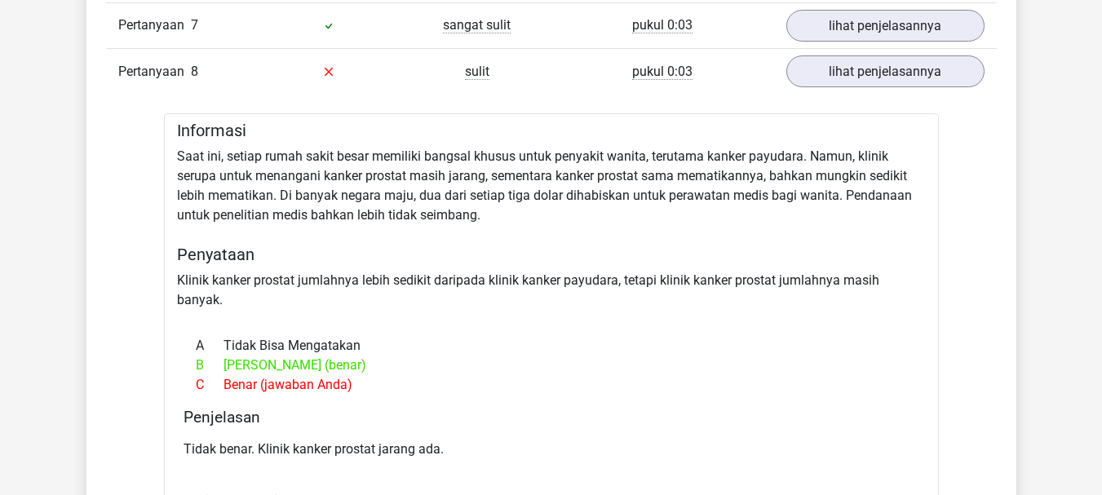
scroll to position [1672, 0]
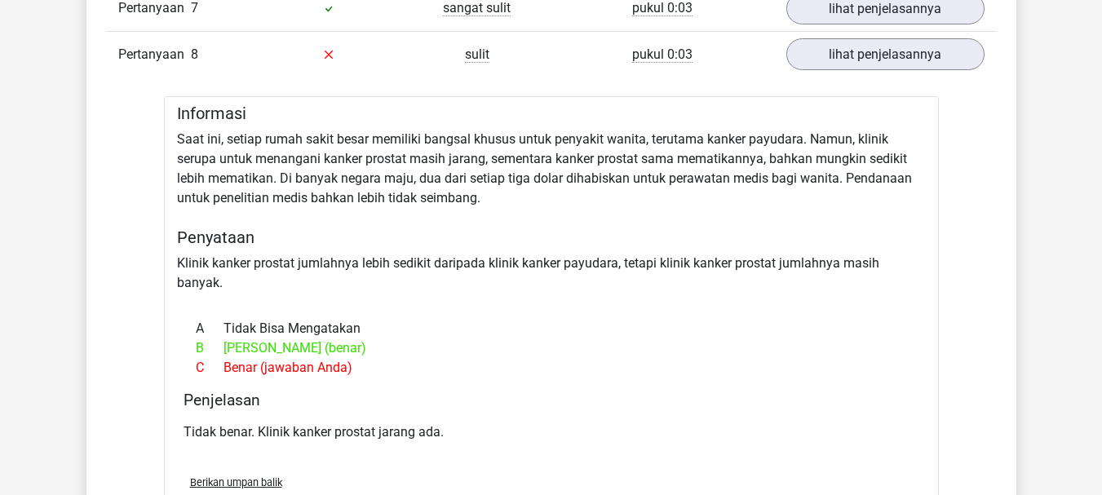
click at [683, 361] on div "A Tidak Bisa Mengatakan B Salah (benar) C Benar (jawaban Anda)" at bounding box center [552, 348] width 736 height 72
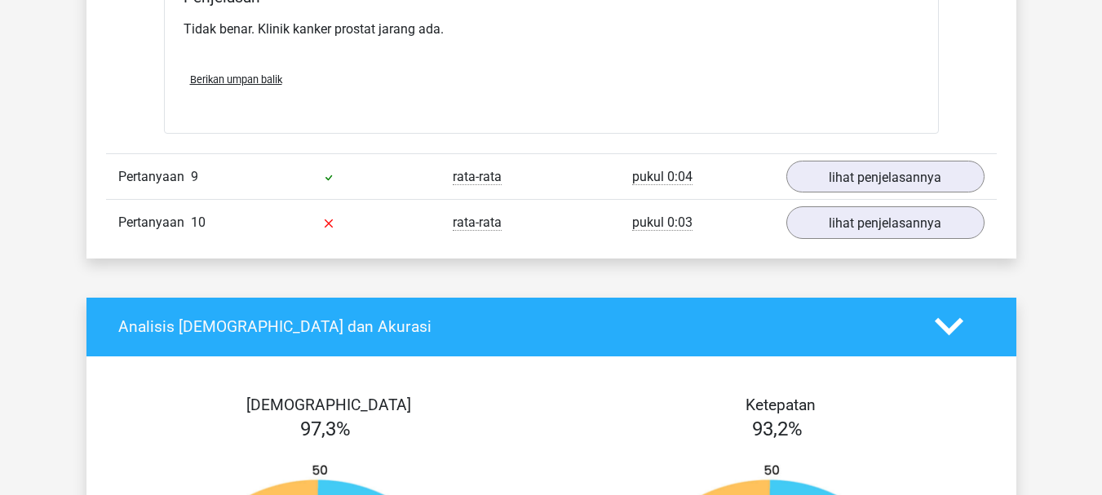
scroll to position [2047, 0]
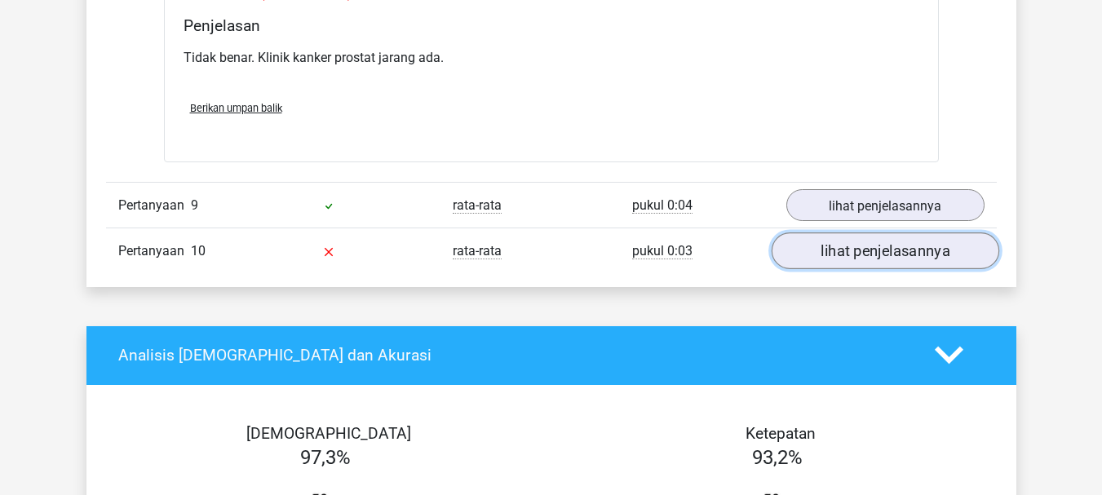
click at [969, 242] on link "lihat penjelasannya" at bounding box center [885, 251] width 228 height 37
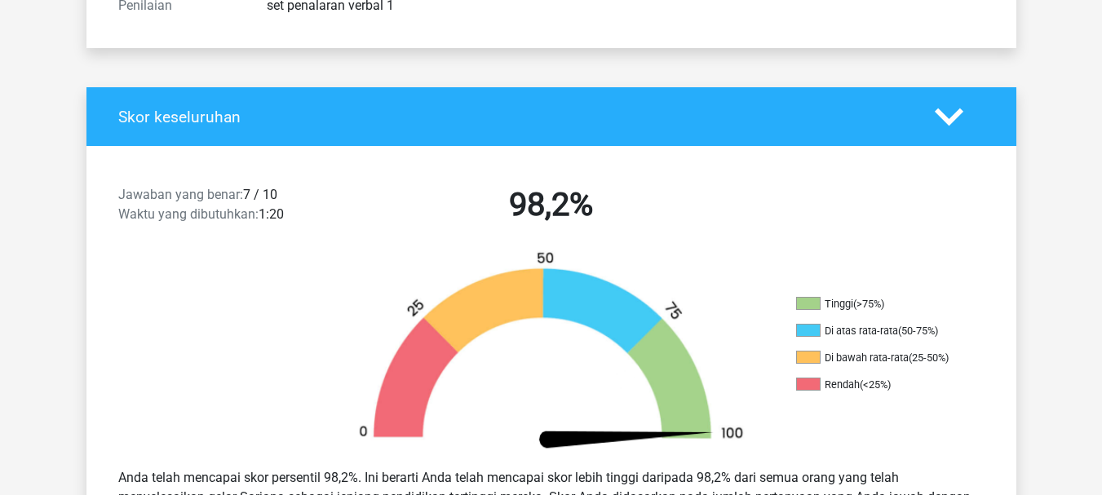
scroll to position [174, 0]
